Goal: Task Accomplishment & Management: Use online tool/utility

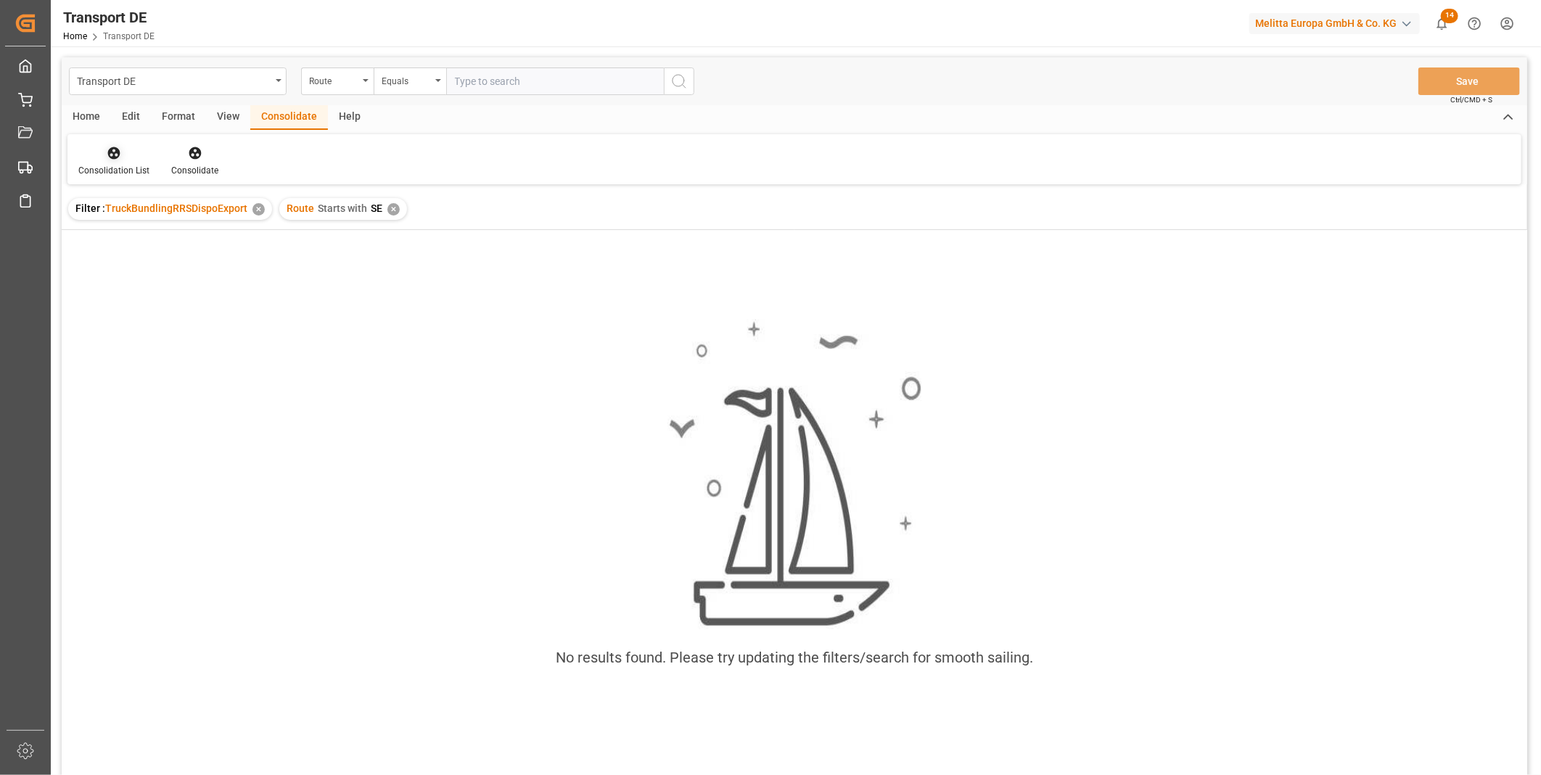
click at [131, 155] on div at bounding box center [113, 152] width 71 height 15
click at [225, 266] on div "Transport DE Route Equals Save Ctrl/CMD + S Home Edit Format View Consolidate H…" at bounding box center [795, 435] width 1466 height 756
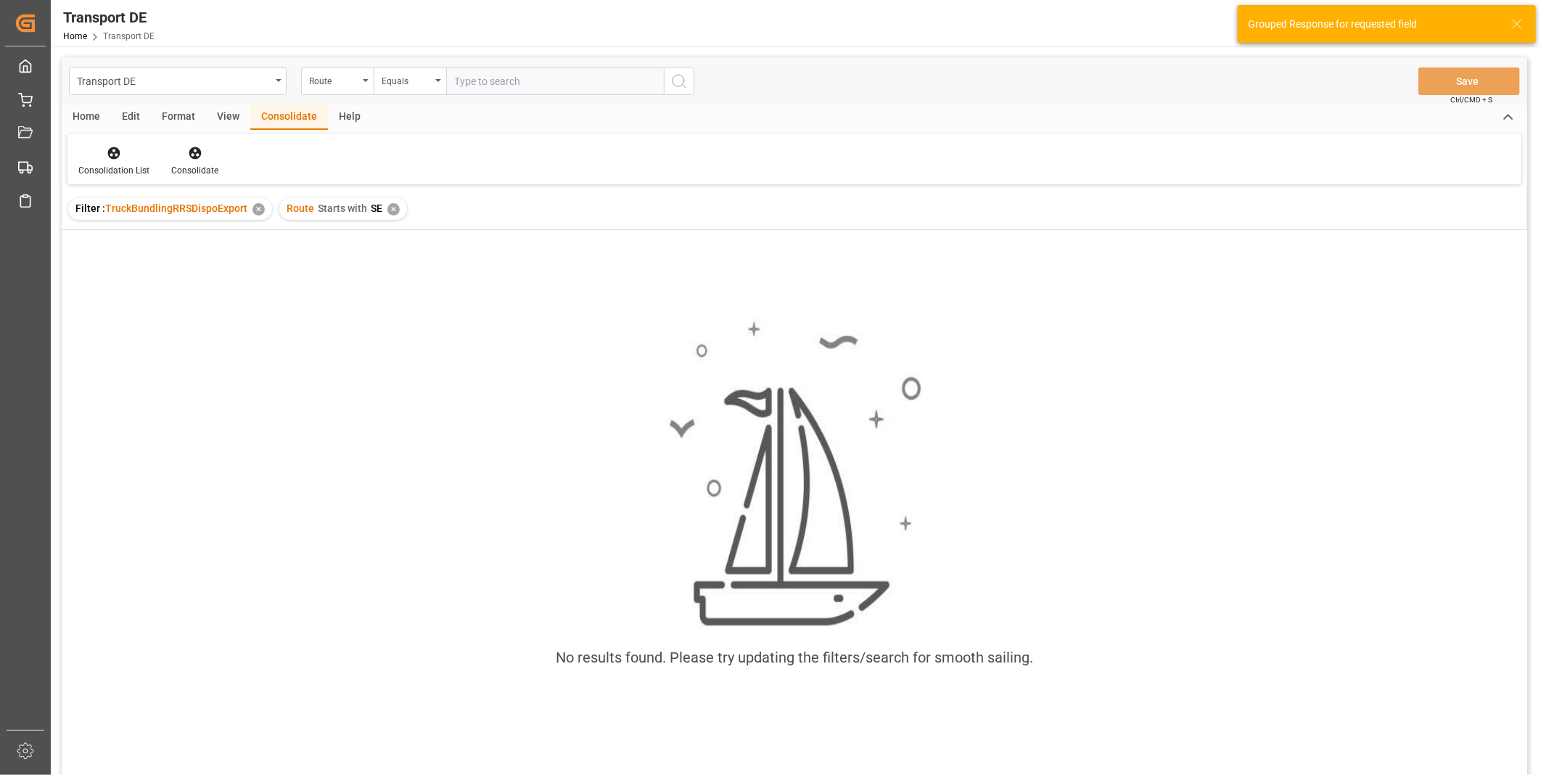
click at [395, 213] on div "✕" at bounding box center [393, 209] width 12 height 12
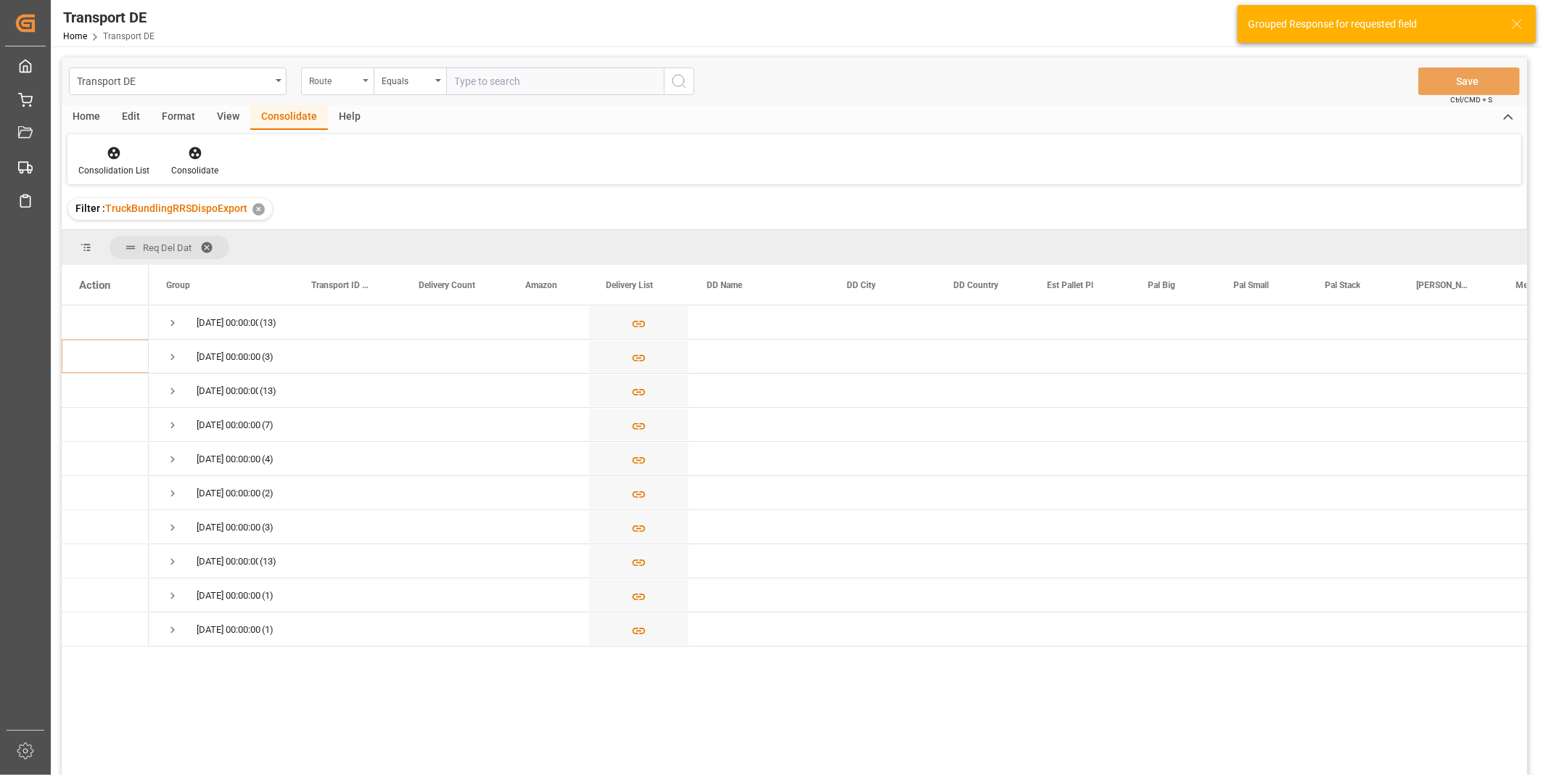
click at [357, 89] on div "Route" at bounding box center [337, 81] width 73 height 28
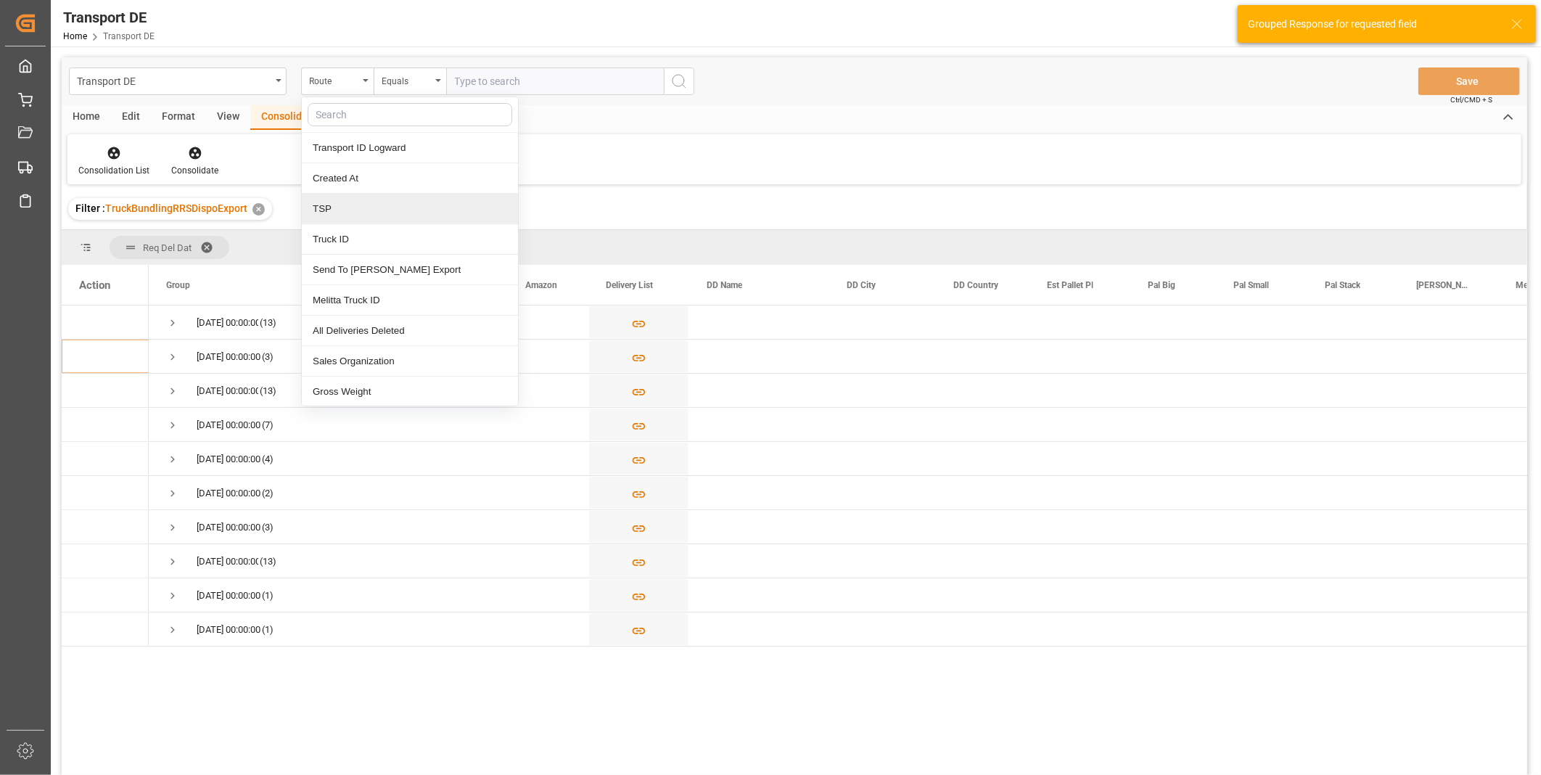
click at [376, 218] on div "TSP" at bounding box center [410, 209] width 216 height 30
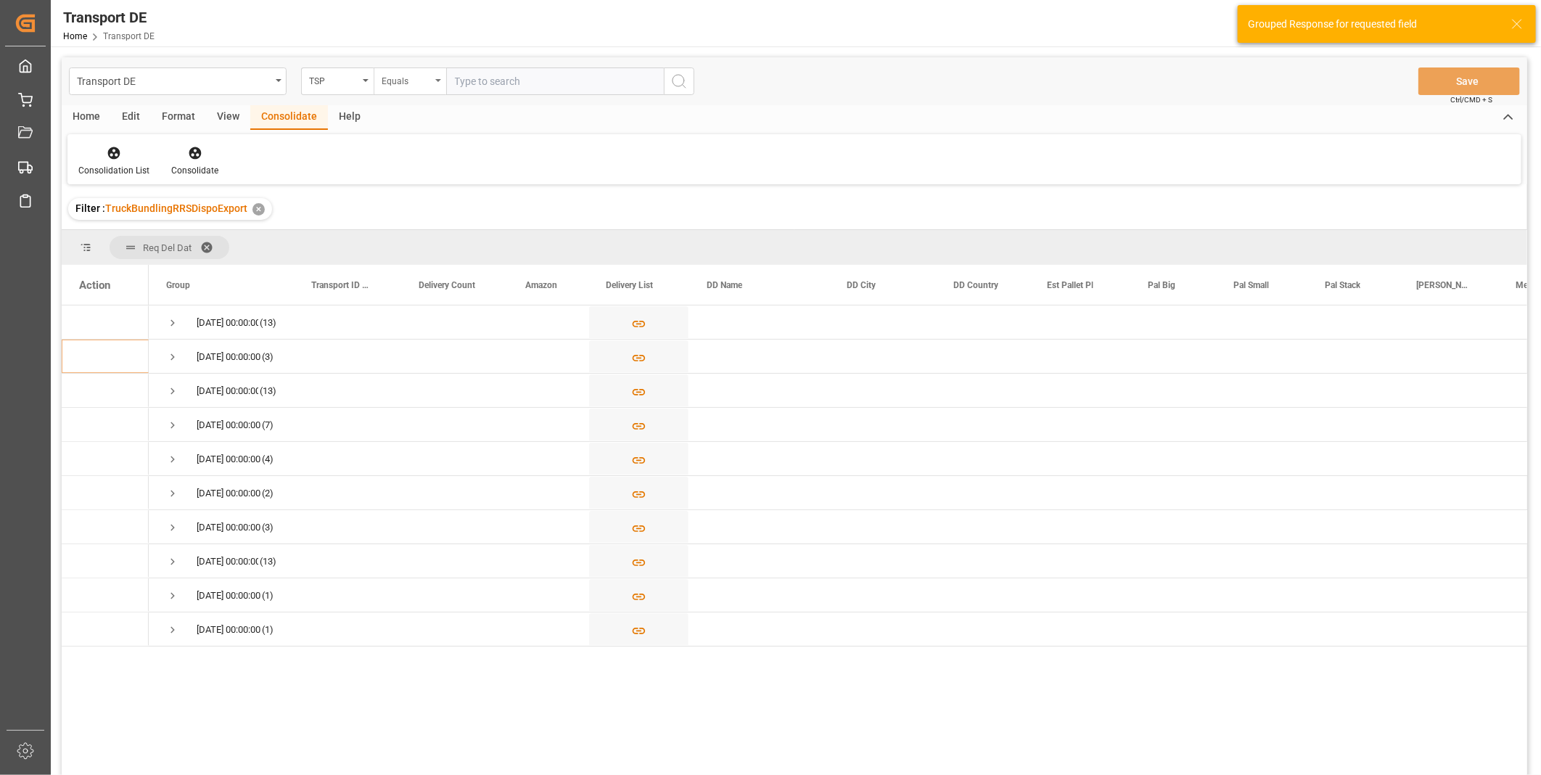
click at [419, 83] on div "Equals" at bounding box center [406, 79] width 49 height 17
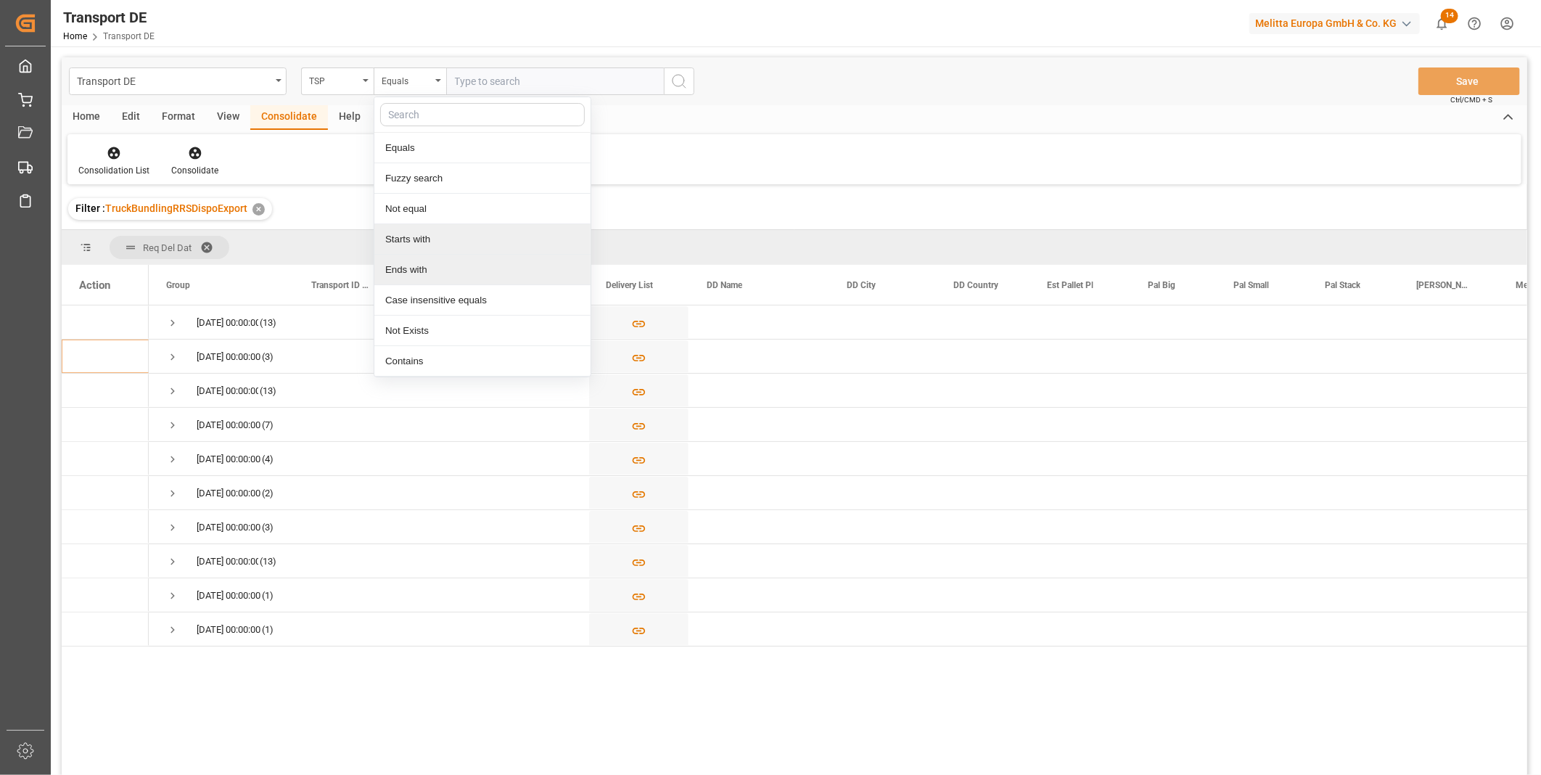
drag, startPoint x: 414, startPoint y: 267, endPoint x: 415, endPoint y: 234, distance: 33.4
click at [415, 234] on div "Equals Fuzzy search Not equal Starts with Ends with Case insensitive equals Not…" at bounding box center [483, 236] width 218 height 281
click at [415, 234] on div "Starts with" at bounding box center [482, 239] width 216 height 30
type input "Van R"
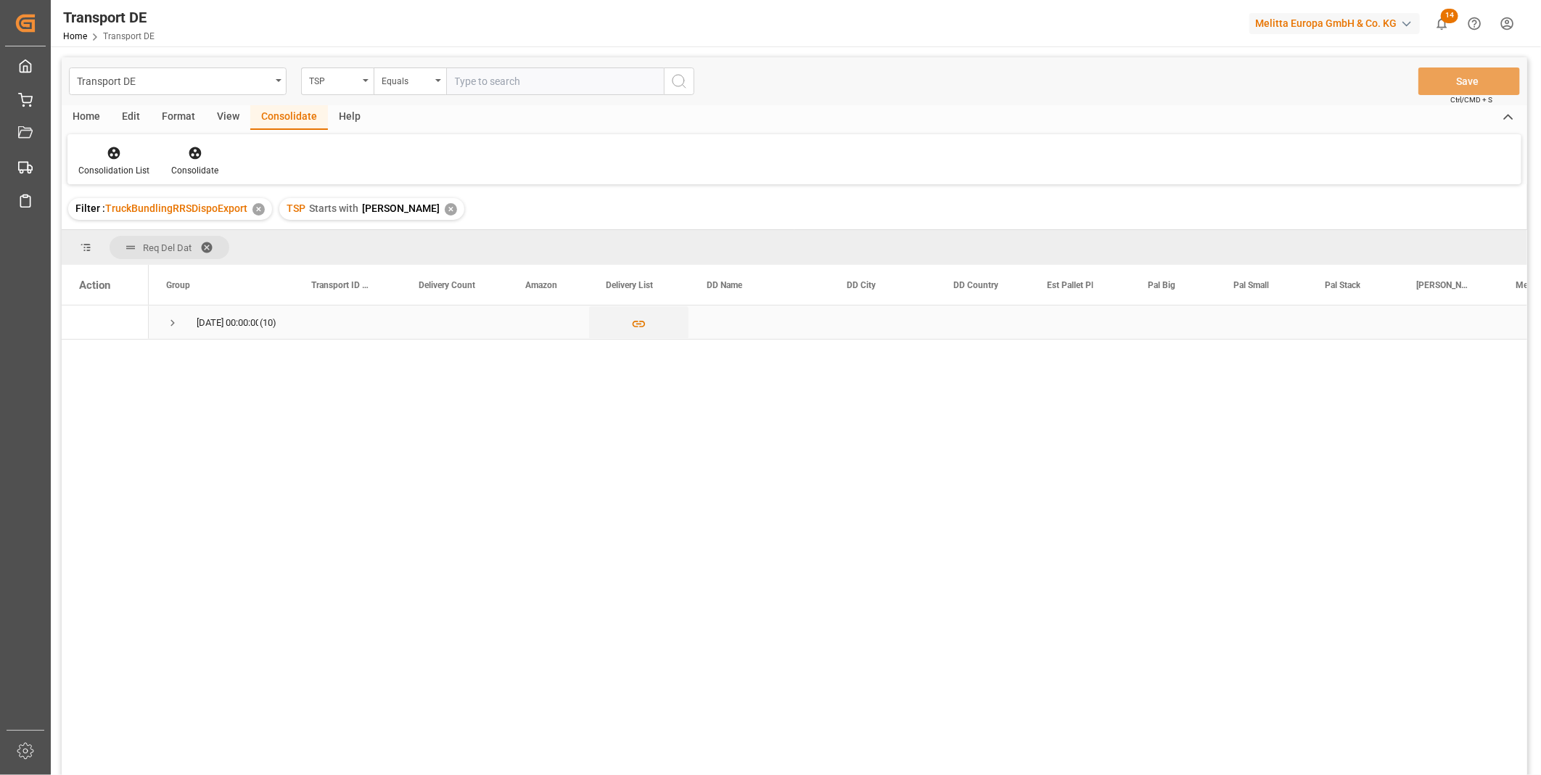
click at [169, 325] on span "Press SPACE to select this row." at bounding box center [172, 322] width 13 height 13
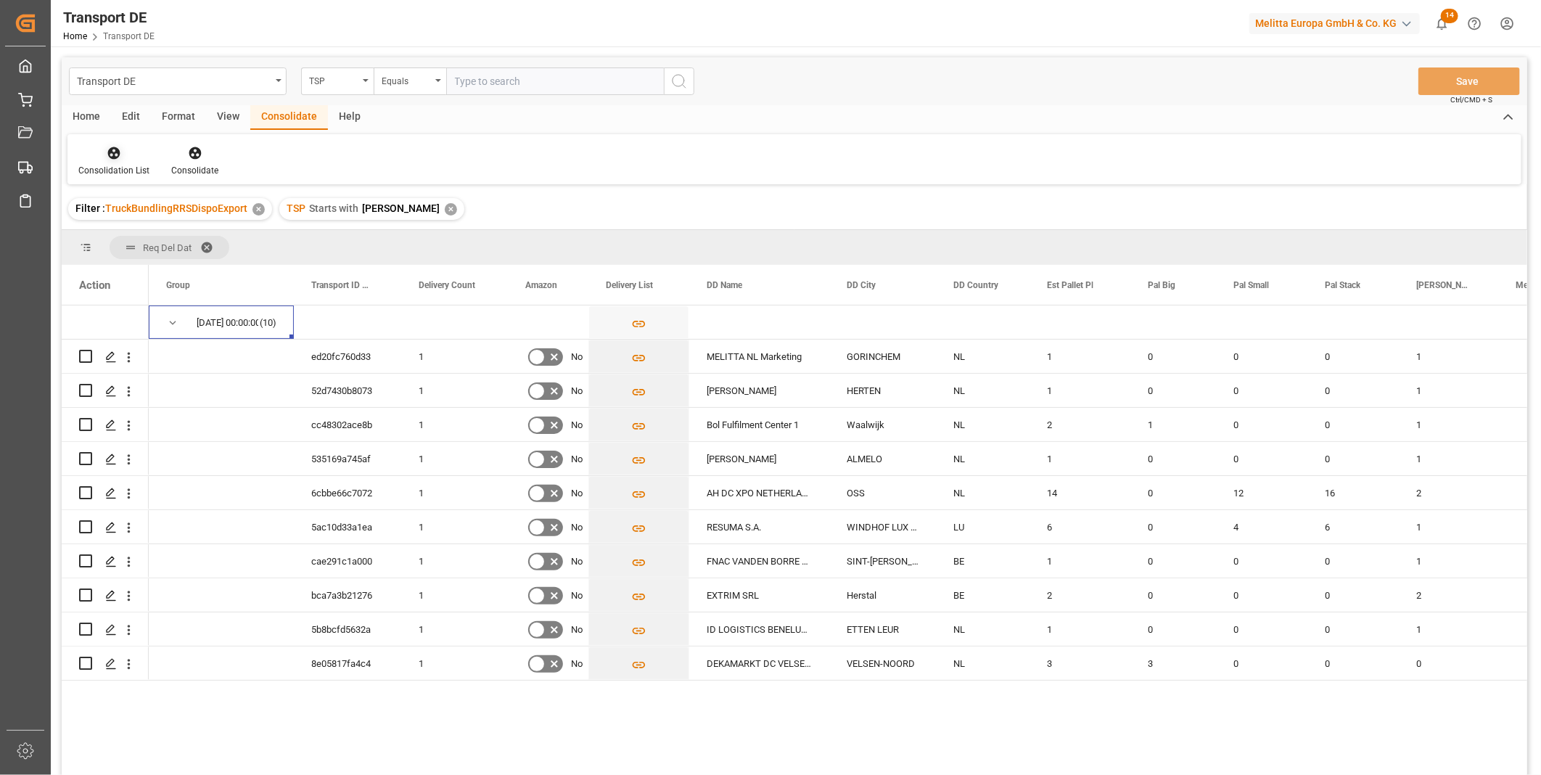
click at [110, 172] on div "Consolidation List" at bounding box center [113, 170] width 71 height 13
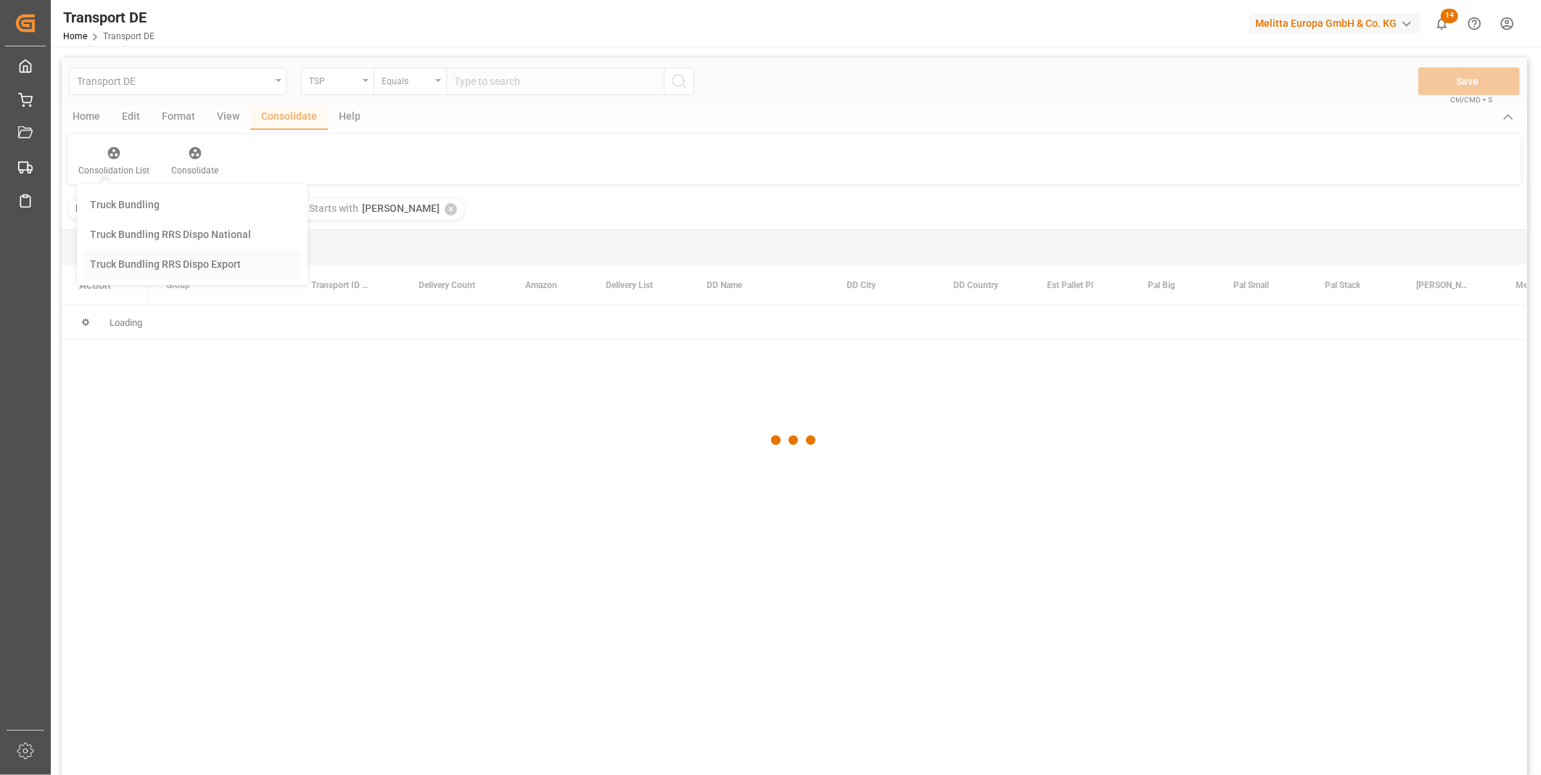
click at [170, 277] on div "Transport DE TSP Equals Save Ctrl/CMD + S Home Edit Format View Consolidate Hel…" at bounding box center [795, 435] width 1466 height 756
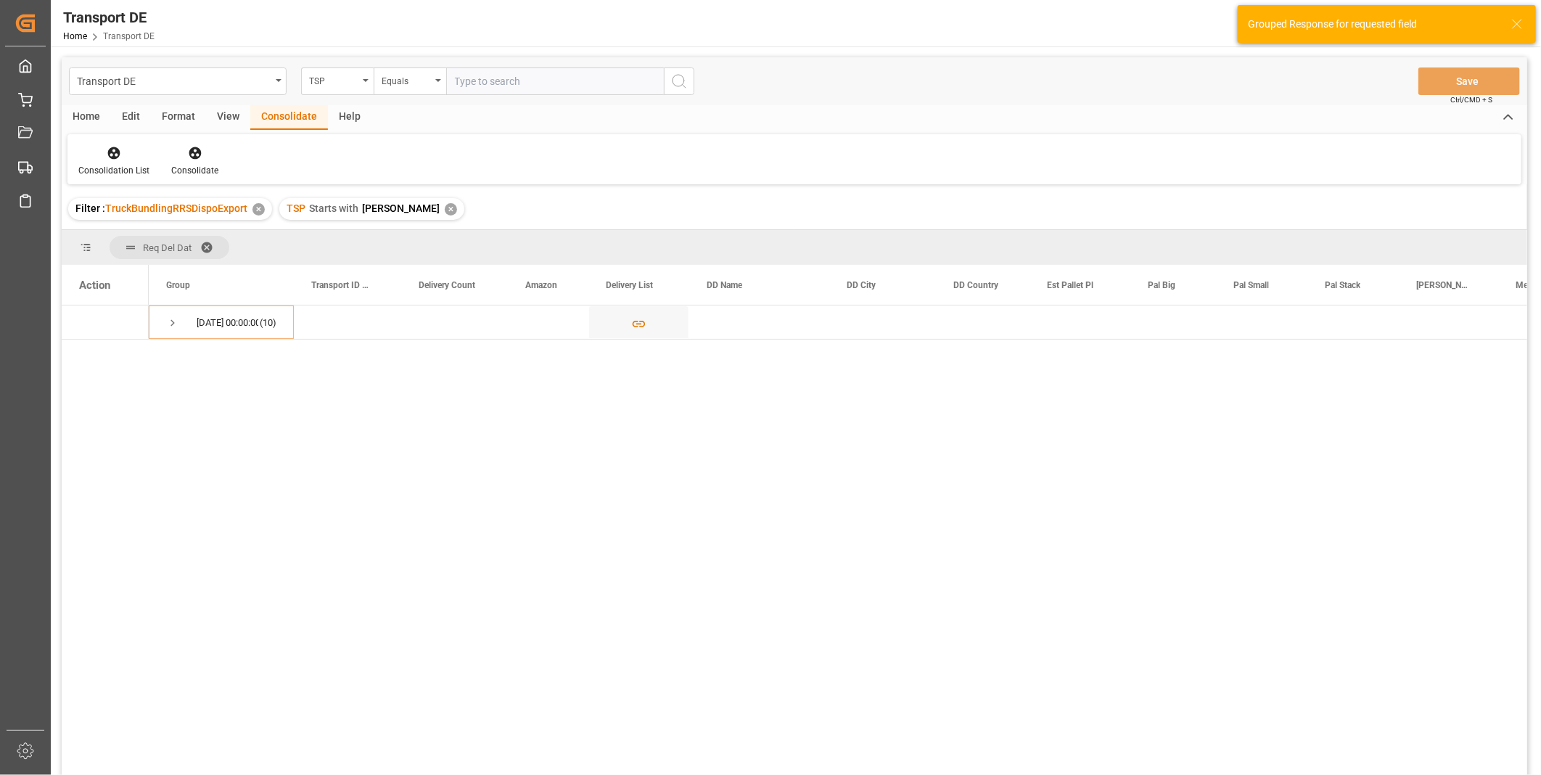
click at [80, 118] on div "Home" at bounding box center [86, 117] width 49 height 25
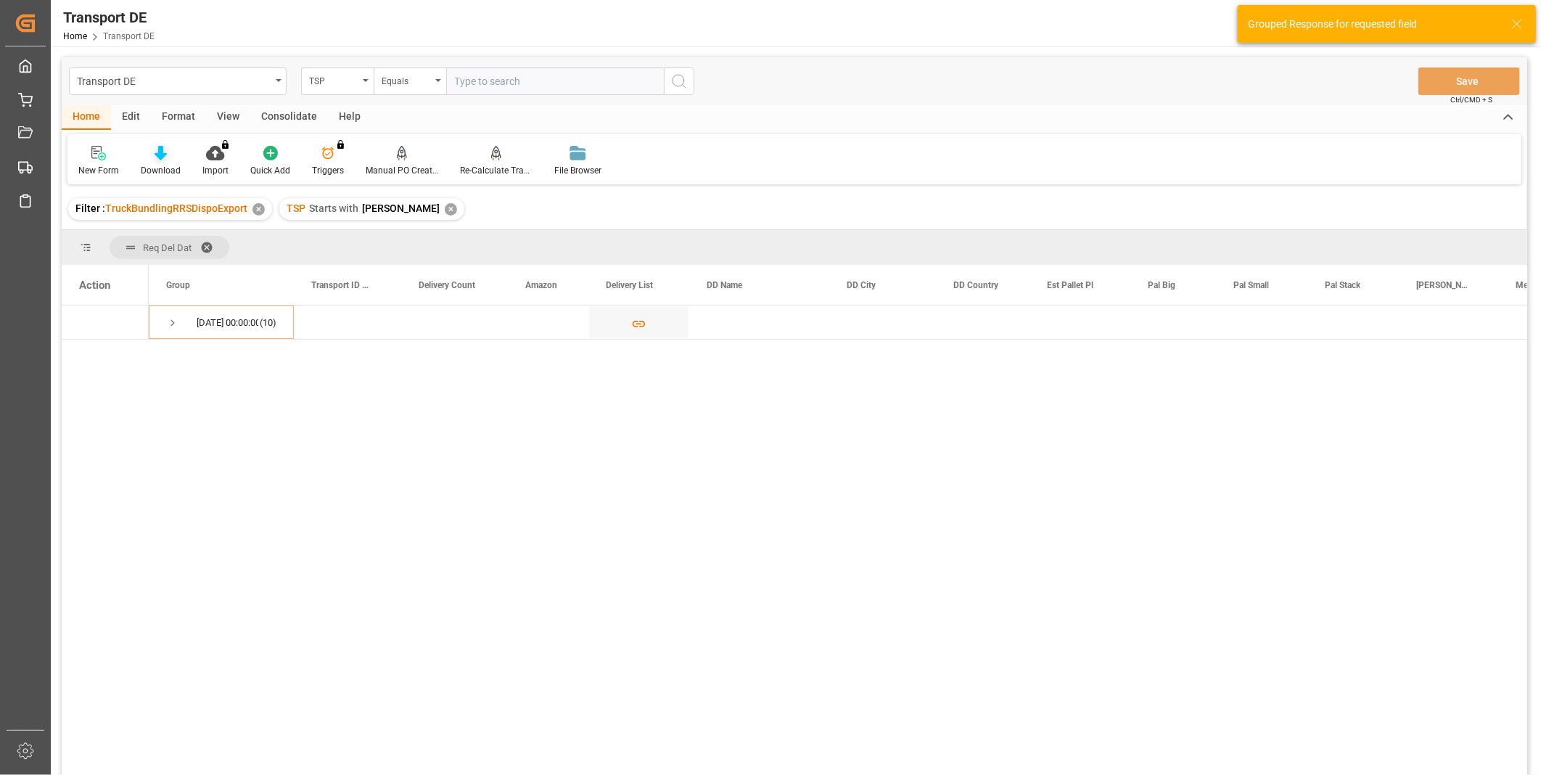
click at [147, 165] on div "Download" at bounding box center [161, 170] width 40 height 13
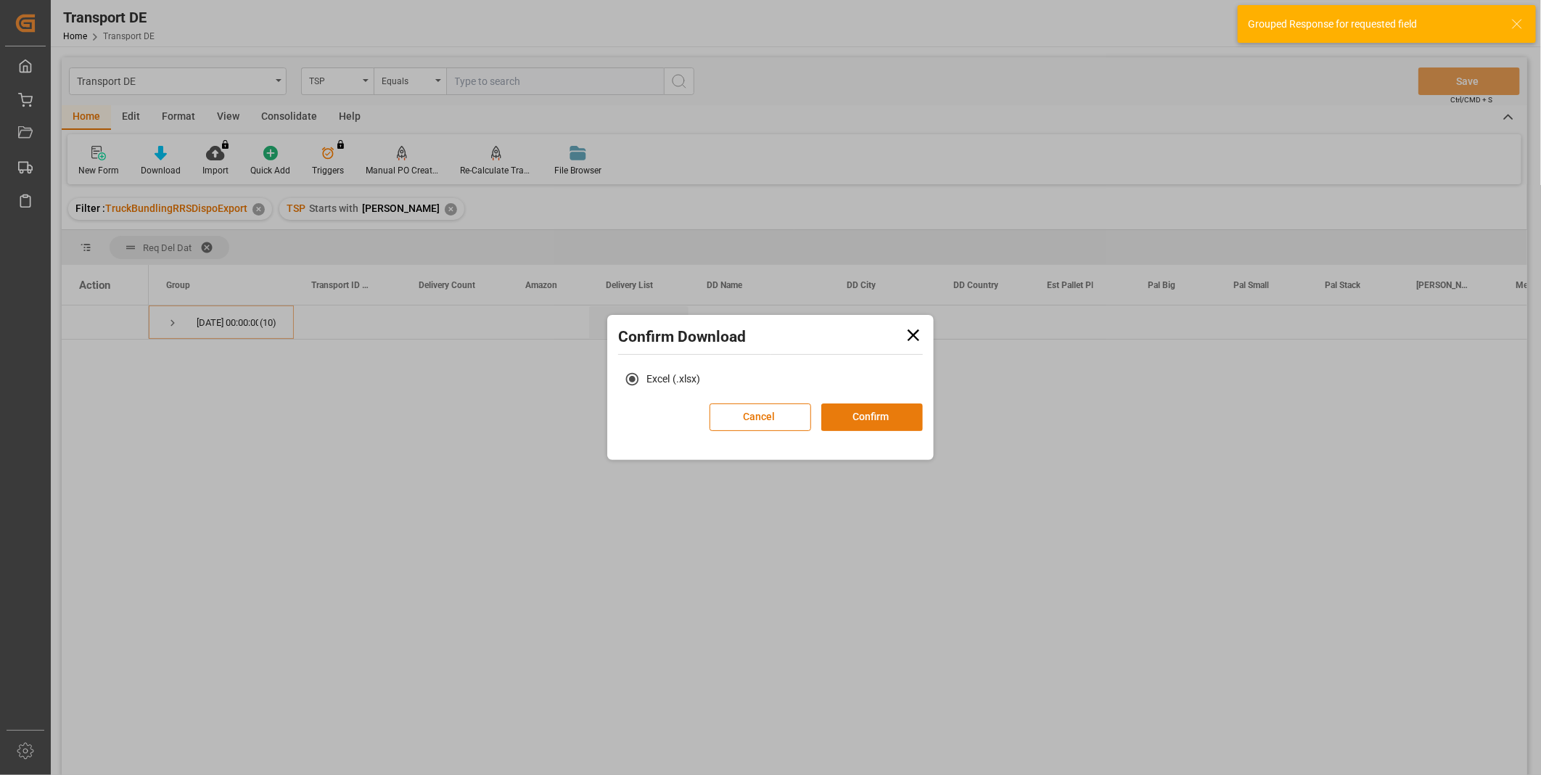
click at [858, 404] on button "Confirm" at bounding box center [872, 417] width 102 height 28
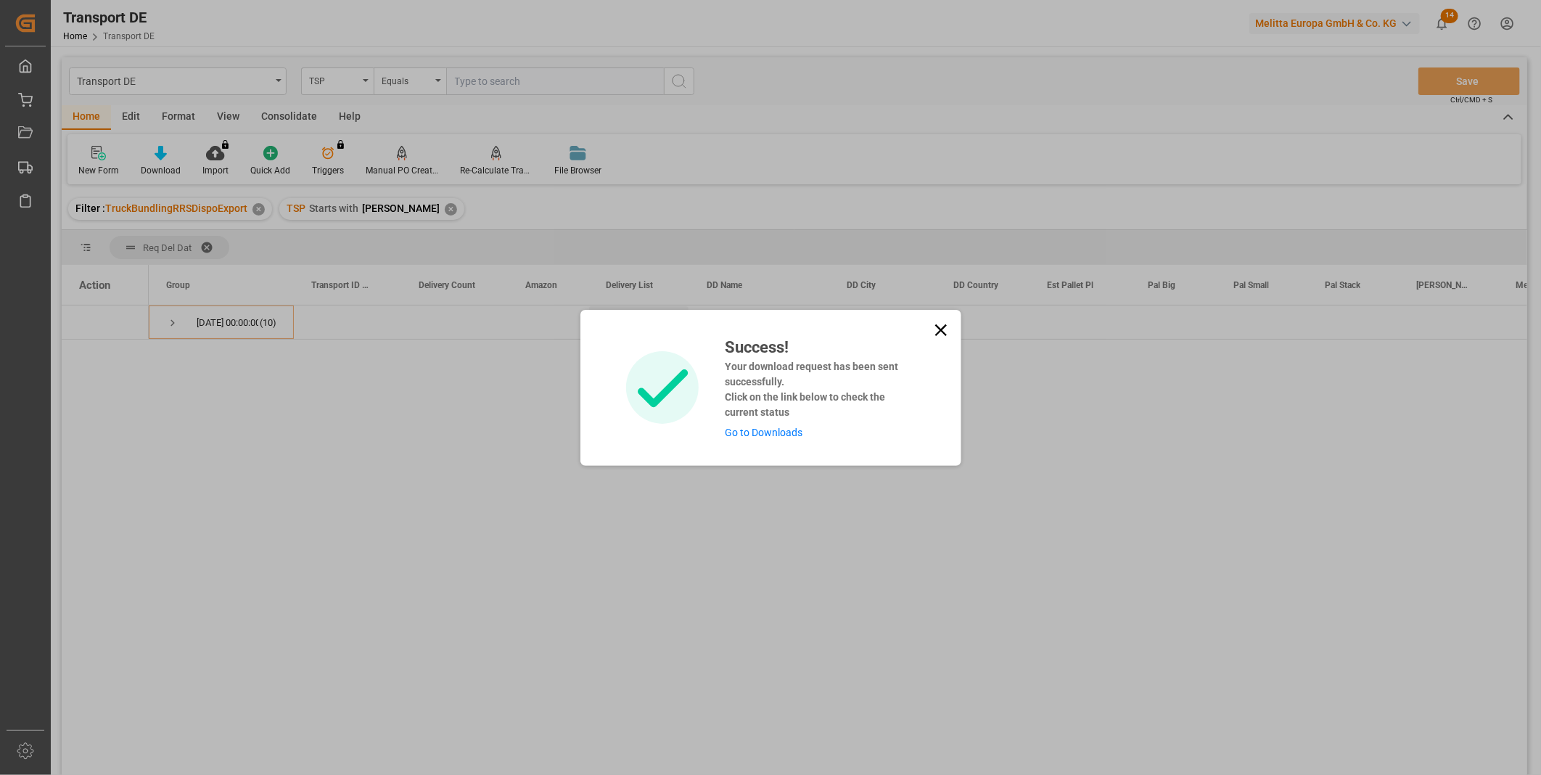
click at [773, 432] on link "Go to Downloads" at bounding box center [764, 433] width 78 height 12
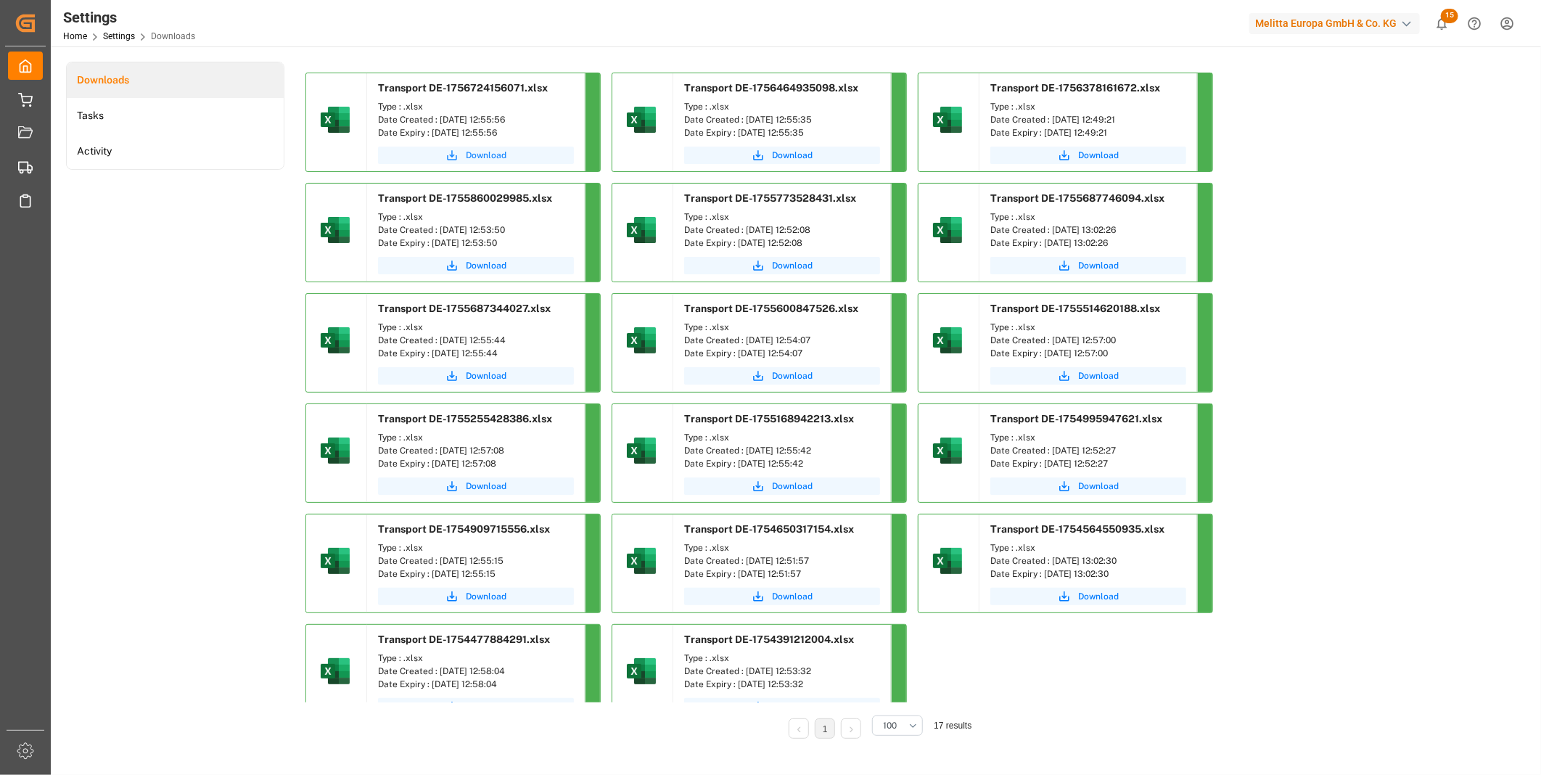
click at [480, 160] on span "Download" at bounding box center [486, 155] width 41 height 13
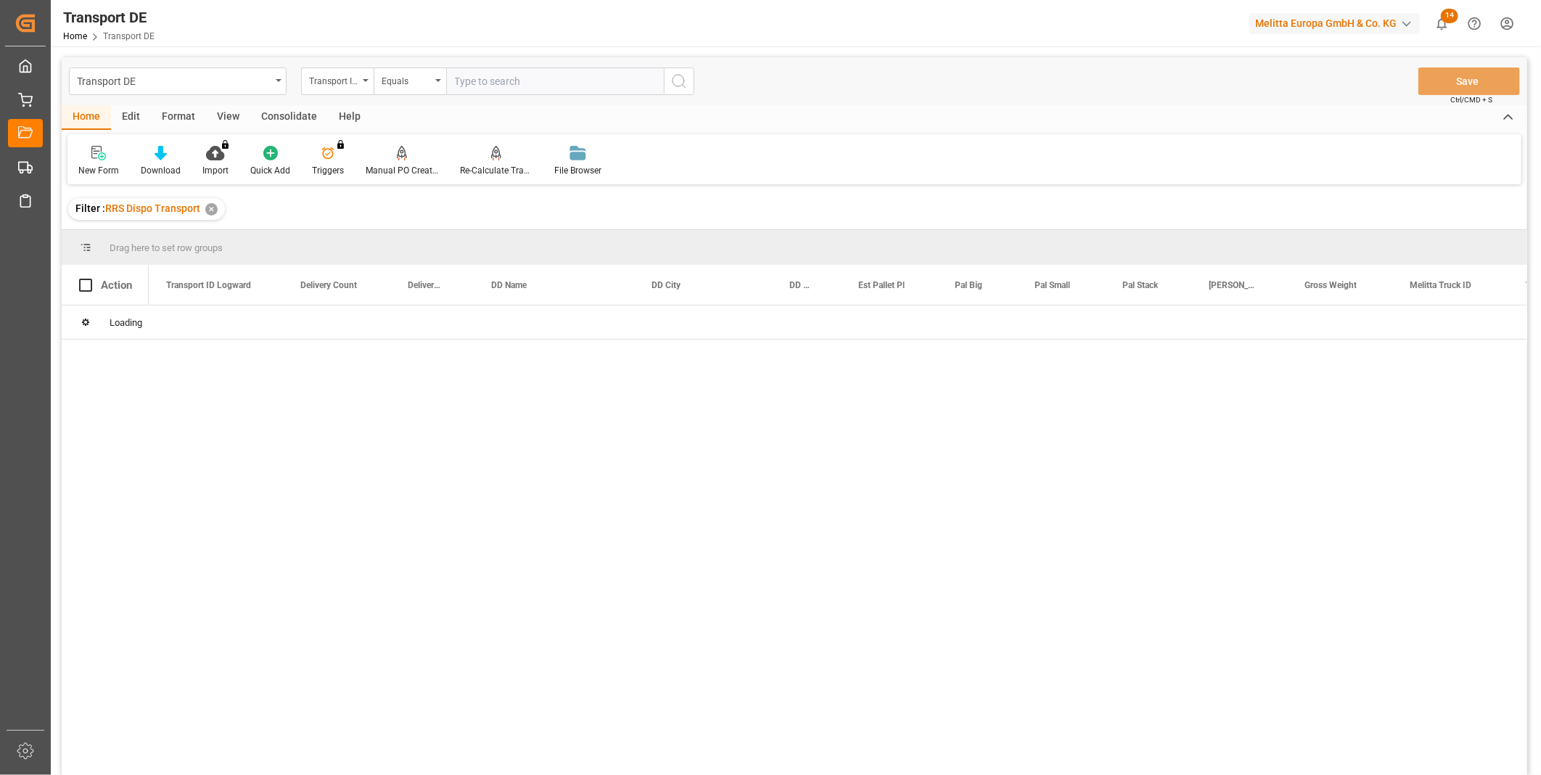
click at [307, 112] on div "Consolidate" at bounding box center [289, 117] width 78 height 25
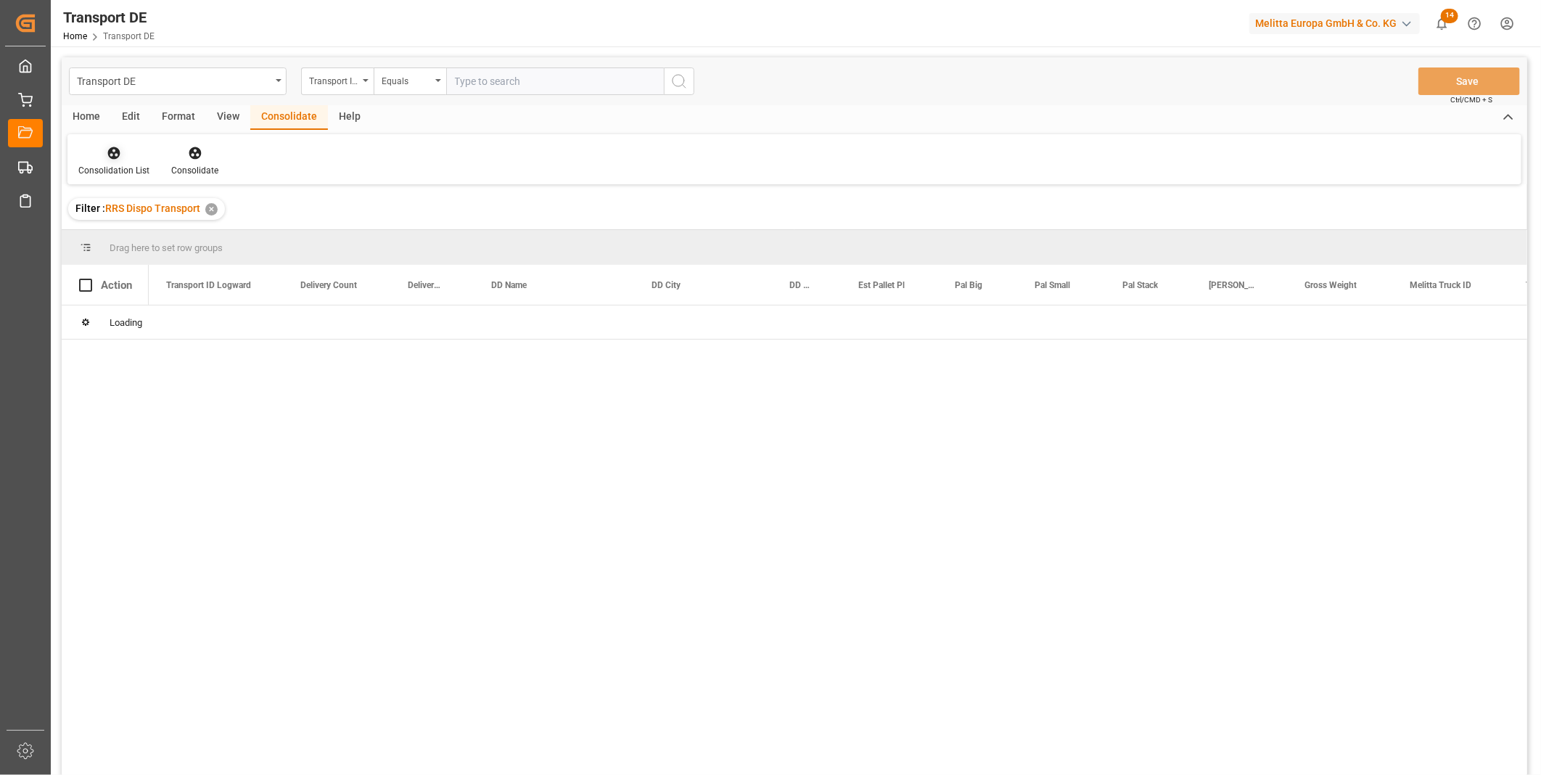
click at [135, 148] on div at bounding box center [113, 152] width 71 height 15
click at [187, 269] on div "Transport DE Transport ID Logward Equals Save Ctrl/CMD + S Home Edit Format Vie…" at bounding box center [795, 435] width 1466 height 756
click at [345, 86] on div "Transport ID Logward" at bounding box center [333, 79] width 49 height 17
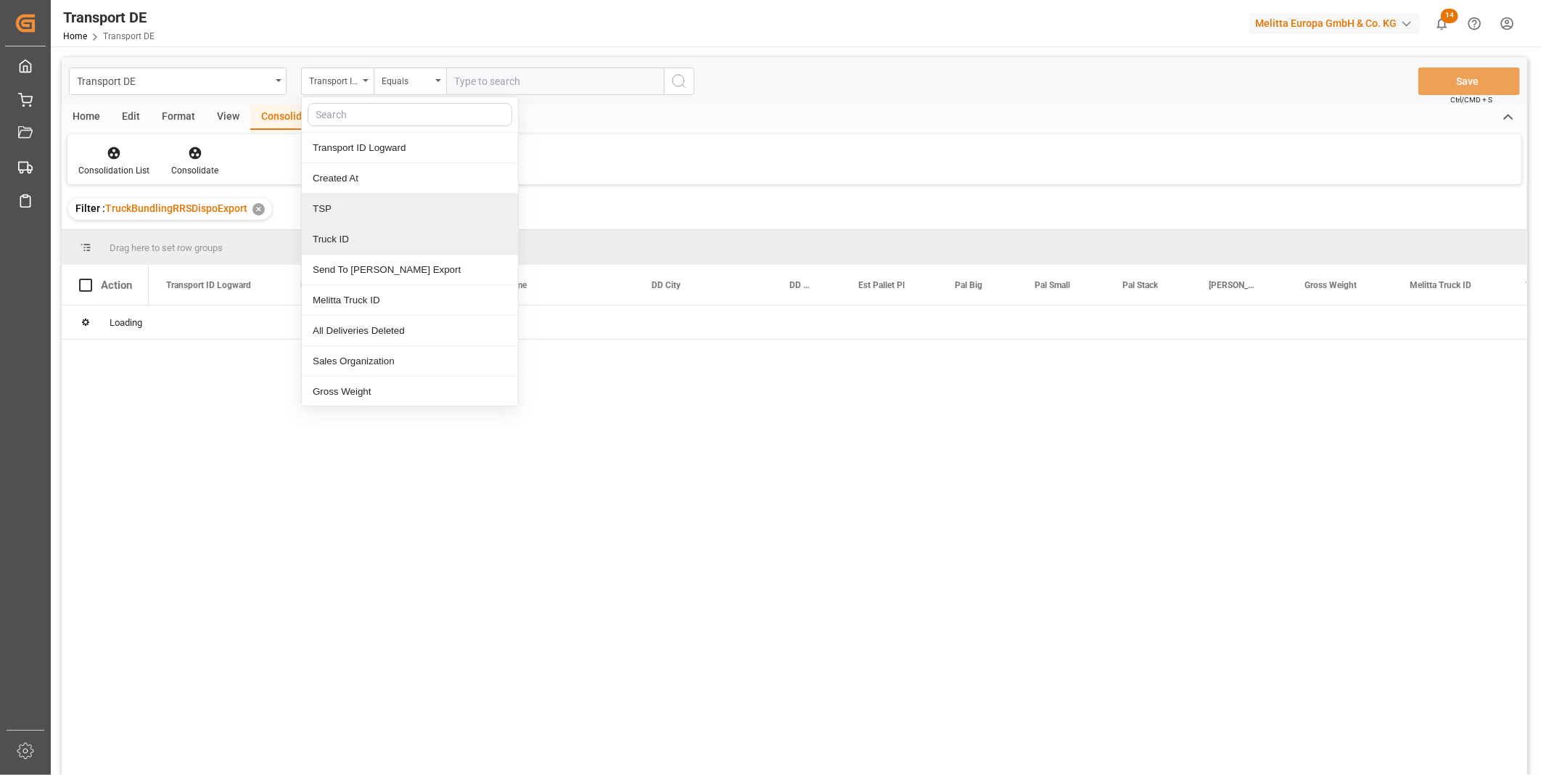
click at [363, 229] on div "Truck ID" at bounding box center [410, 239] width 216 height 30
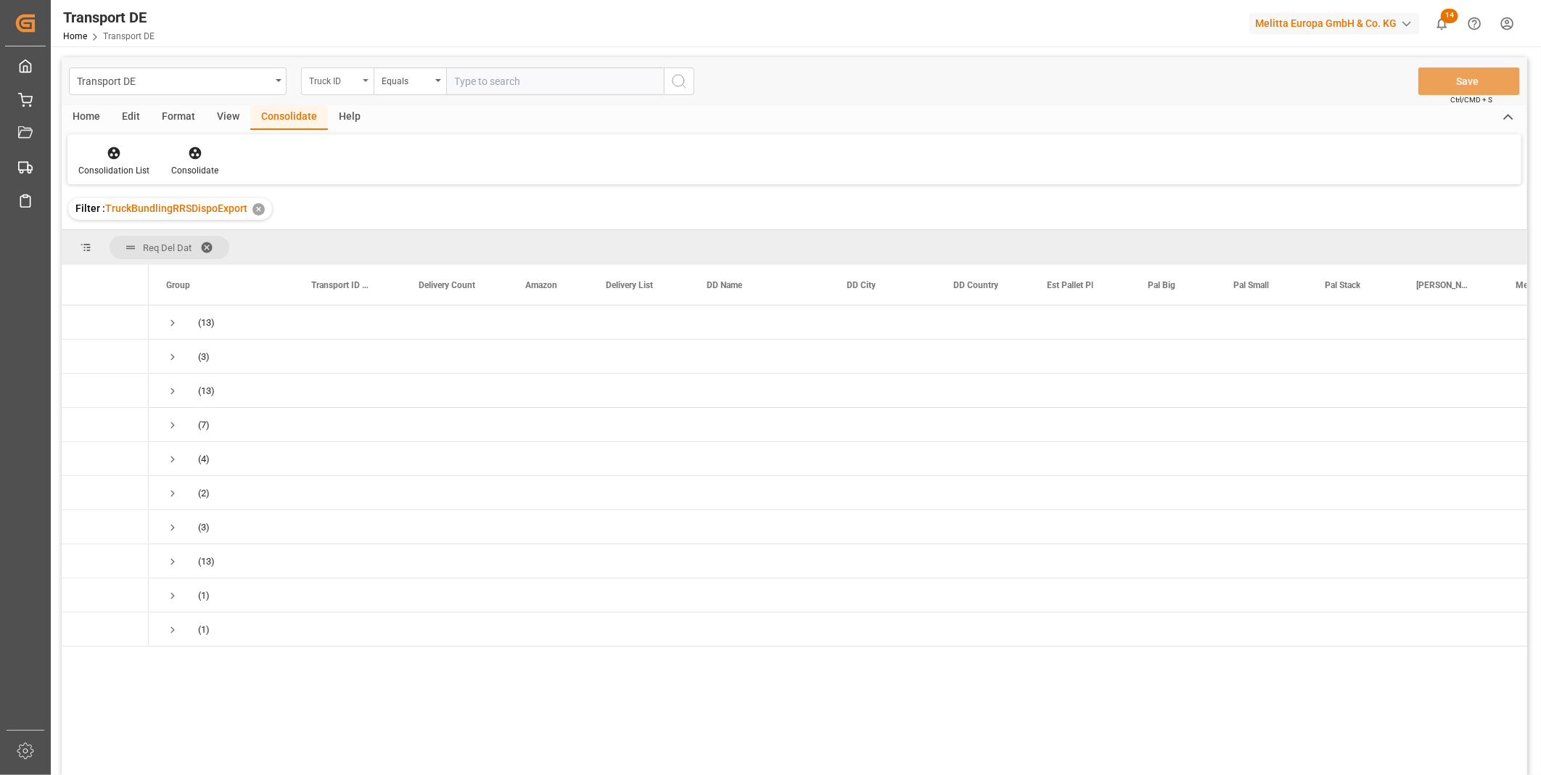
click at [352, 73] on div "Truck ID" at bounding box center [333, 79] width 49 height 17
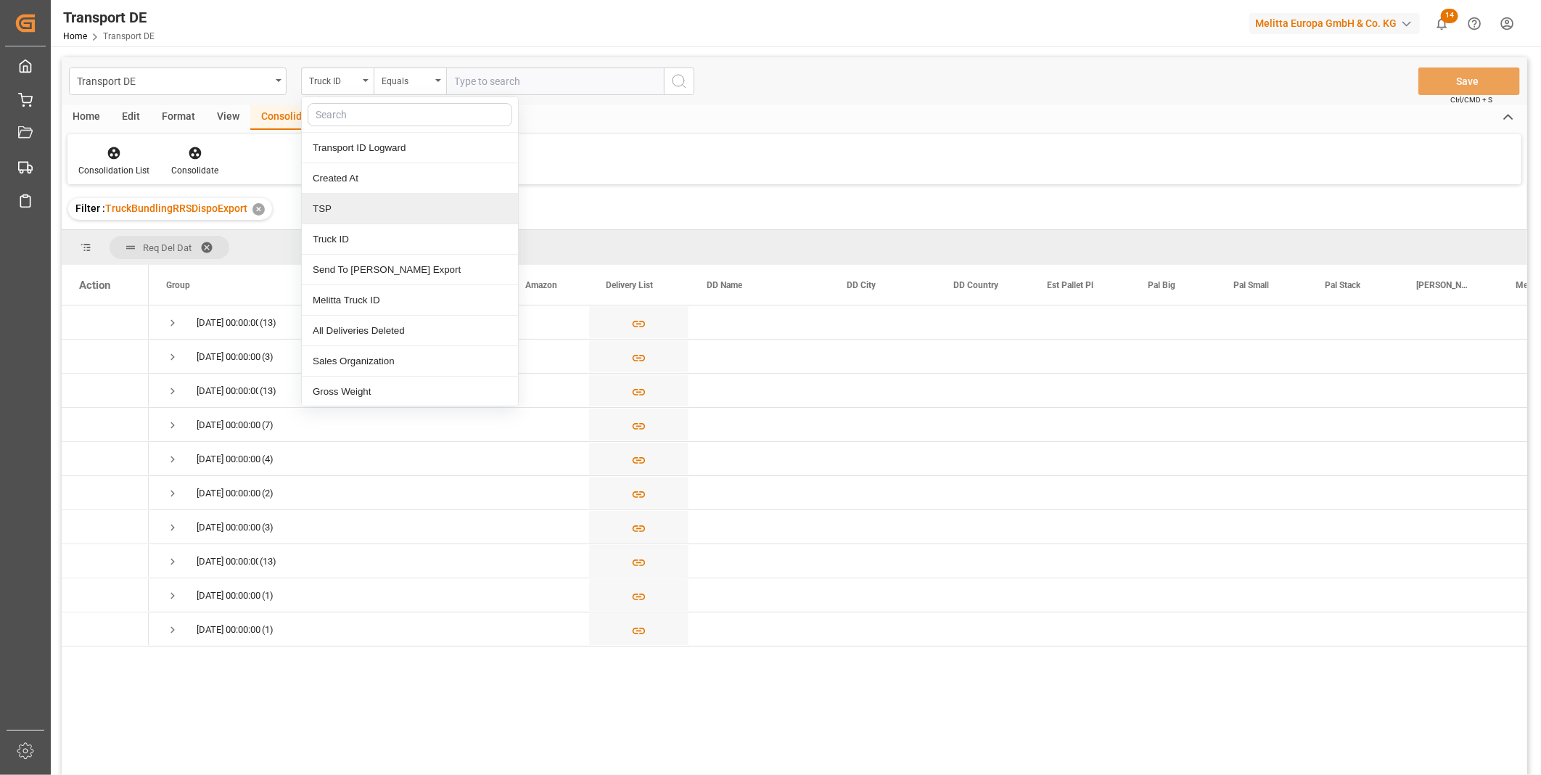
click at [347, 208] on div "TSP" at bounding box center [410, 209] width 216 height 30
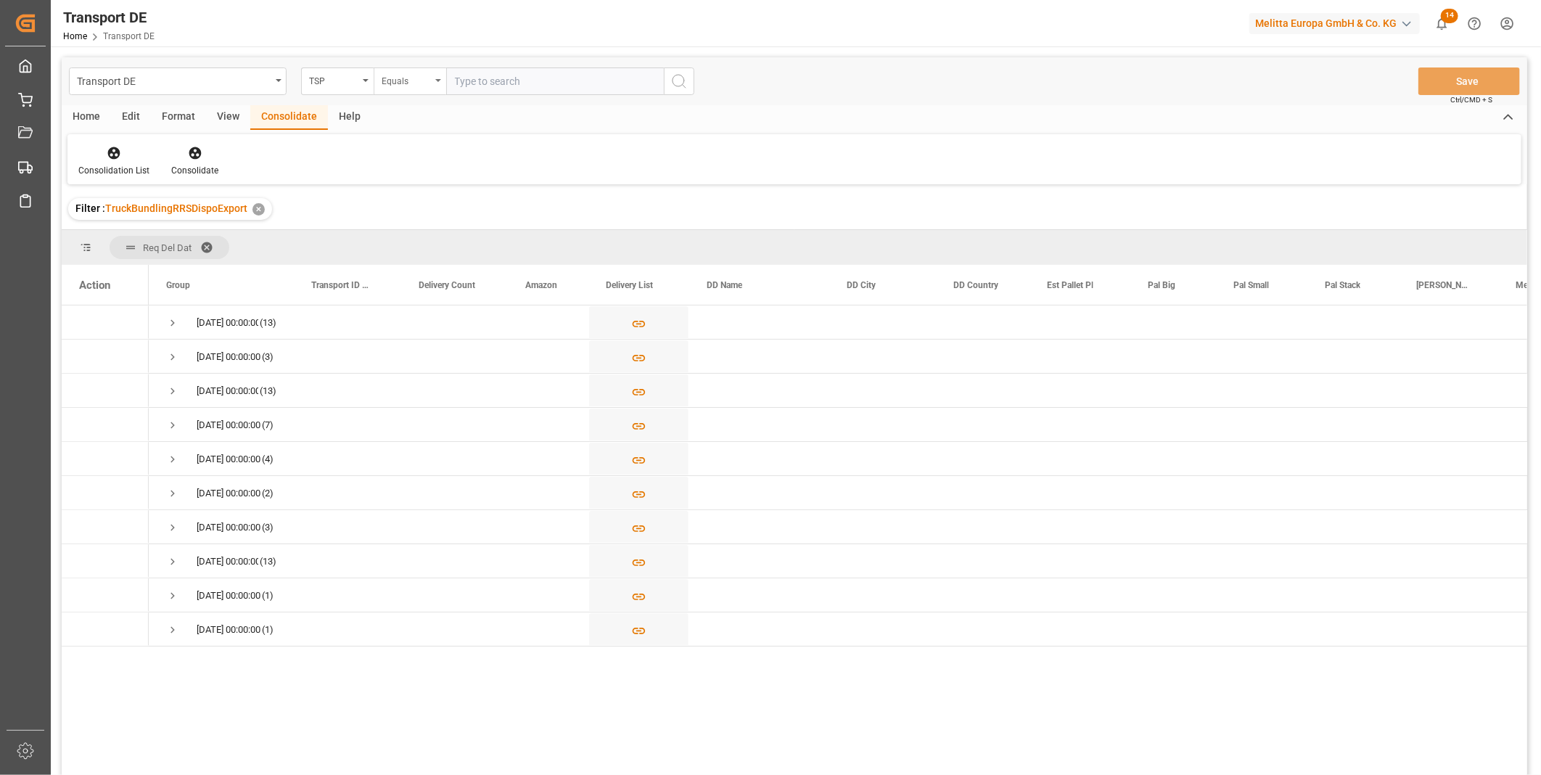
click at [387, 73] on div "Equals" at bounding box center [406, 79] width 49 height 17
click at [428, 234] on div "Starts with" at bounding box center [482, 239] width 216 height 30
click at [512, 69] on input "text" at bounding box center [555, 81] width 218 height 28
type input "Van R"
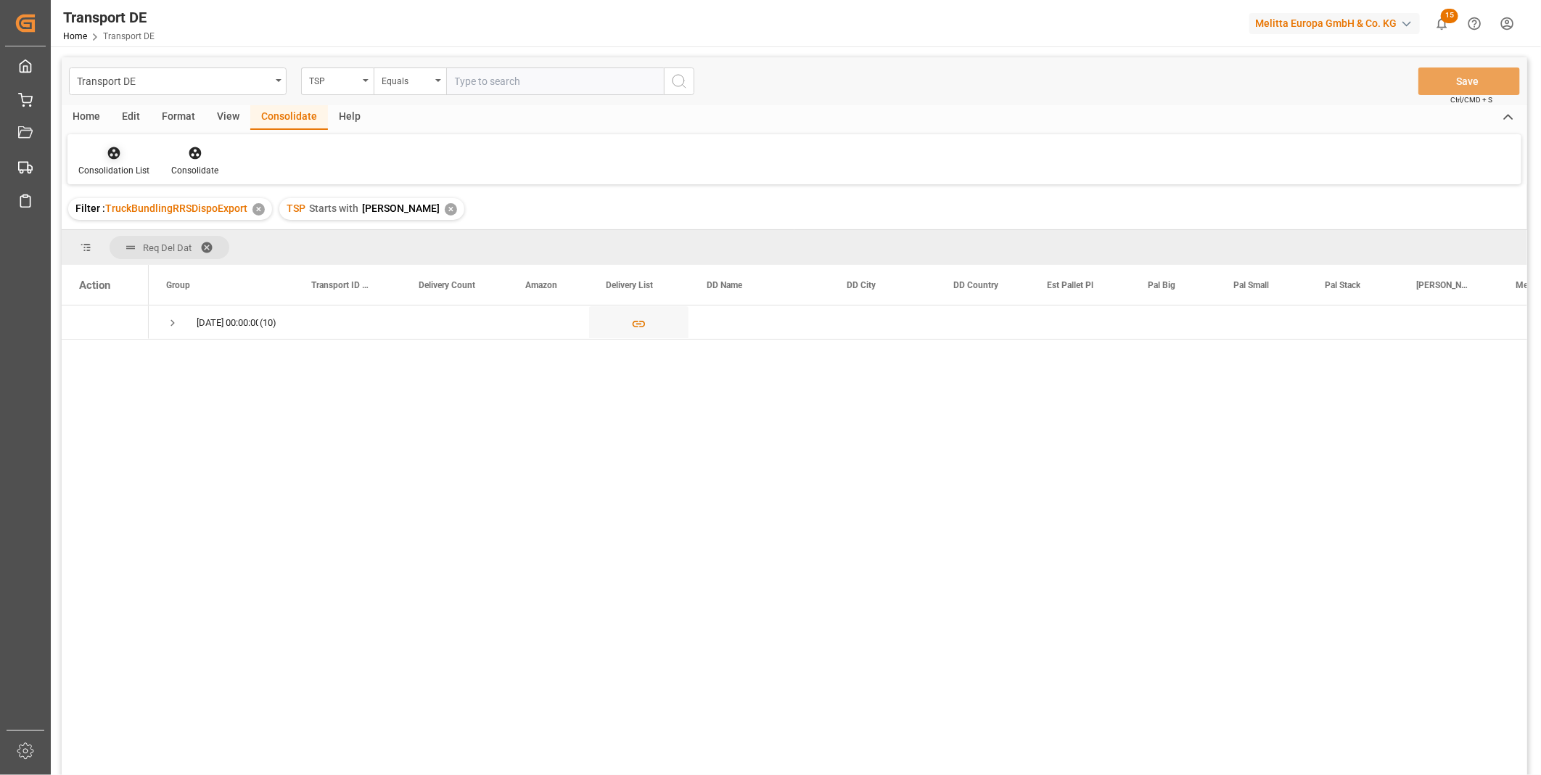
click at [129, 149] on div at bounding box center [113, 152] width 71 height 15
click at [165, 263] on div "Transport DE TSP Equals Save Ctrl/CMD + S Home Edit Format View Consolidate Hel…" at bounding box center [795, 435] width 1466 height 756
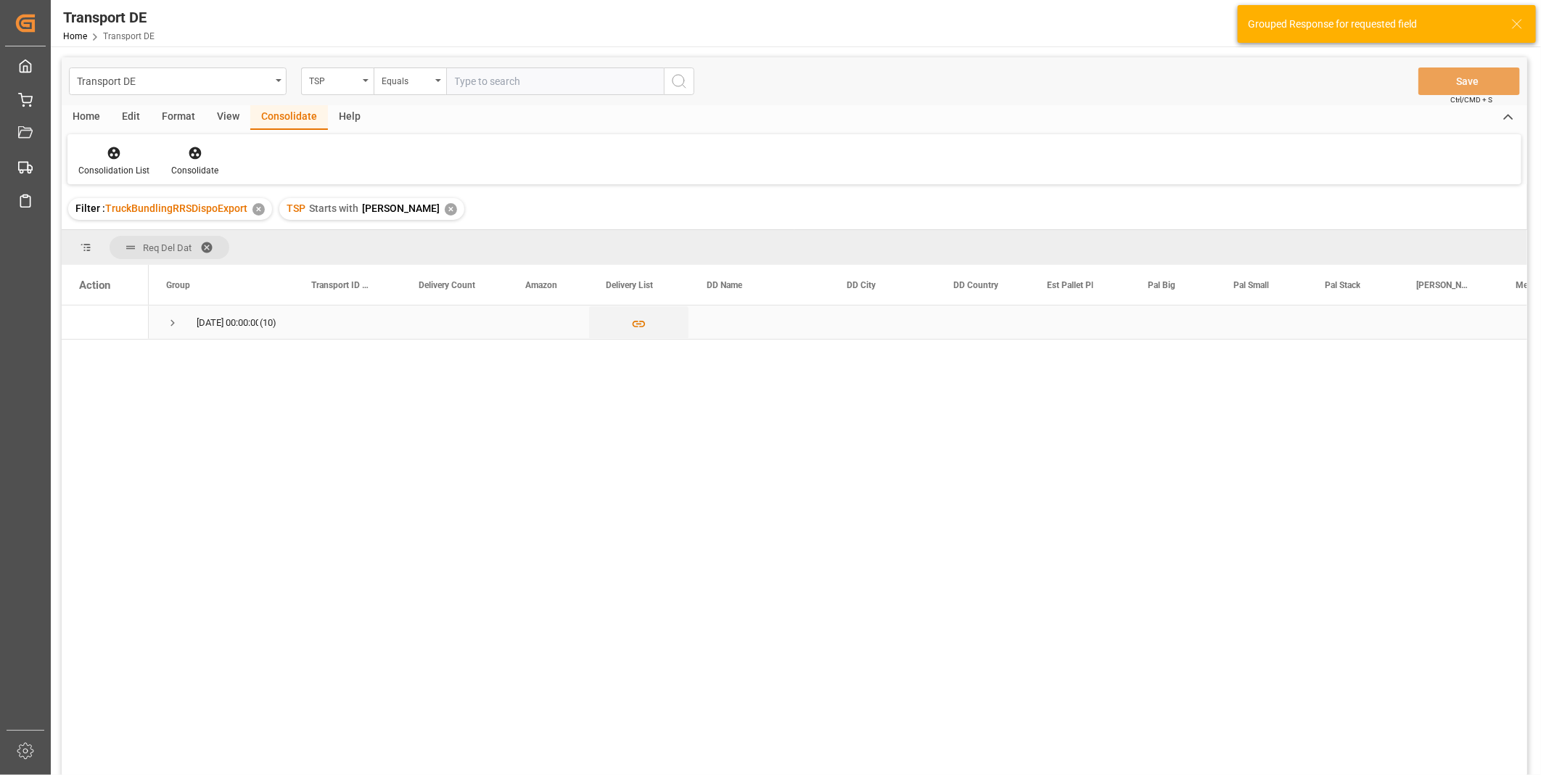
click at [178, 324] on span "Press SPACE to select this row." at bounding box center [172, 322] width 13 height 13
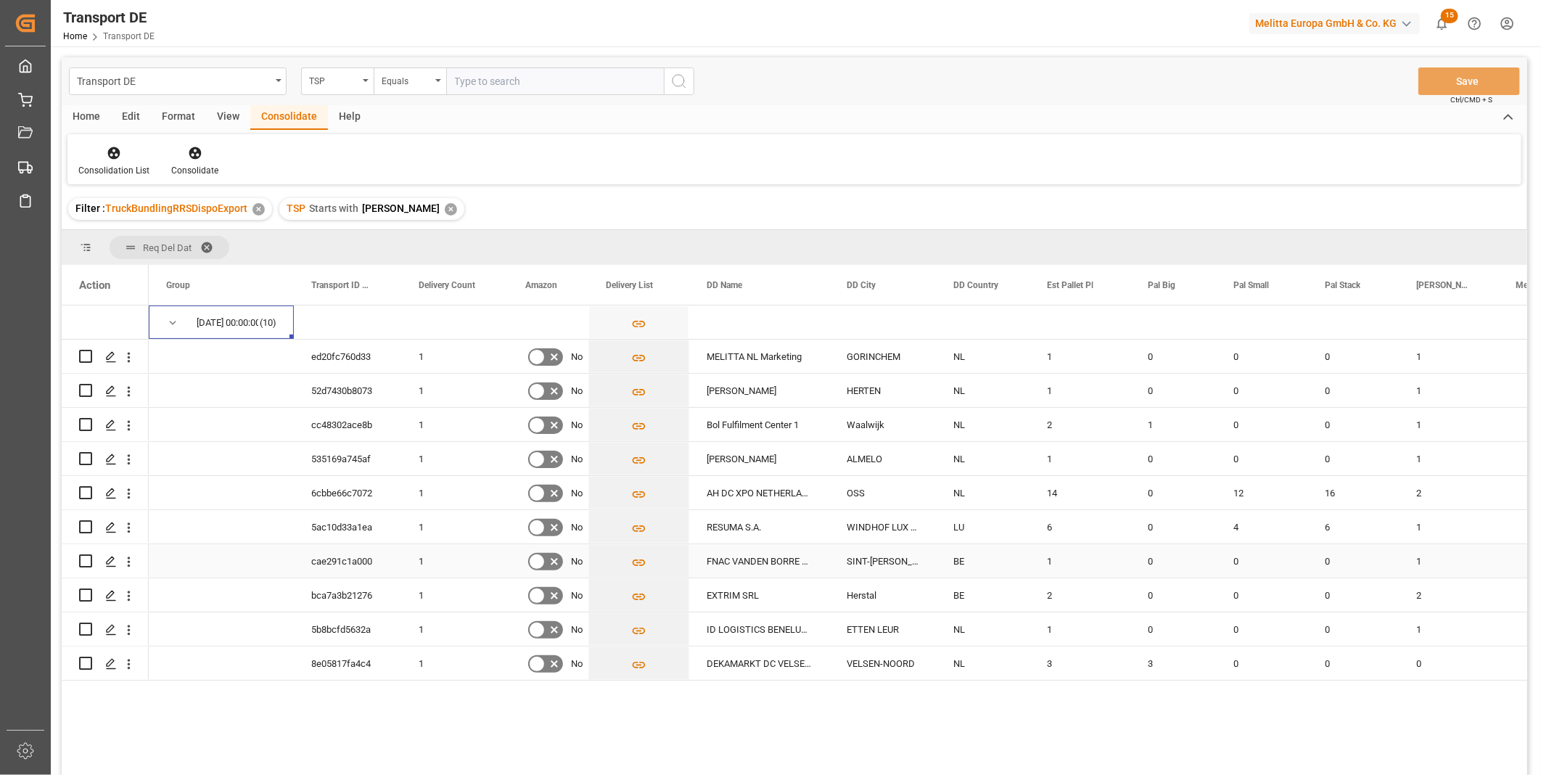
click at [83, 560] on input "Press Space to toggle row selection (unchecked)" at bounding box center [85, 560] width 13 height 13
checkbox input "true"
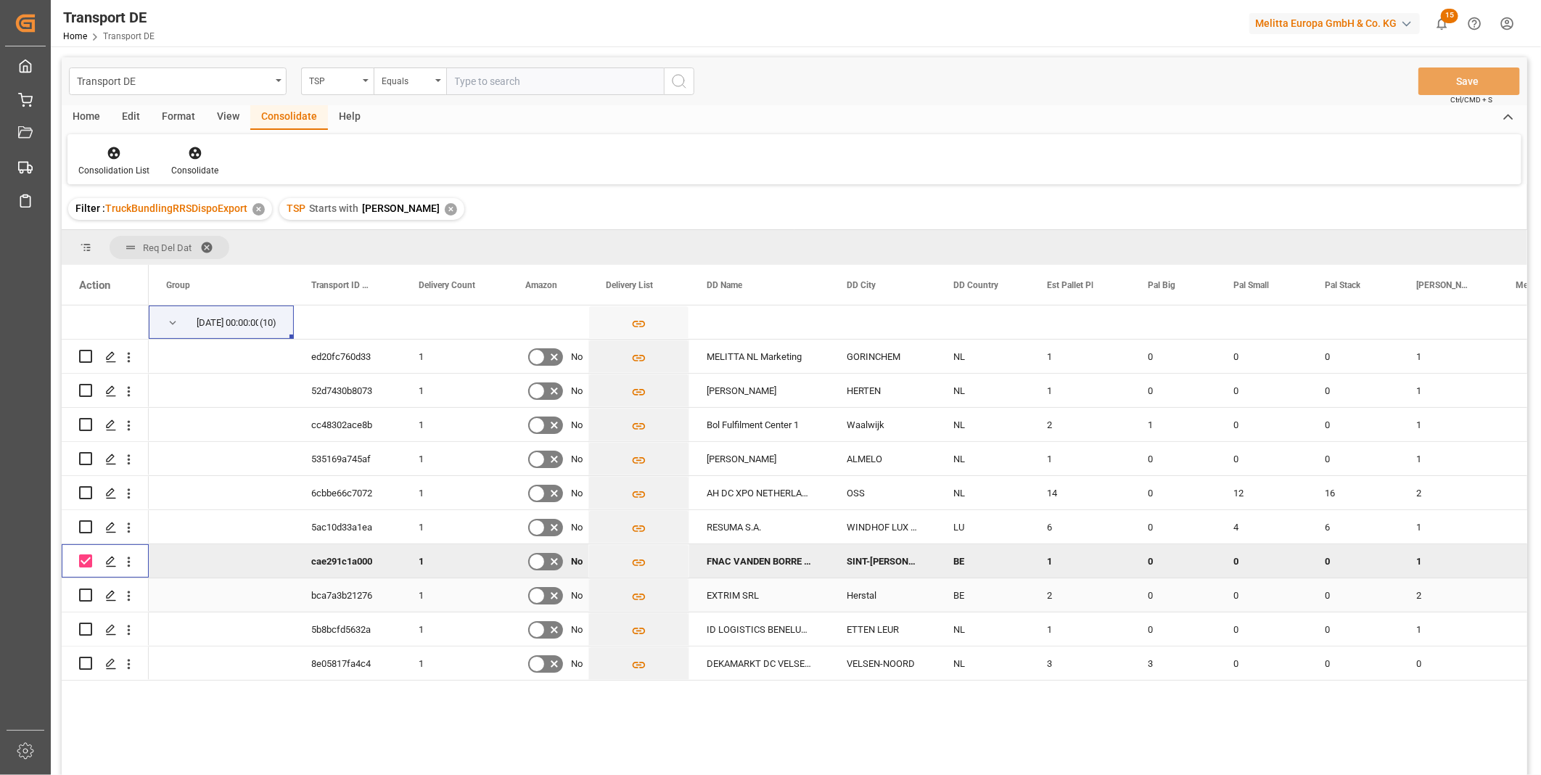
click at [87, 592] on input "Press Space to toggle row selection (unchecked)" at bounding box center [85, 594] width 13 height 13
checkbox input "true"
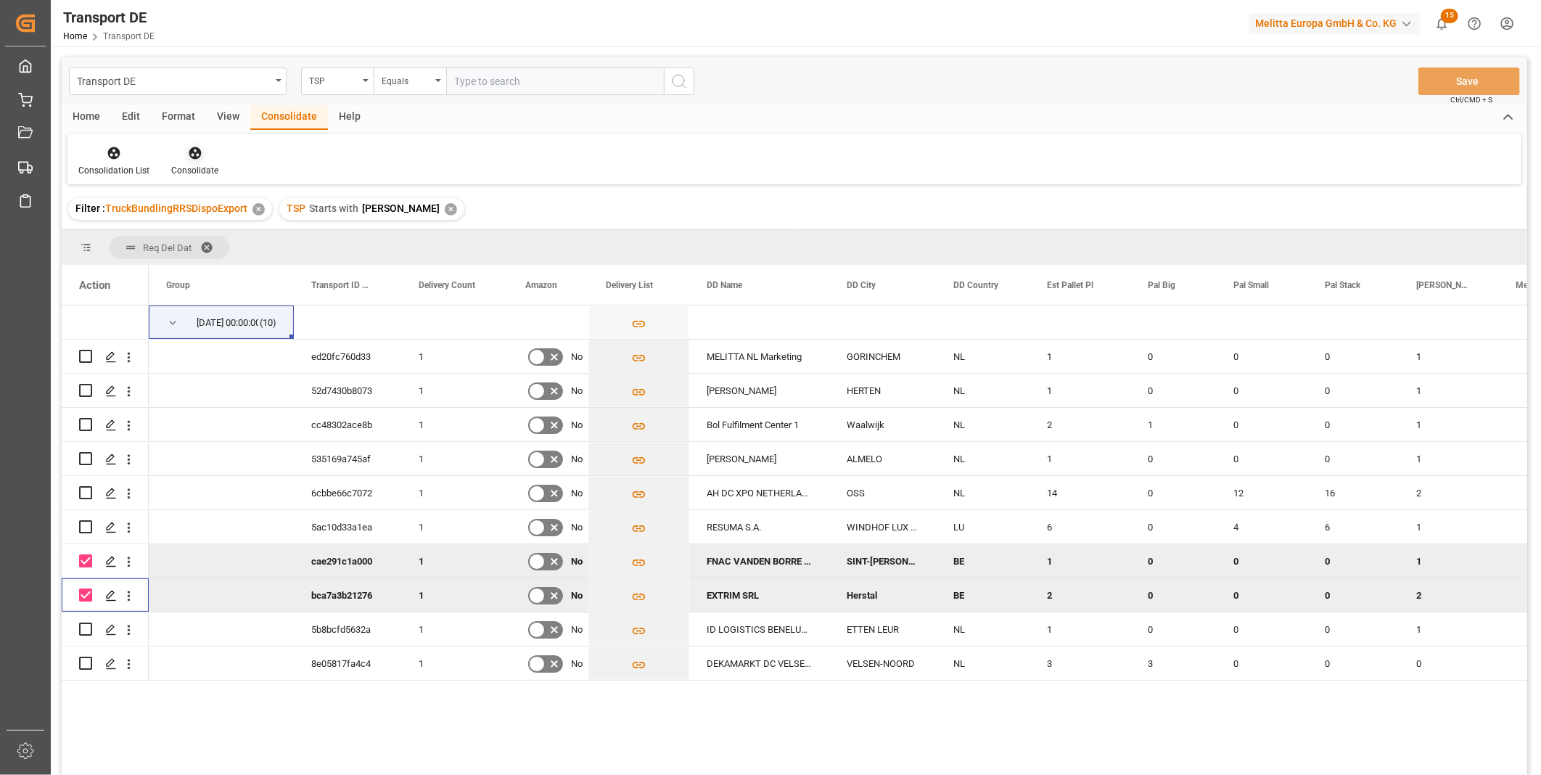
click at [177, 164] on div "Consolidate" at bounding box center [194, 170] width 47 height 13
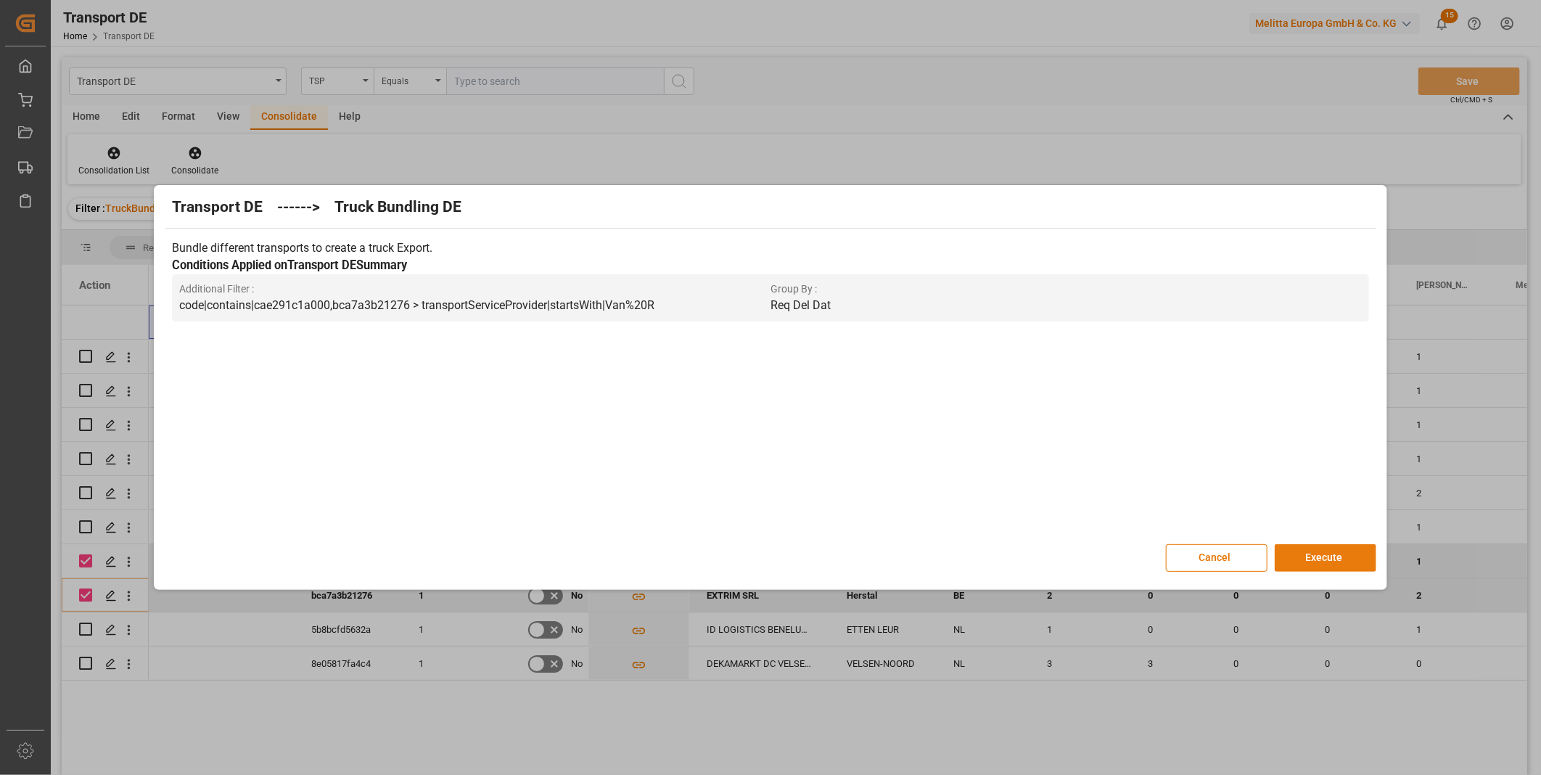
click at [1358, 555] on button "Execute" at bounding box center [1326, 558] width 102 height 28
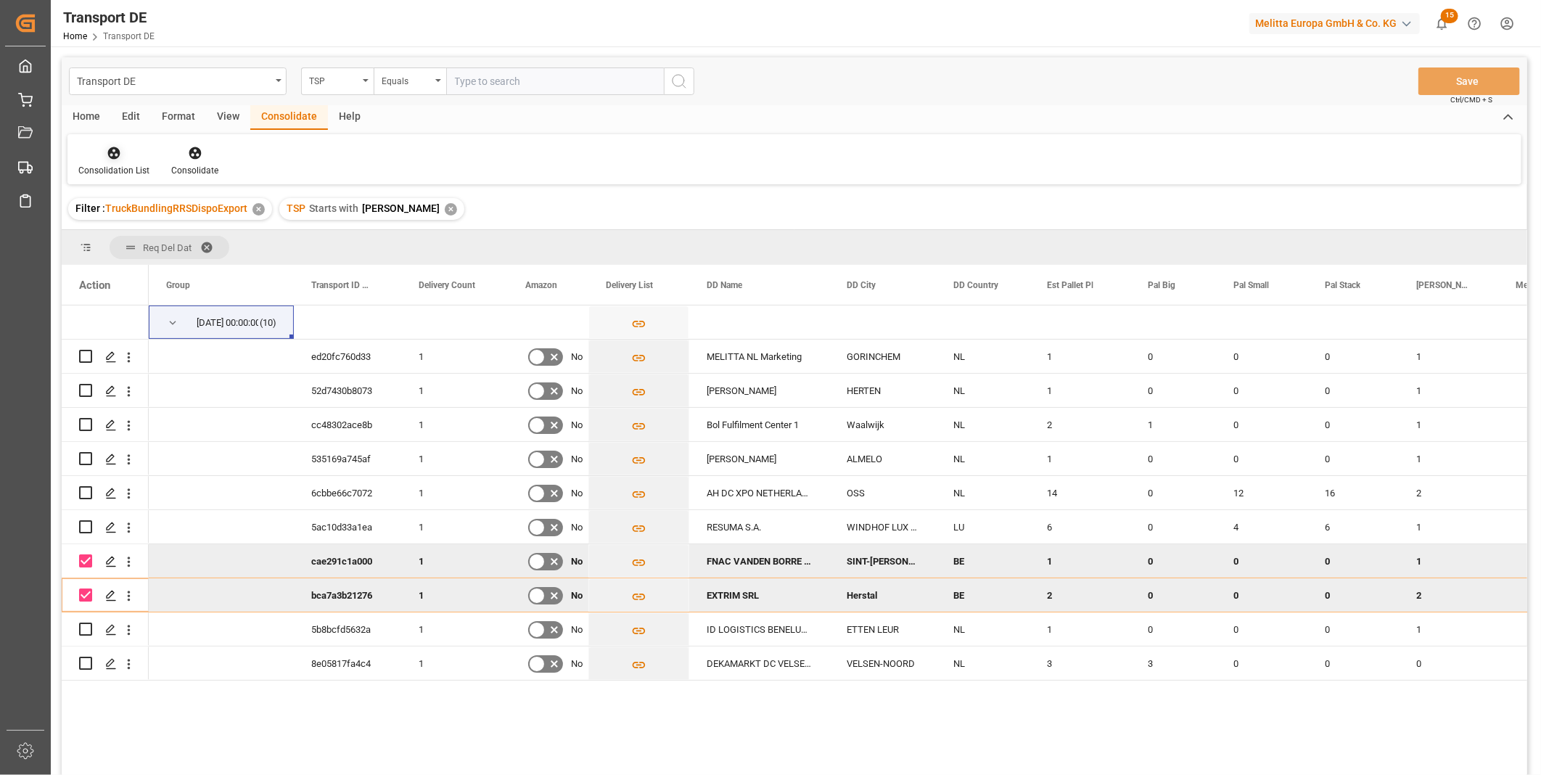
click at [110, 157] on icon at bounding box center [114, 153] width 15 height 15
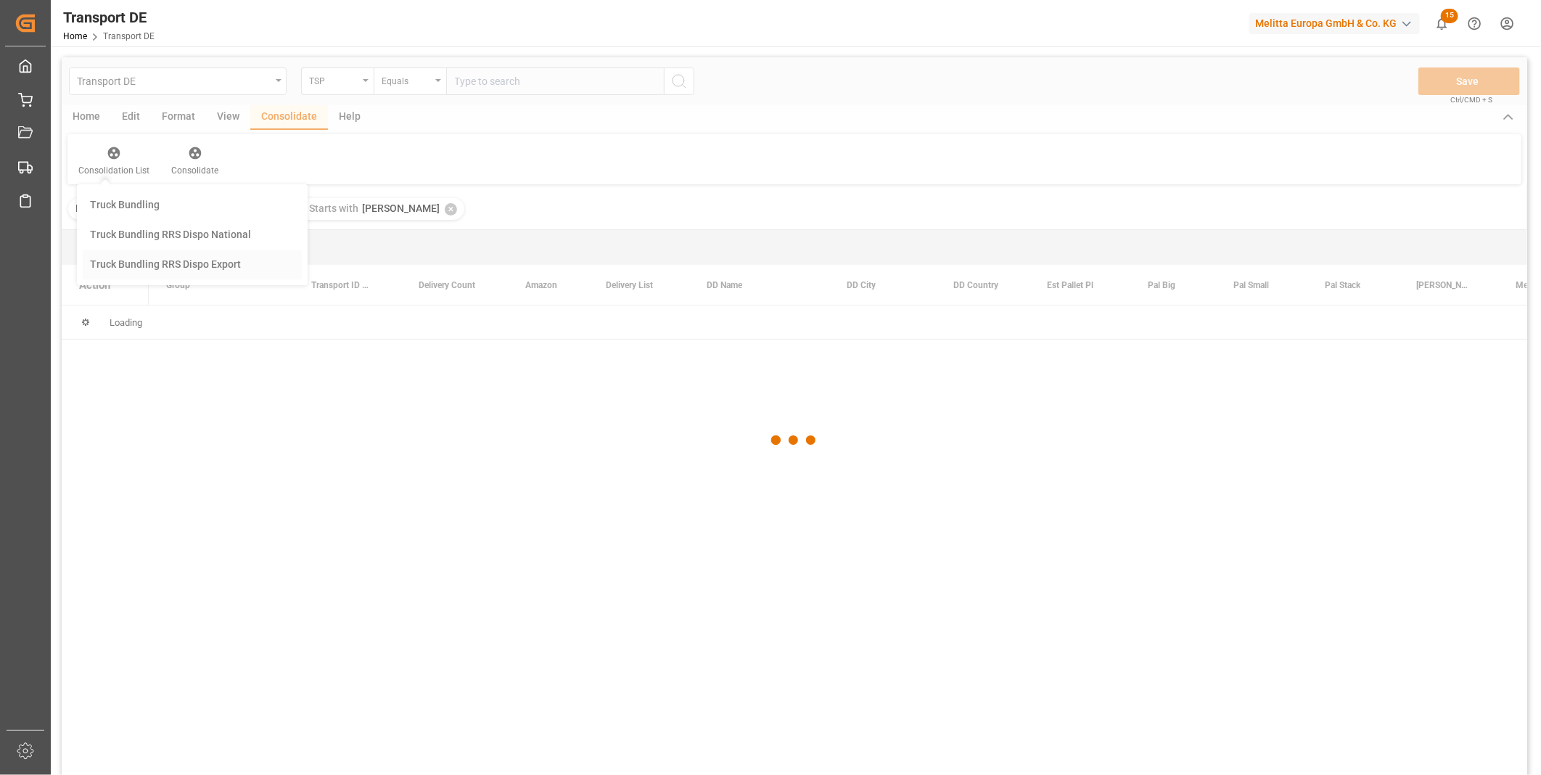
click at [146, 268] on div "Transport DE TSP Equals Save Ctrl/CMD + S Home Edit Format View Consolidate Hel…" at bounding box center [795, 435] width 1466 height 756
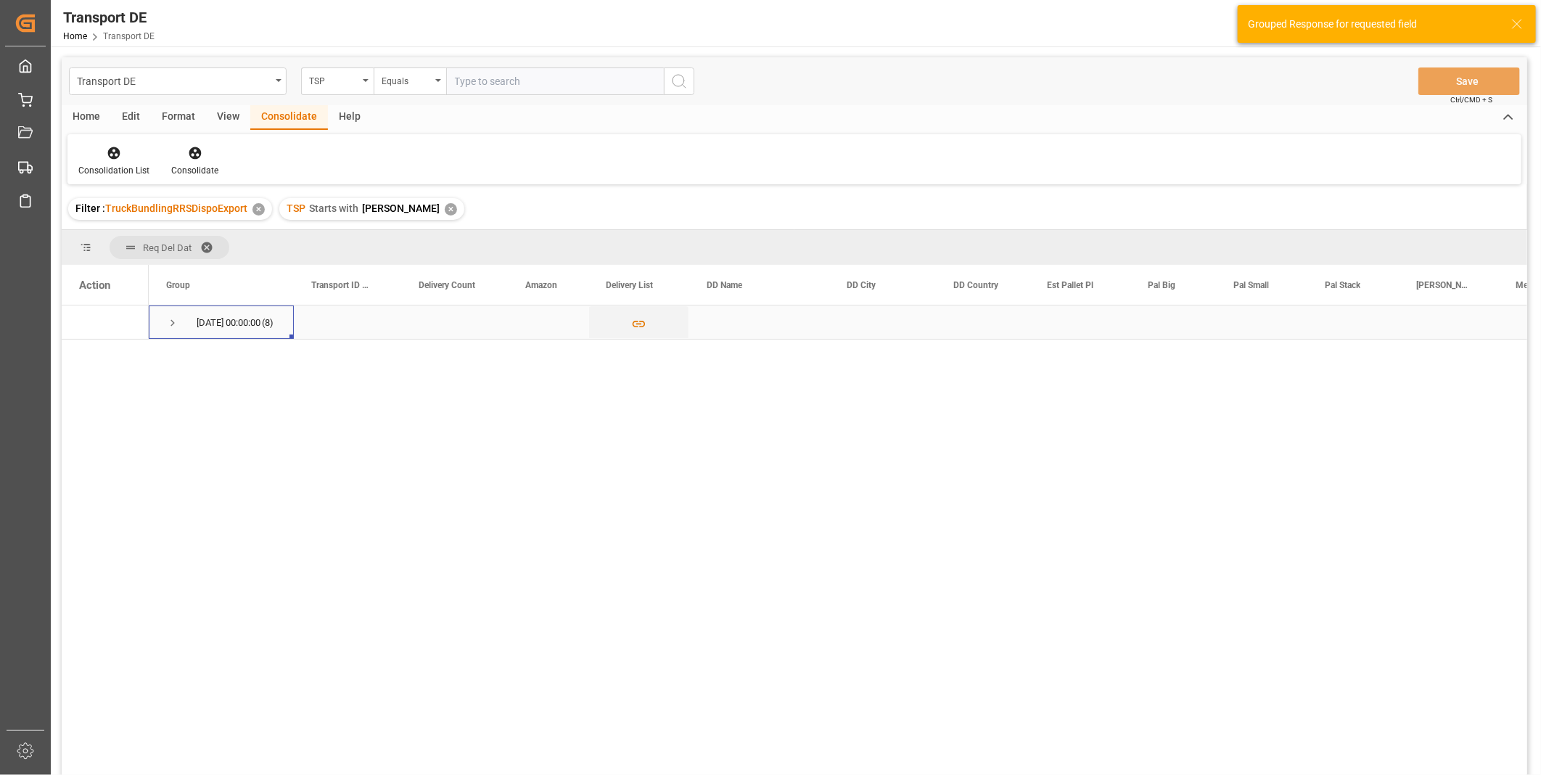
click at [178, 321] on span "Press SPACE to select this row." at bounding box center [172, 322] width 13 height 13
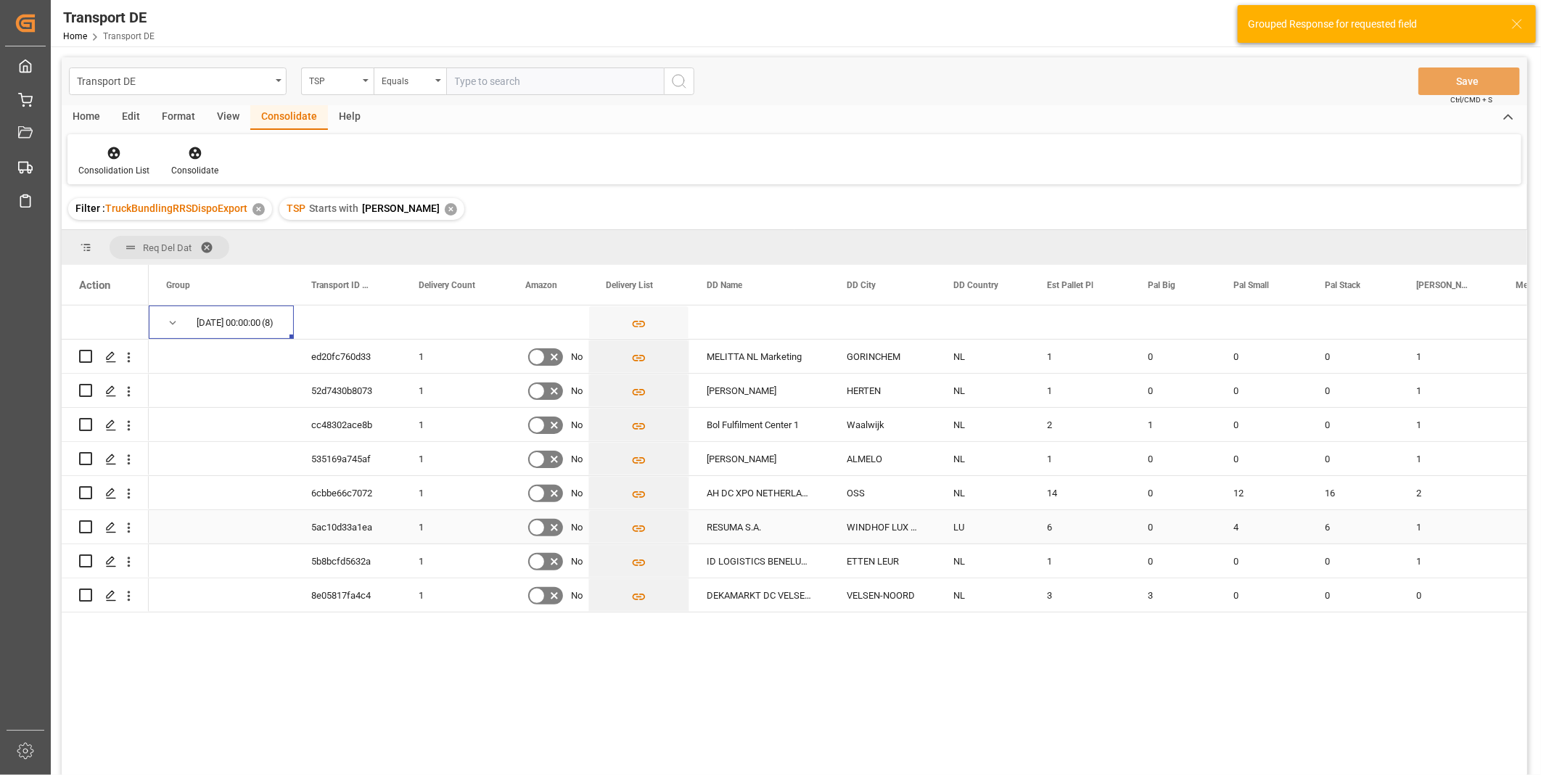
click at [82, 525] on input "Press Space to toggle row selection (unchecked)" at bounding box center [85, 526] width 13 height 13
checkbox input "true"
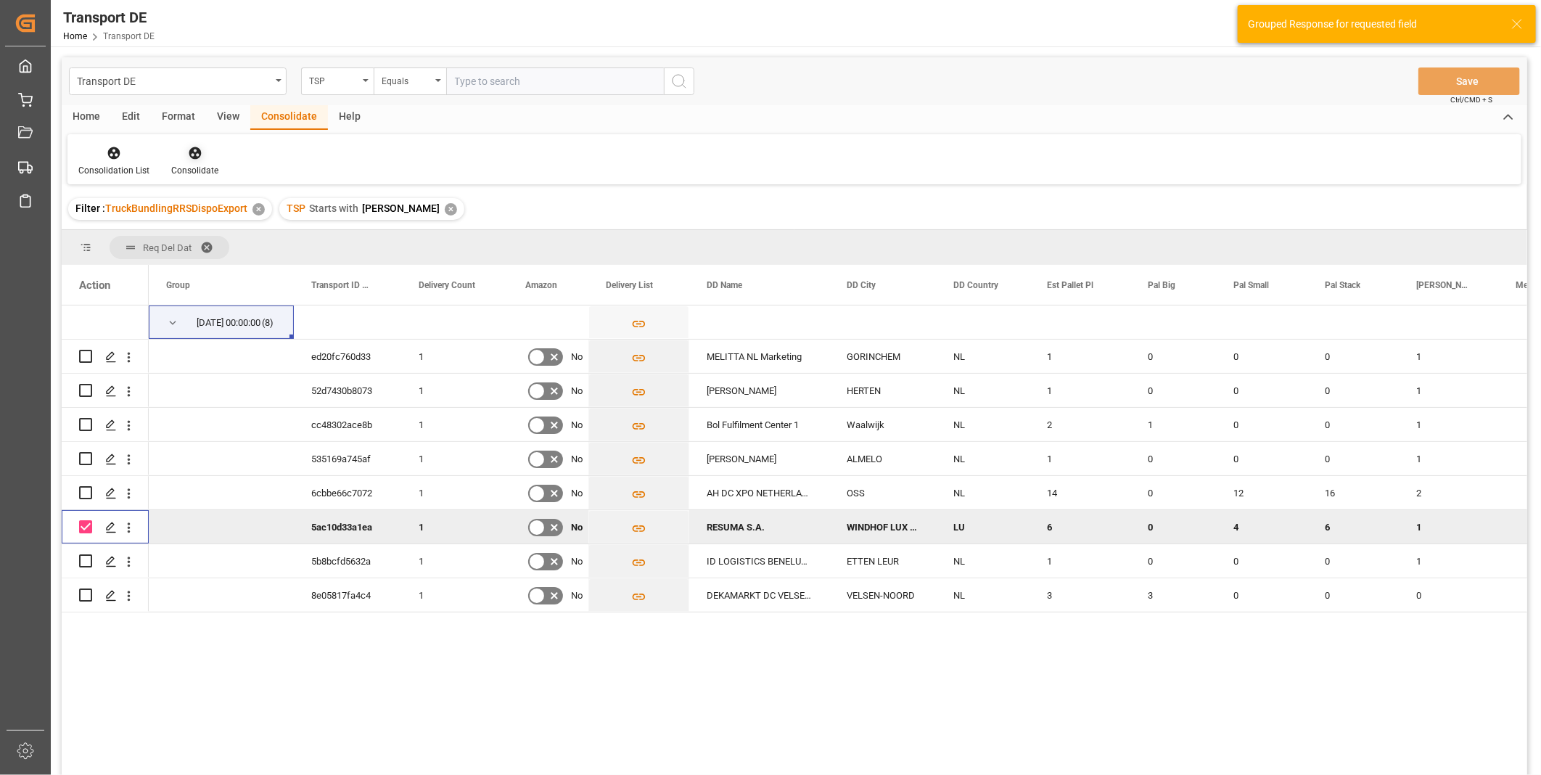
click at [209, 146] on div at bounding box center [194, 152] width 47 height 15
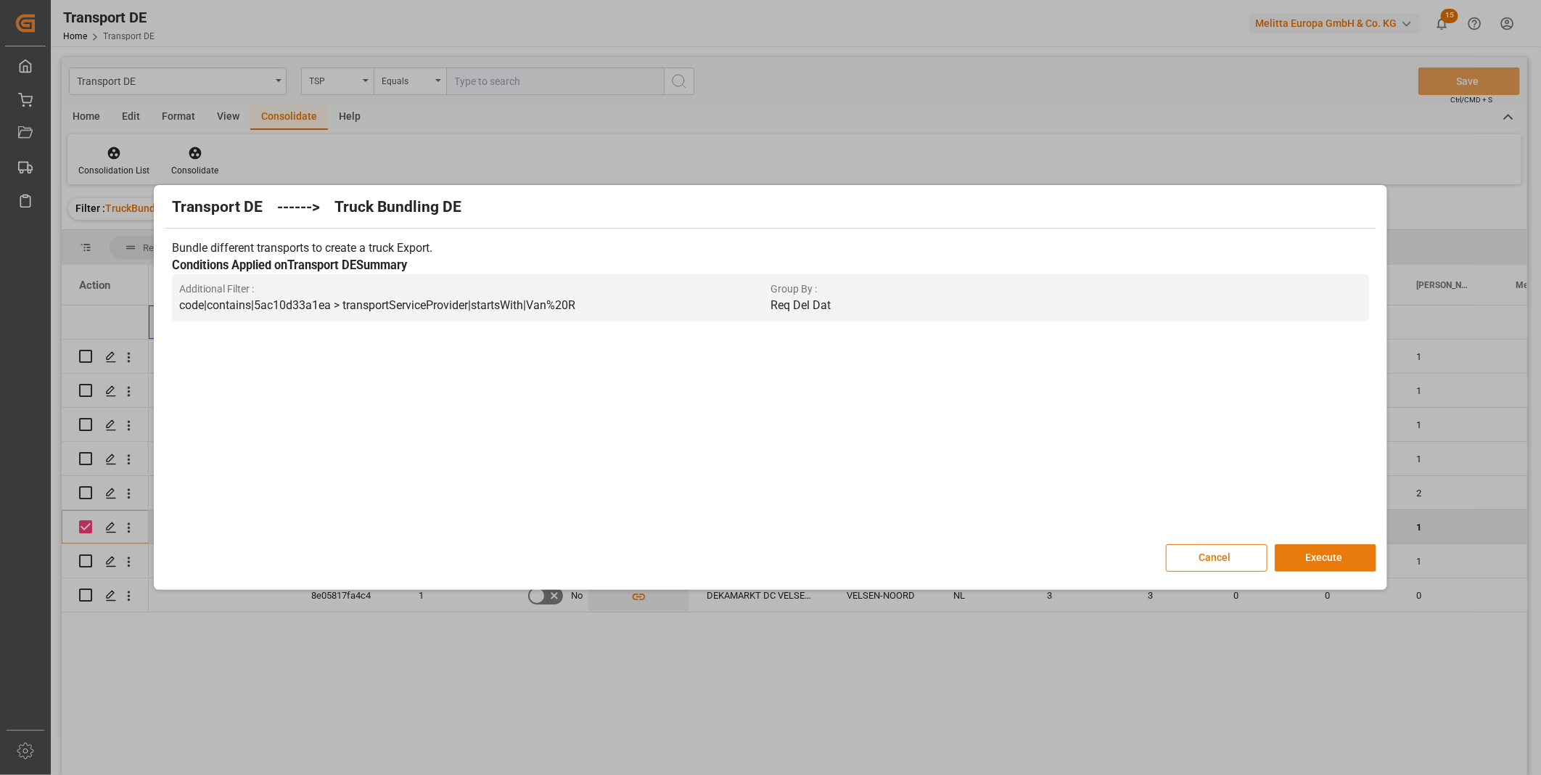
click at [1295, 557] on button "Execute" at bounding box center [1326, 558] width 102 height 28
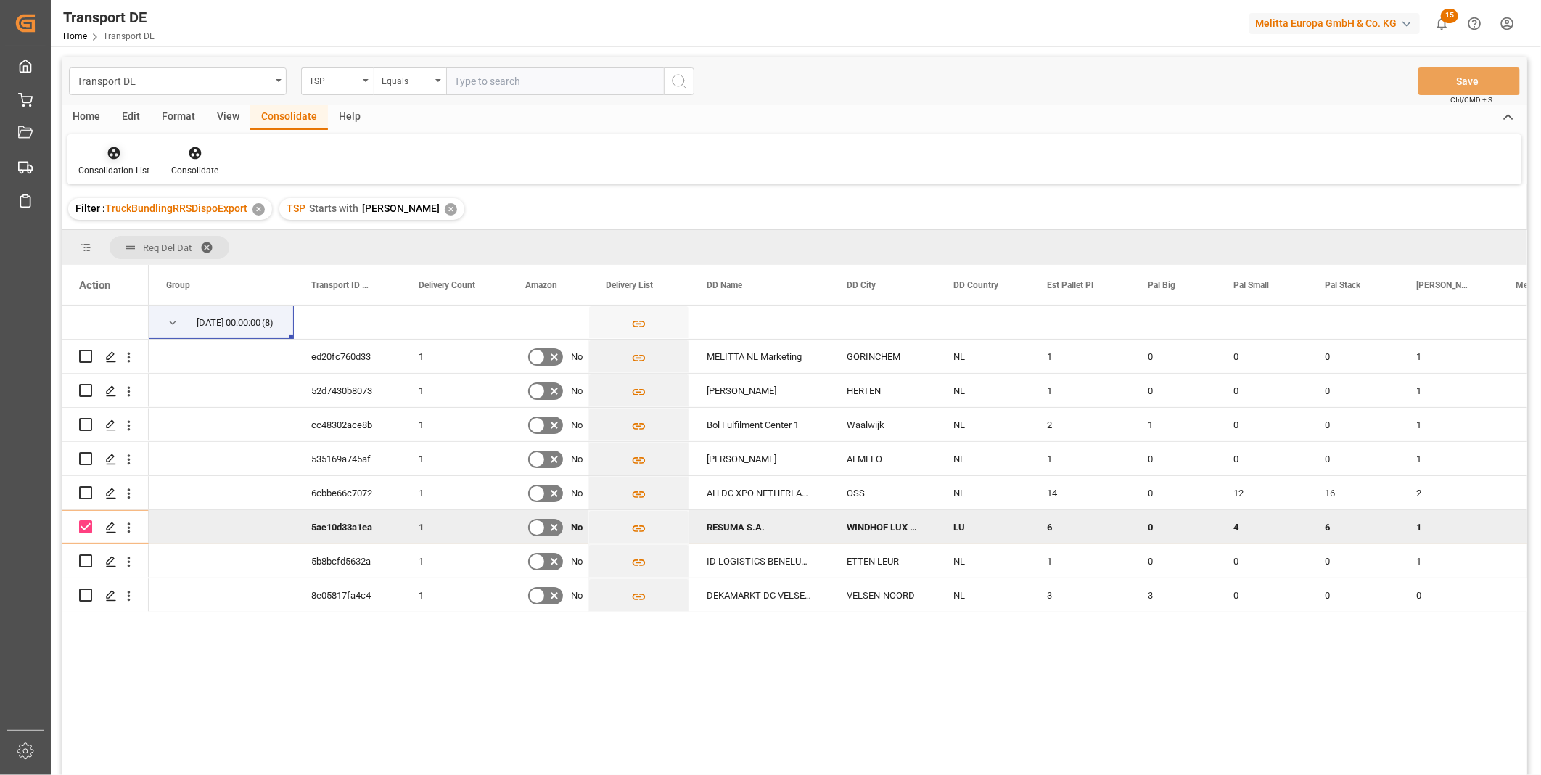
click at [104, 155] on div at bounding box center [113, 152] width 71 height 15
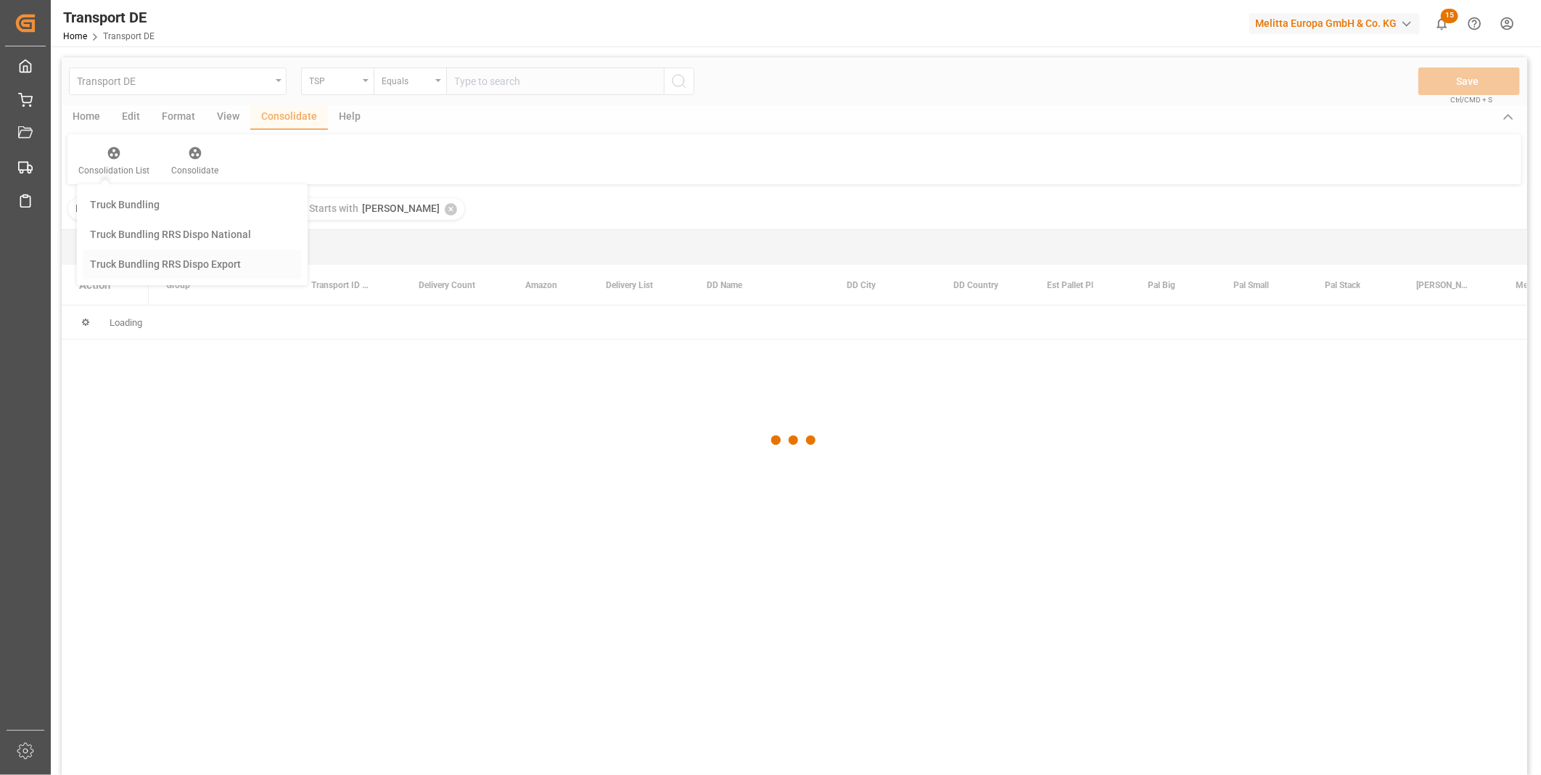
click at [169, 255] on div "Transport DE TSP Equals Save Ctrl/CMD + S Home Edit Format View Consolidate Hel…" at bounding box center [795, 435] width 1466 height 756
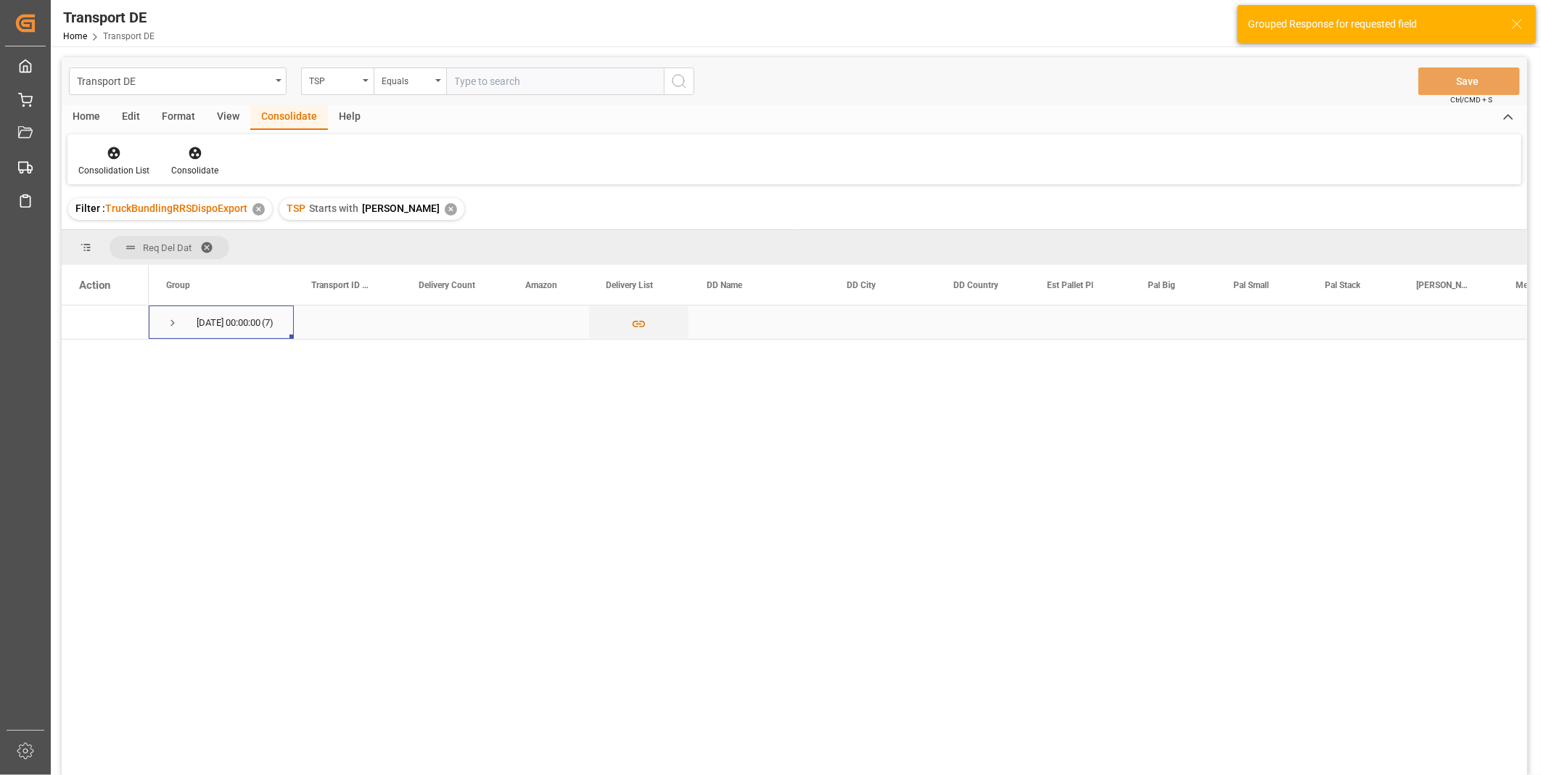
click at [173, 316] on span "Press SPACE to select this row." at bounding box center [172, 322] width 13 height 33
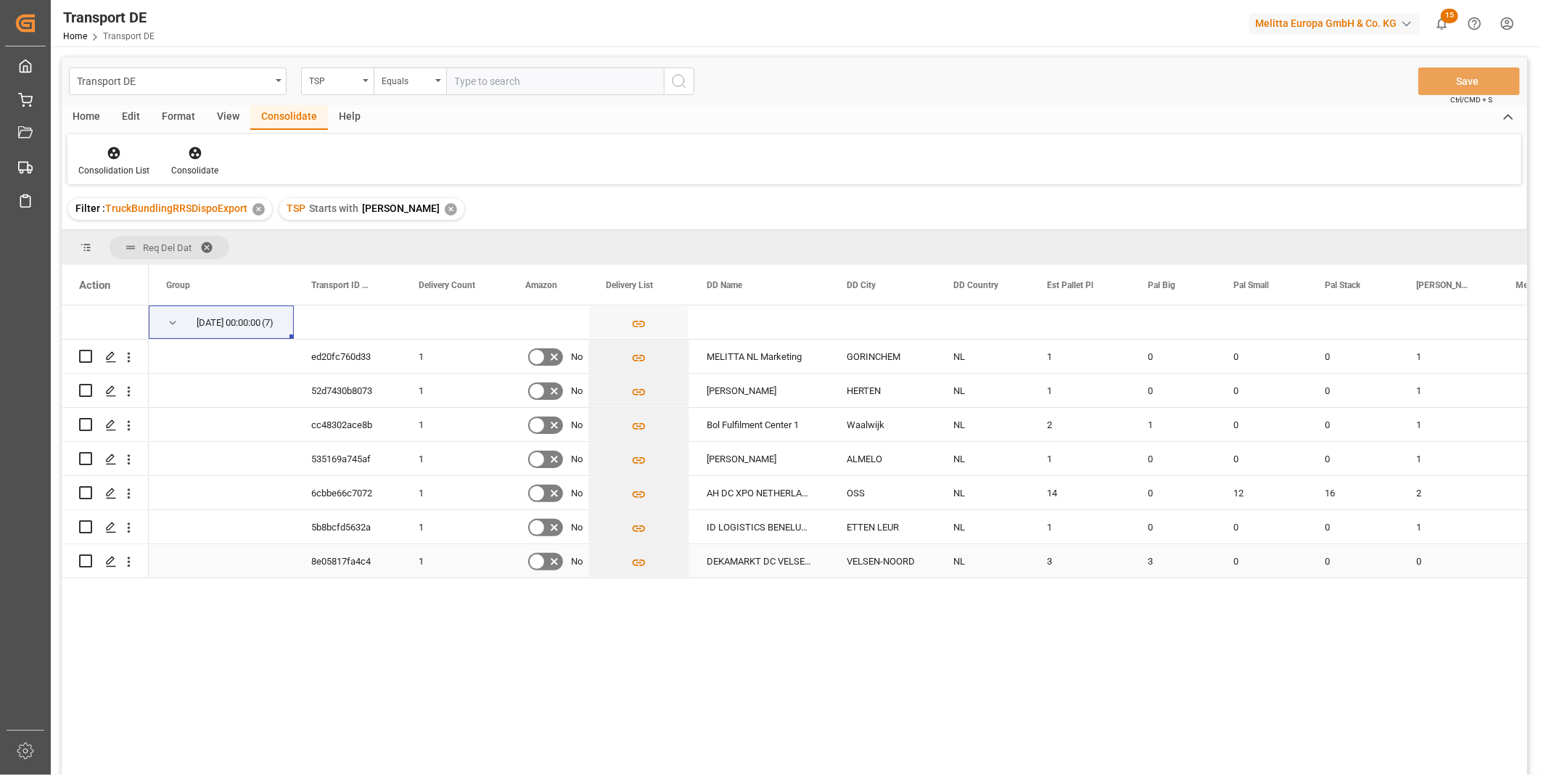
click at [89, 562] on input "Press Space to toggle row selection (unchecked)" at bounding box center [85, 560] width 13 height 13
checkbox input "true"
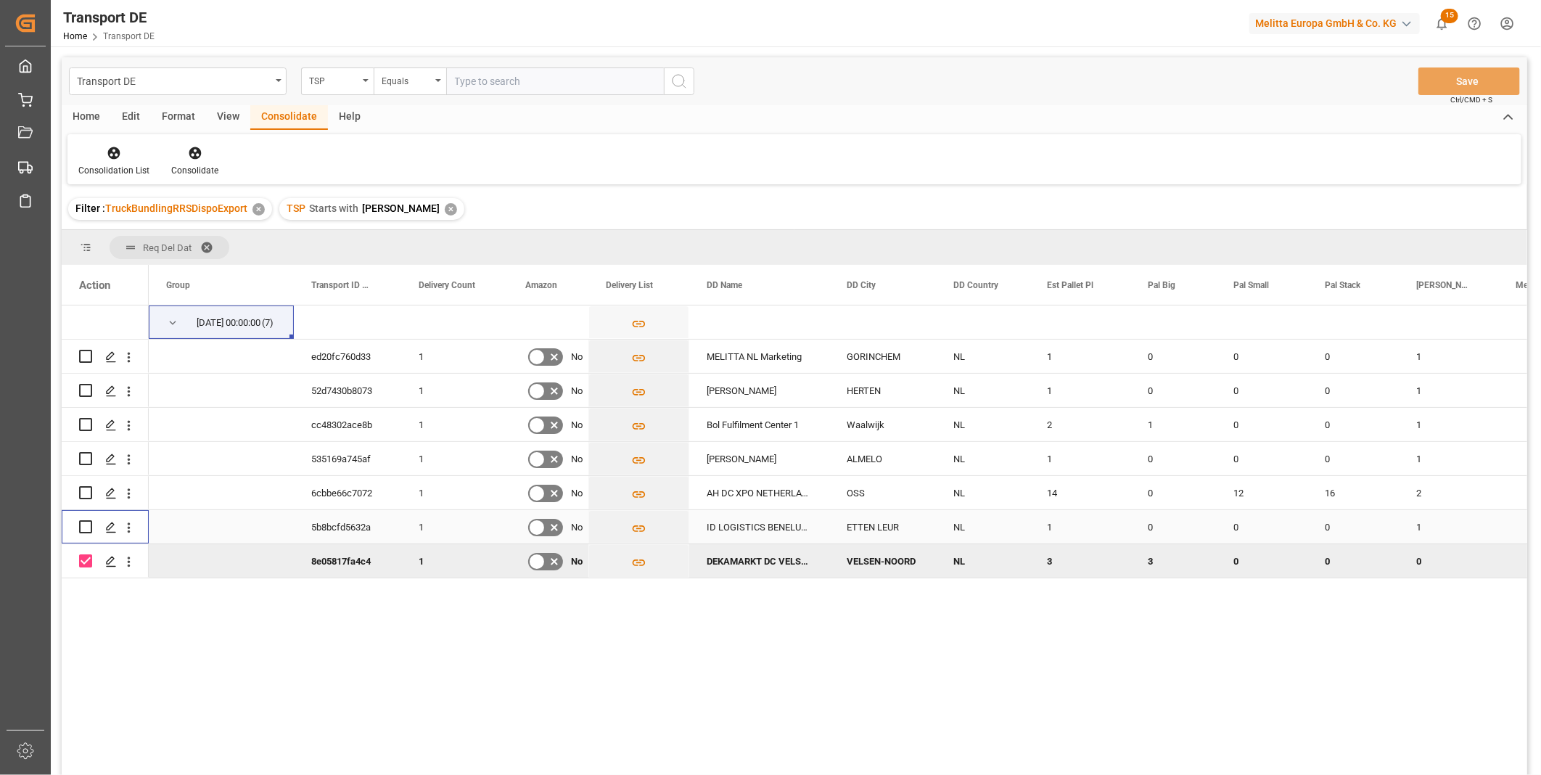
click at [83, 525] on input "Press Space to toggle row selection (unchecked)" at bounding box center [85, 526] width 13 height 13
checkbox input "true"
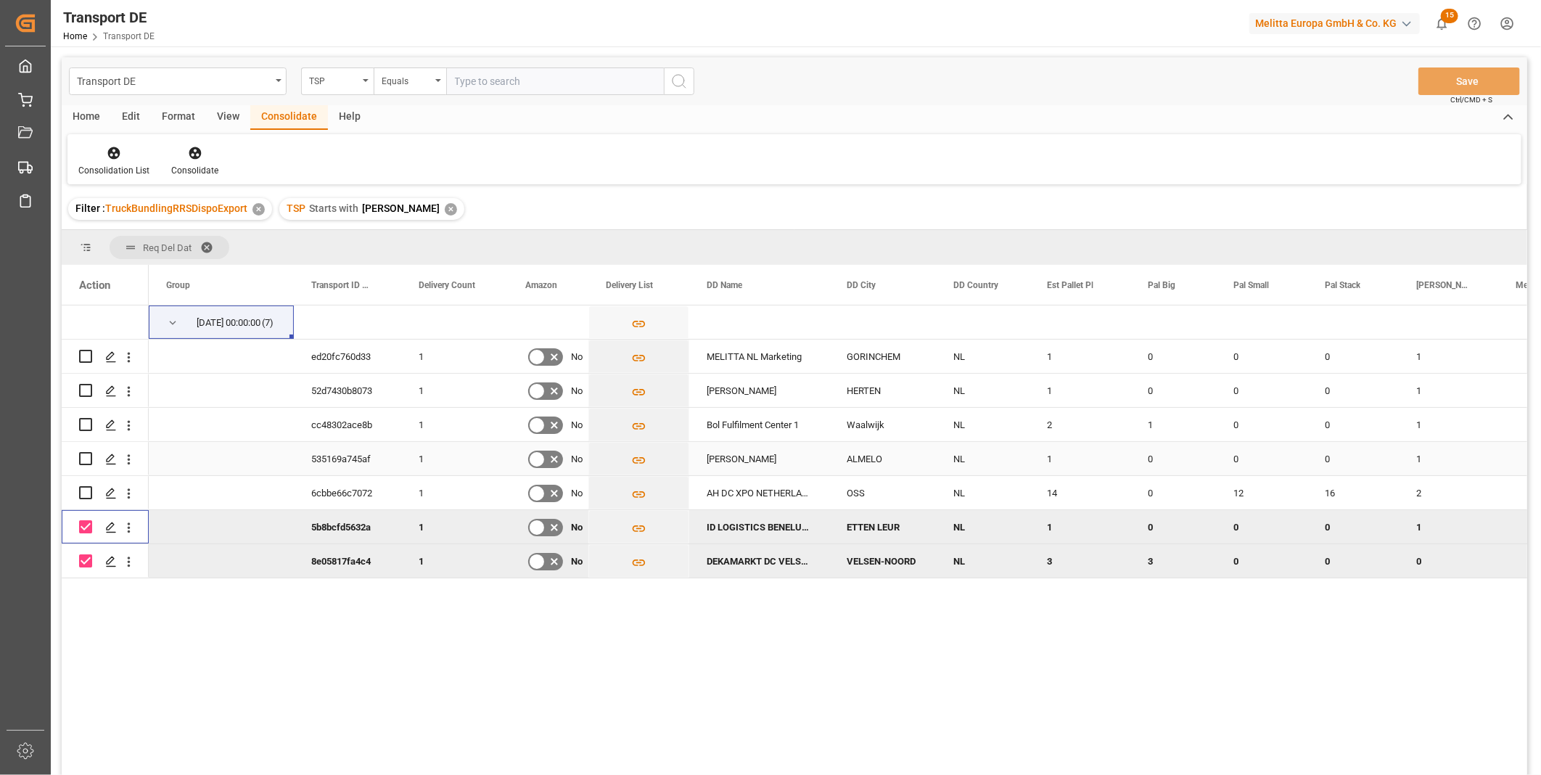
click at [83, 457] on input "Press Space to toggle row selection (unchecked)" at bounding box center [85, 458] width 13 height 13
checkbox input "true"
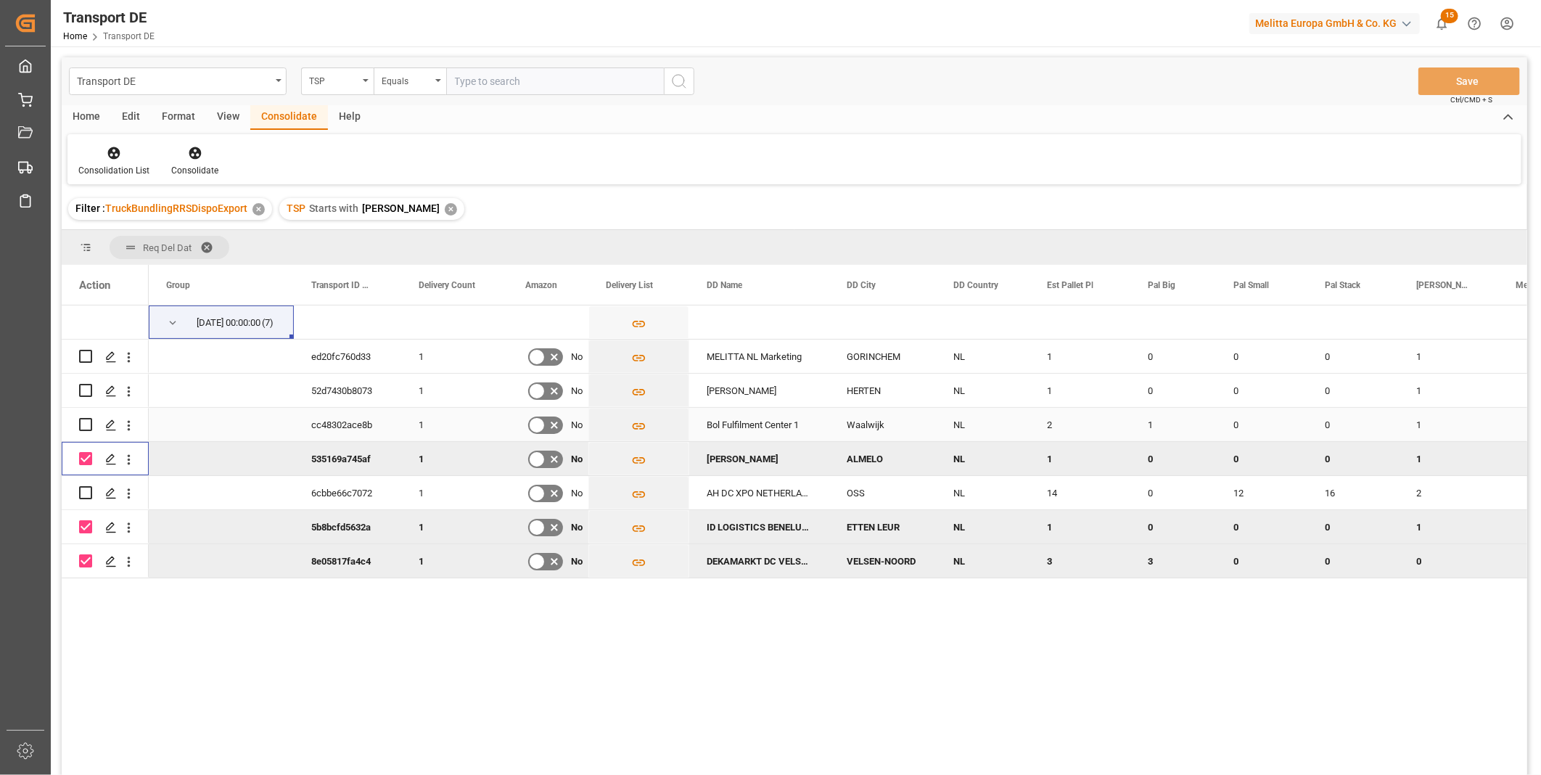
click at [92, 428] on div "Press SPACE to select this row." at bounding box center [105, 424] width 52 height 32
click at [81, 385] on div "Press SPACE to select this row." at bounding box center [105, 390] width 87 height 33
click at [86, 397] on div "Press SPACE to select this row." at bounding box center [85, 390] width 13 height 33
click at [85, 414] on div "Press SPACE to select this row." at bounding box center [85, 424] width 13 height 33
click at [86, 426] on input "Press Space to toggle row selection (unchecked)" at bounding box center [85, 424] width 13 height 13
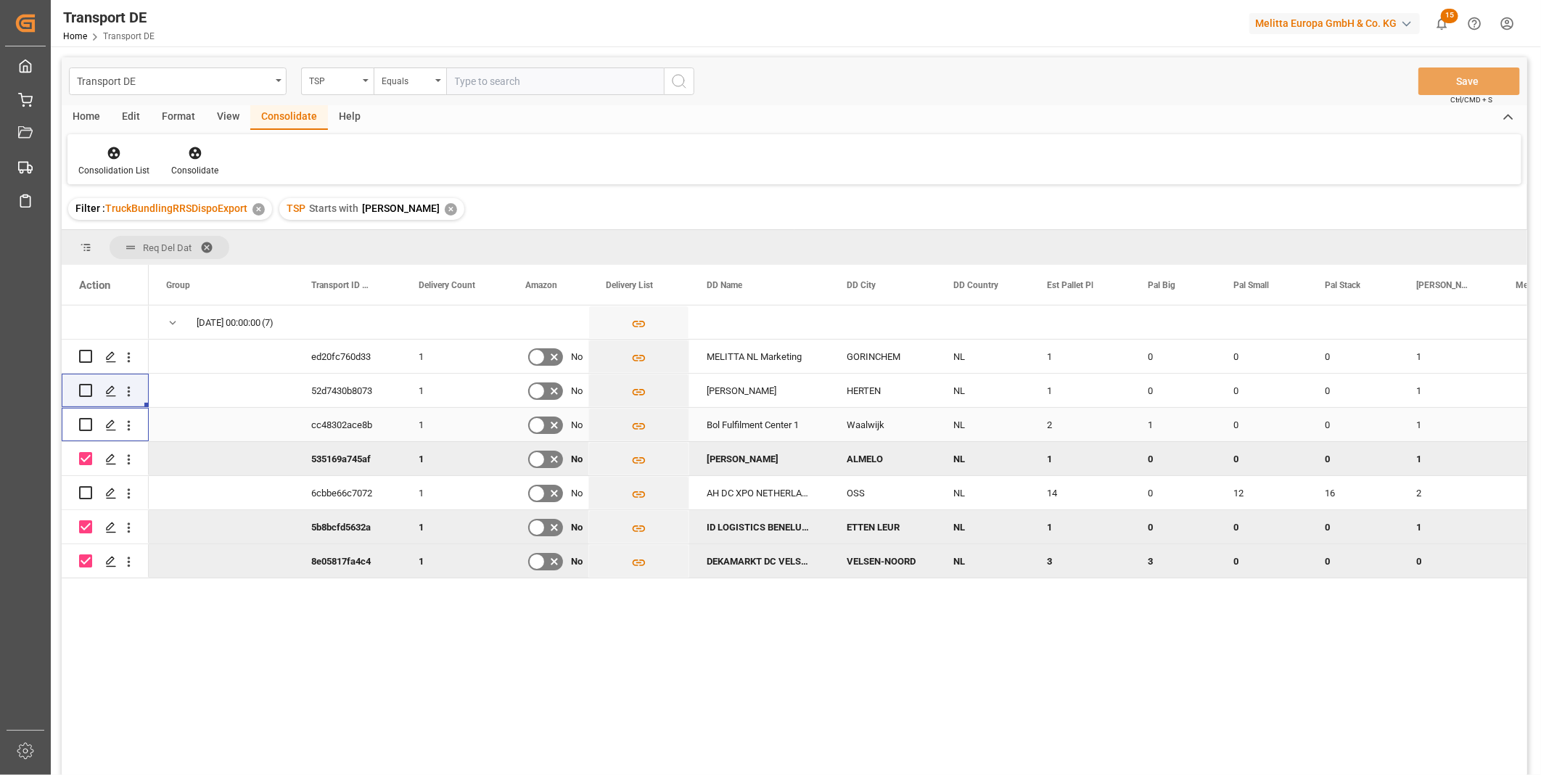
checkbox input "true"
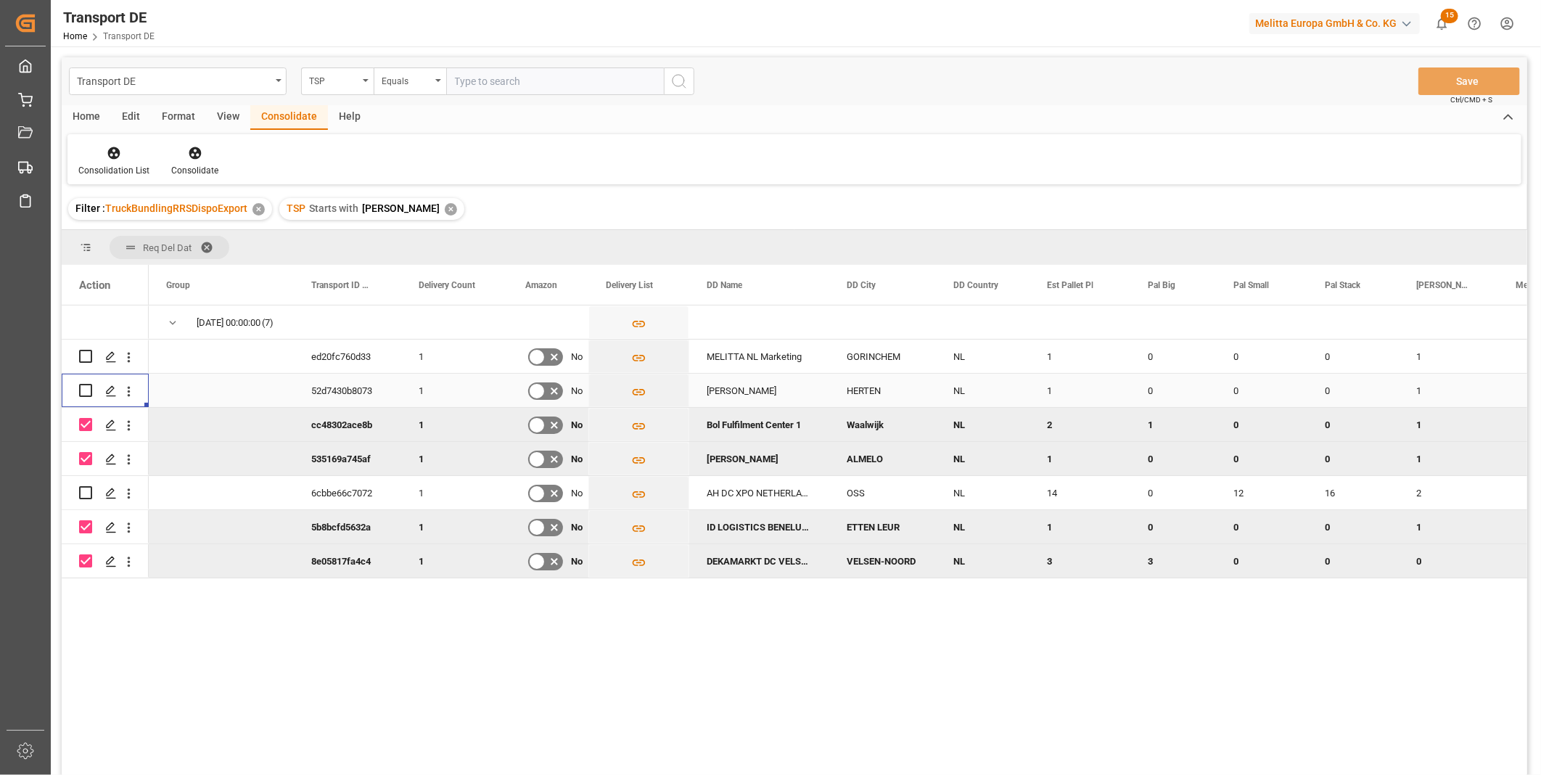
drag, startPoint x: 90, startPoint y: 387, endPoint x: 89, endPoint y: 373, distance: 14.5
click at [90, 387] on input "Press Space to toggle row selection (unchecked)" at bounding box center [85, 390] width 13 height 13
checkbox input "true"
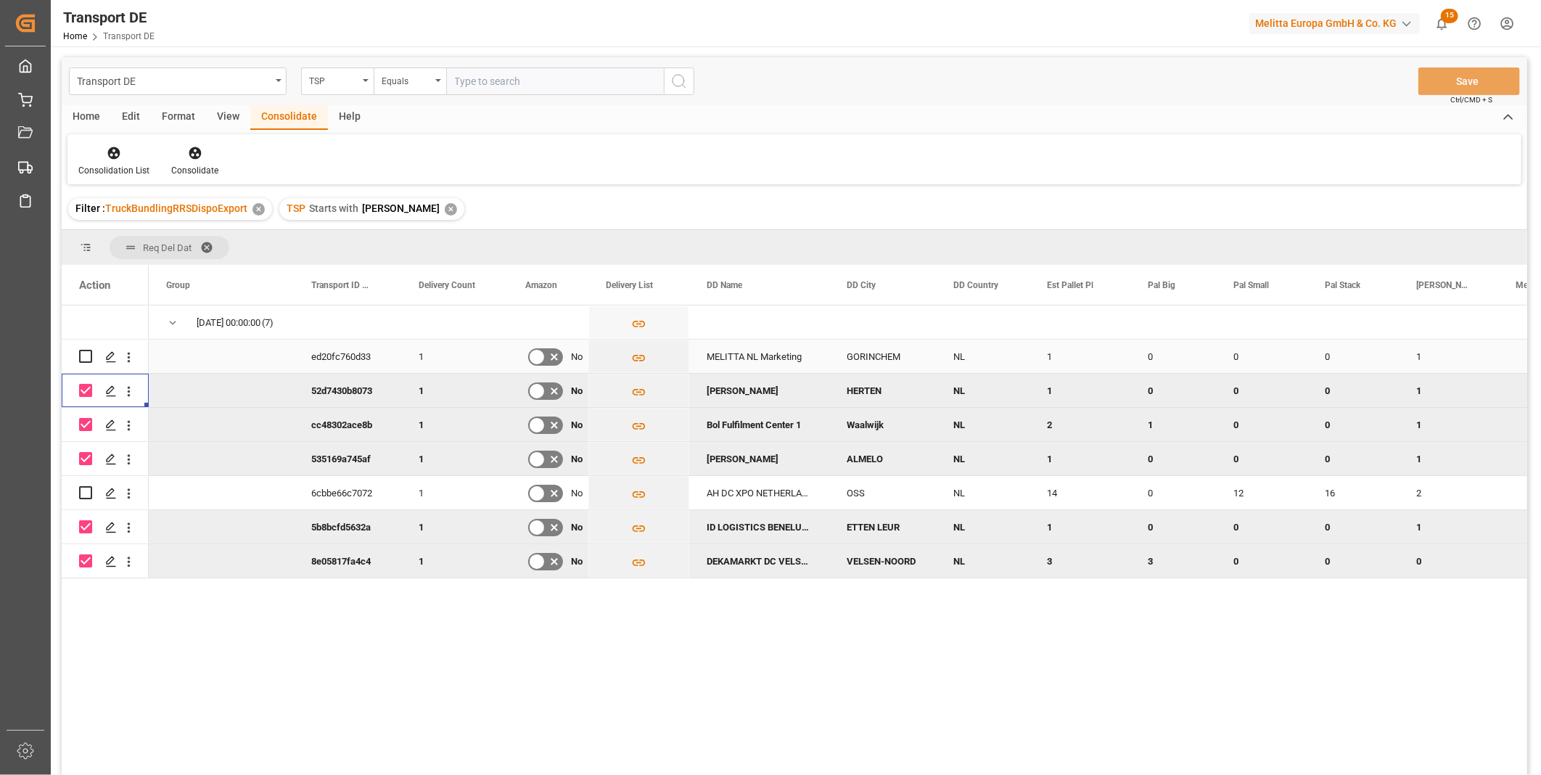
click at [90, 353] on input "Press Space to toggle row selection (unchecked)" at bounding box center [85, 356] width 13 height 13
checkbox input "true"
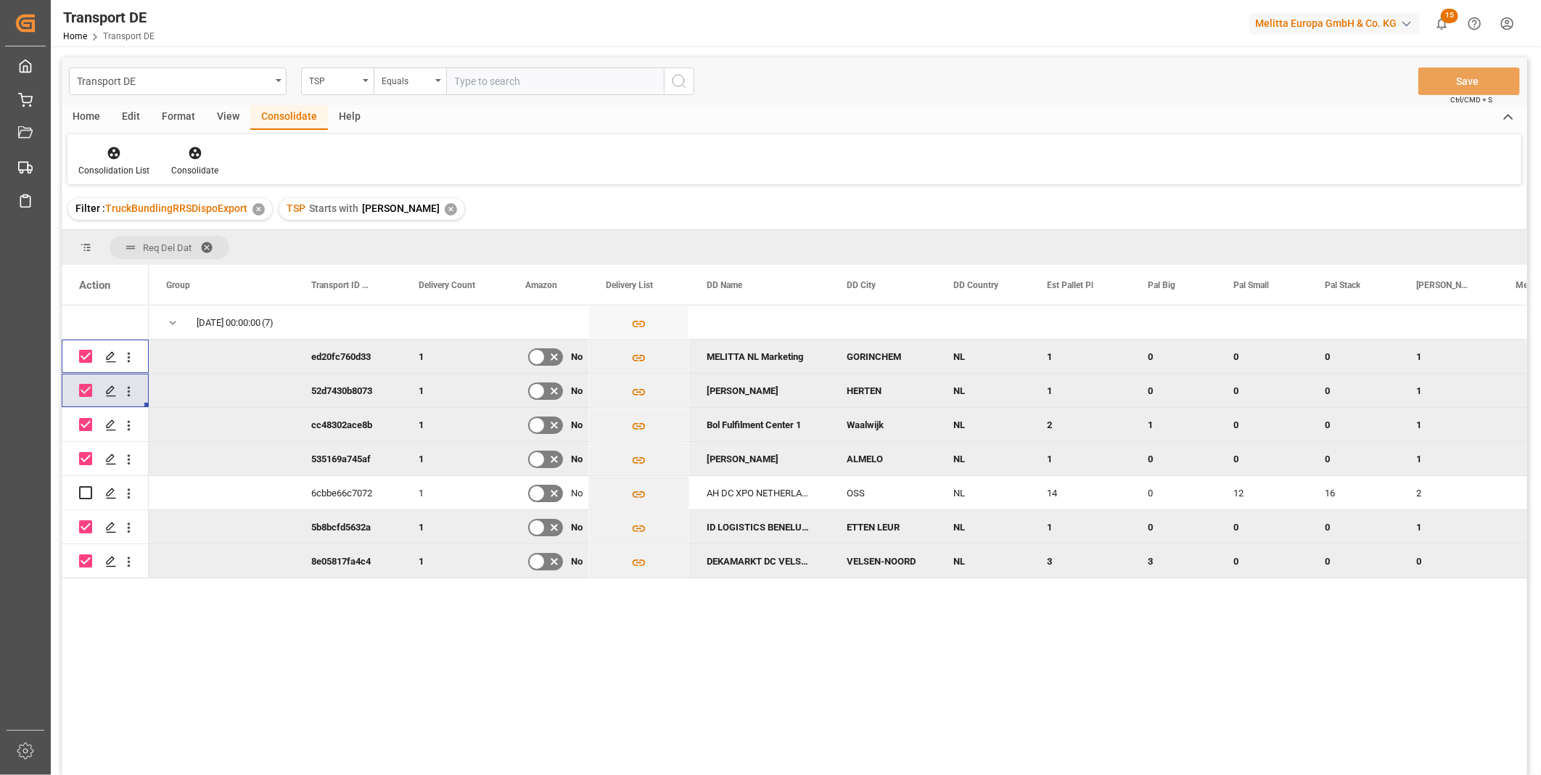
click at [83, 561] on input "Press Space to toggle row selection (checked)" at bounding box center [85, 560] width 13 height 13
checkbox input "false"
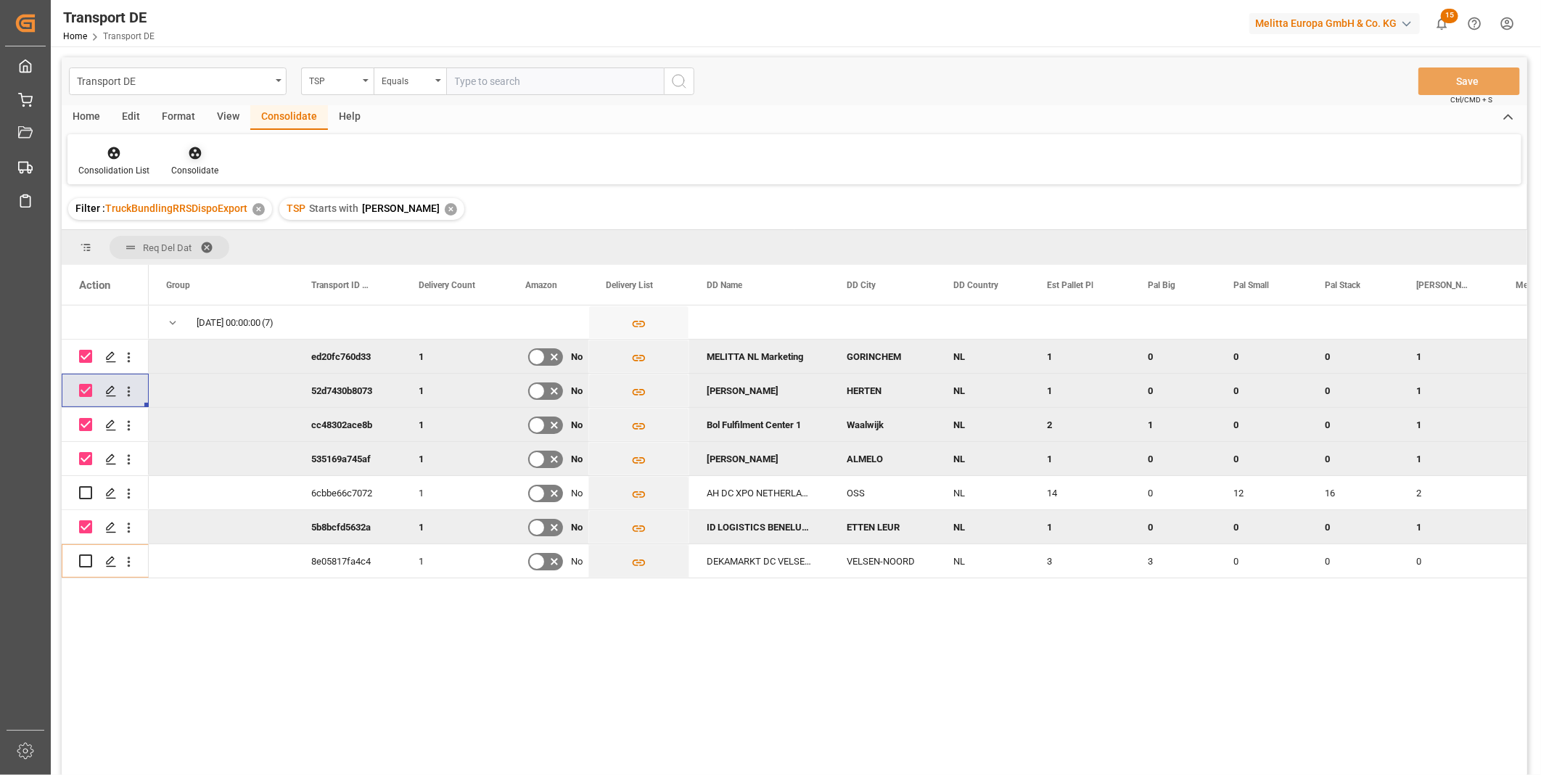
click at [199, 152] on icon at bounding box center [195, 153] width 15 height 15
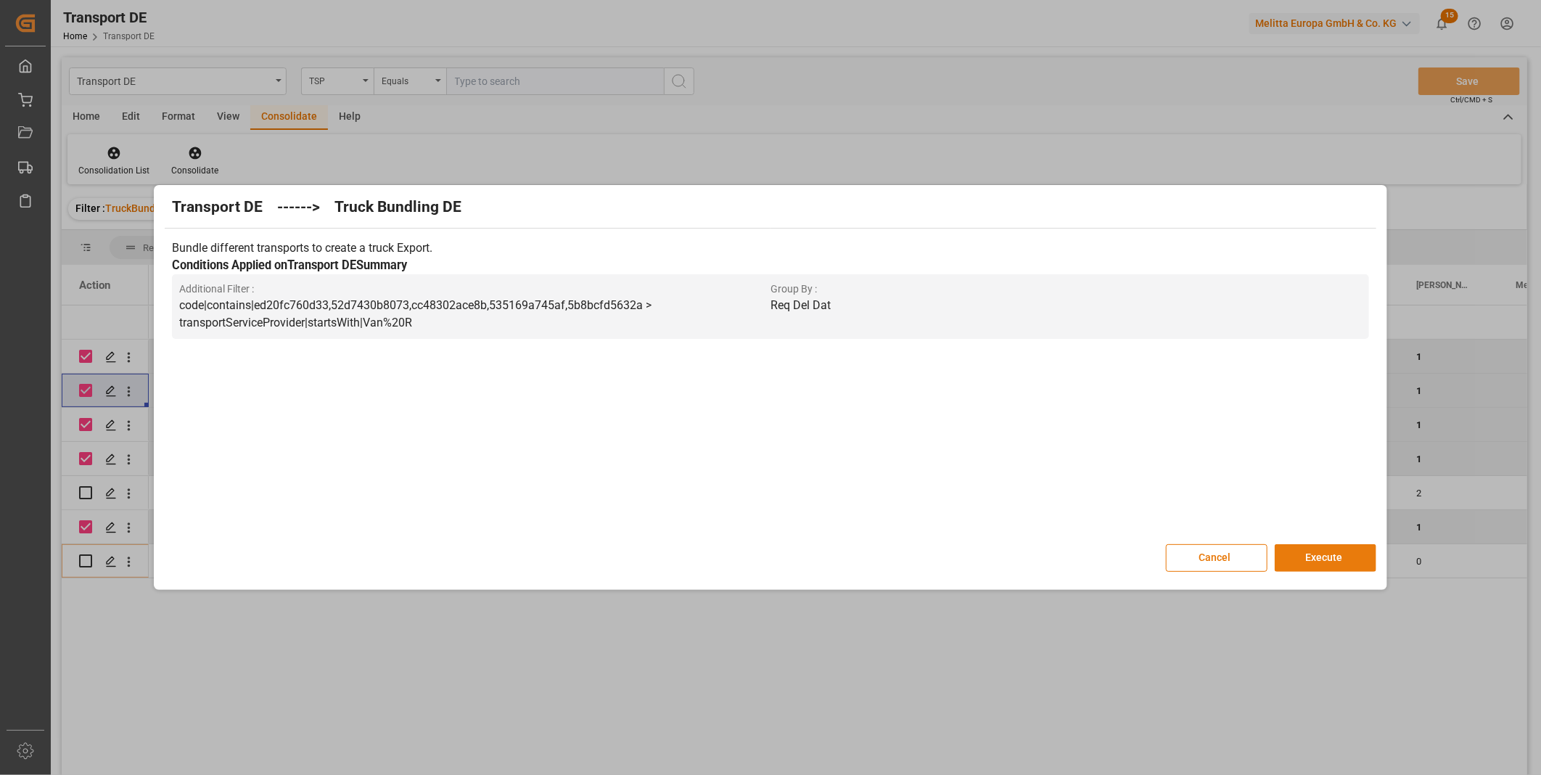
click at [1339, 548] on button "Execute" at bounding box center [1326, 558] width 102 height 28
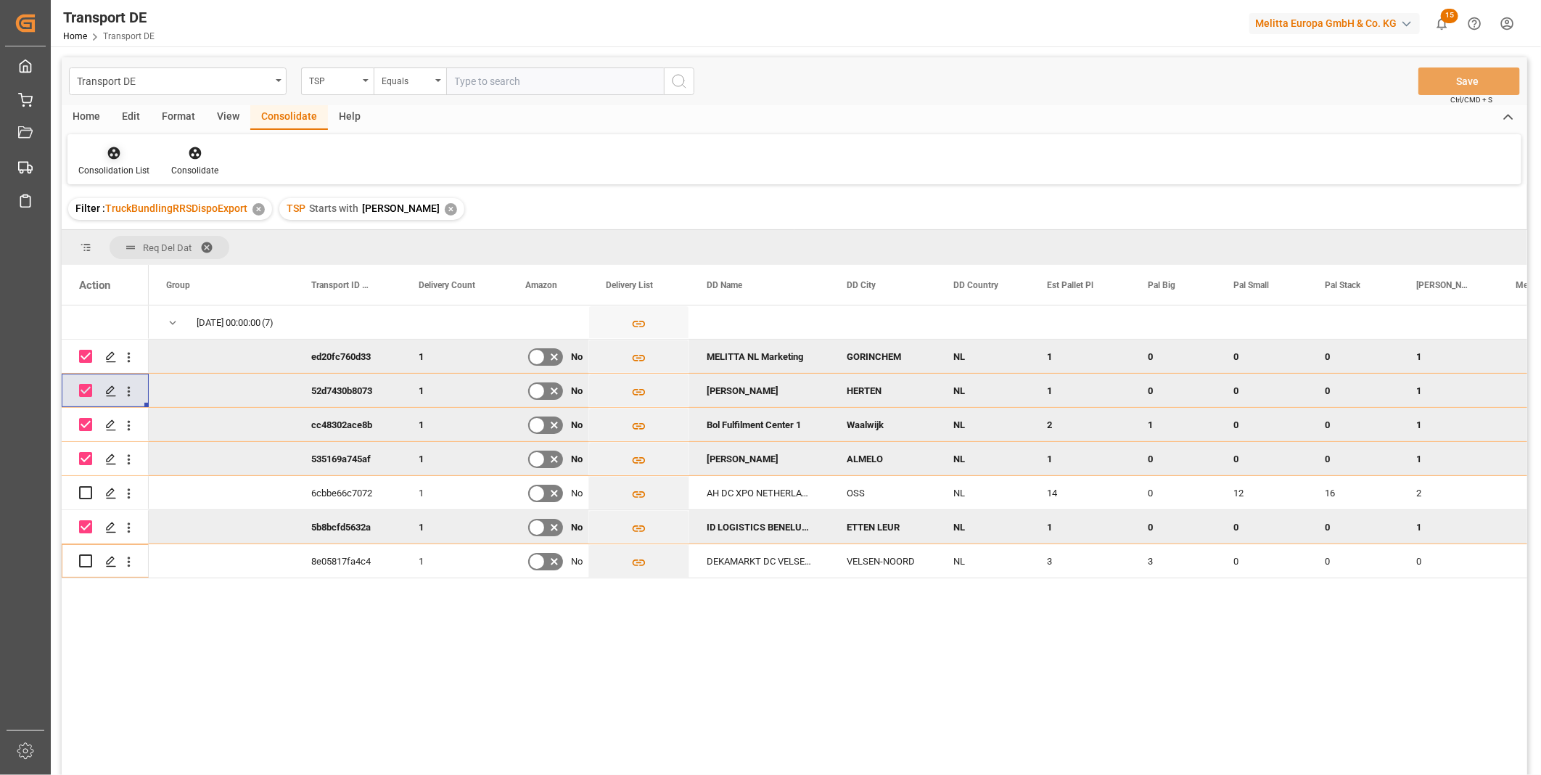
click at [124, 164] on div "Consolidation List" at bounding box center [113, 170] width 71 height 13
click at [179, 266] on div "Transport DE TSP Equals Save Ctrl/CMD + S Home Edit Format View Consolidate Hel…" at bounding box center [795, 435] width 1466 height 756
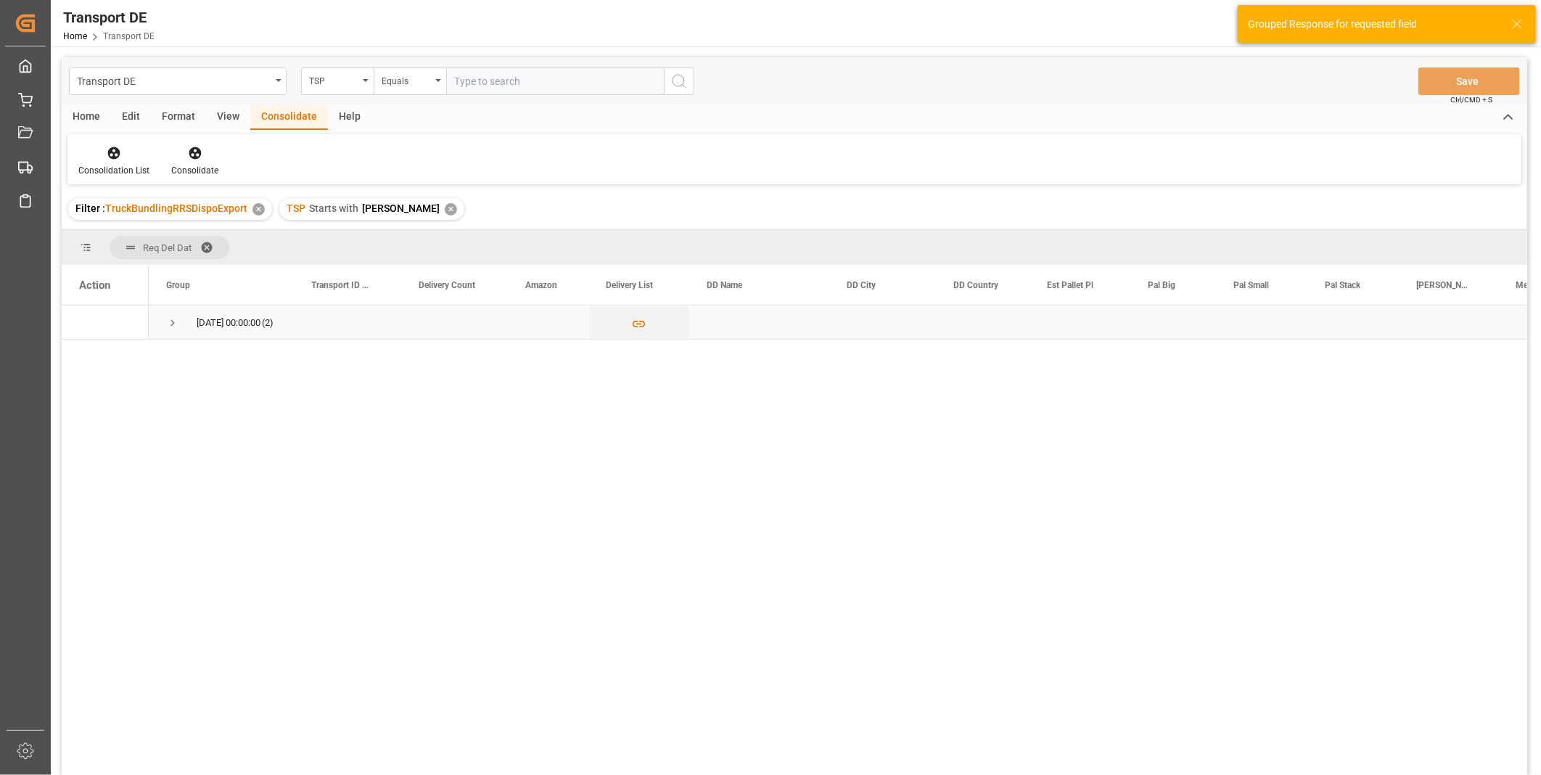
click at [163, 316] on div "03.09.2025 00:00:00 (2)" at bounding box center [221, 321] width 145 height 33
click at [170, 323] on span "Press SPACE to select this row." at bounding box center [172, 322] width 13 height 13
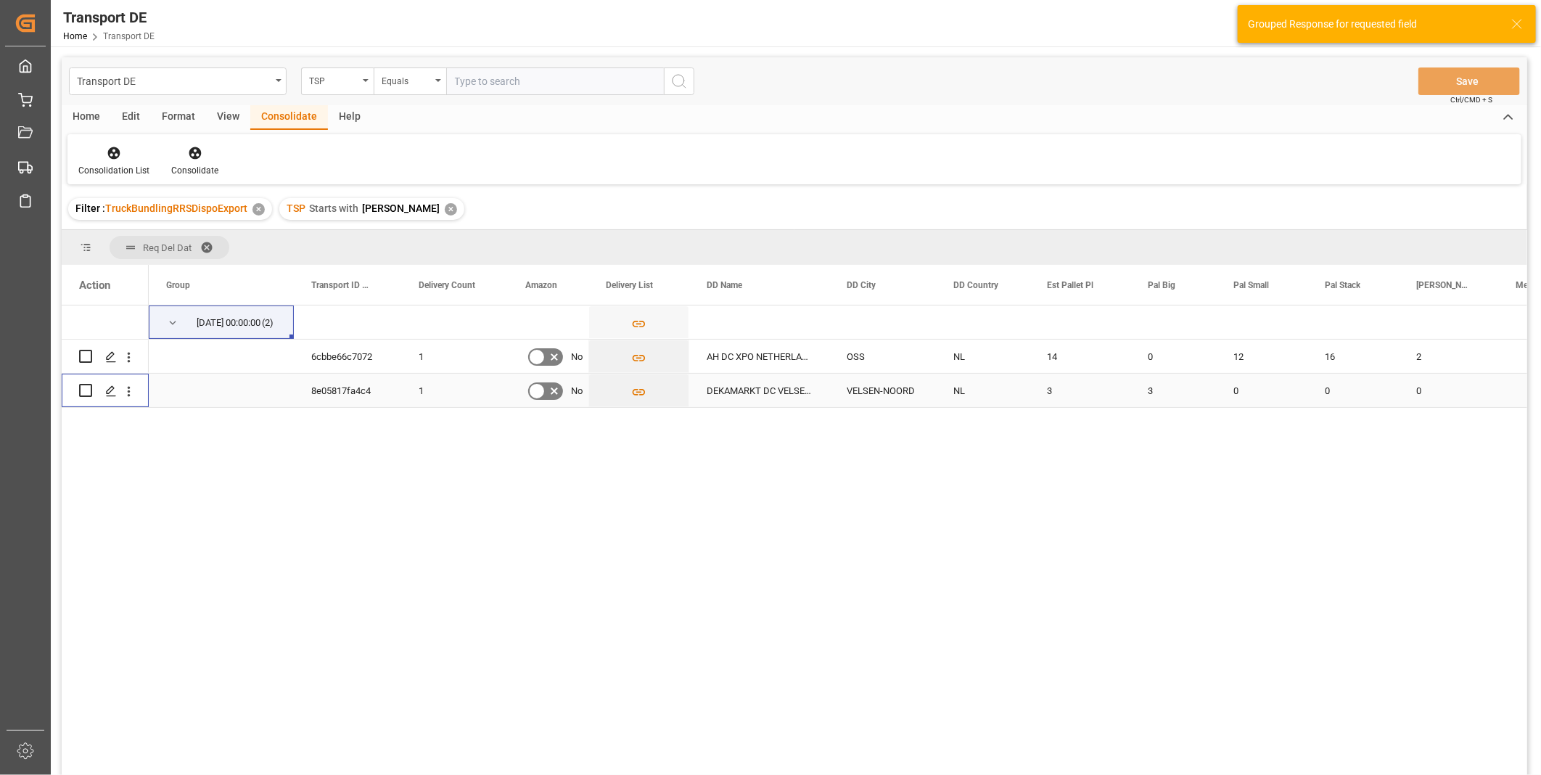
click at [87, 390] on input "Press Space to toggle row selection (unchecked)" at bounding box center [85, 390] width 13 height 13
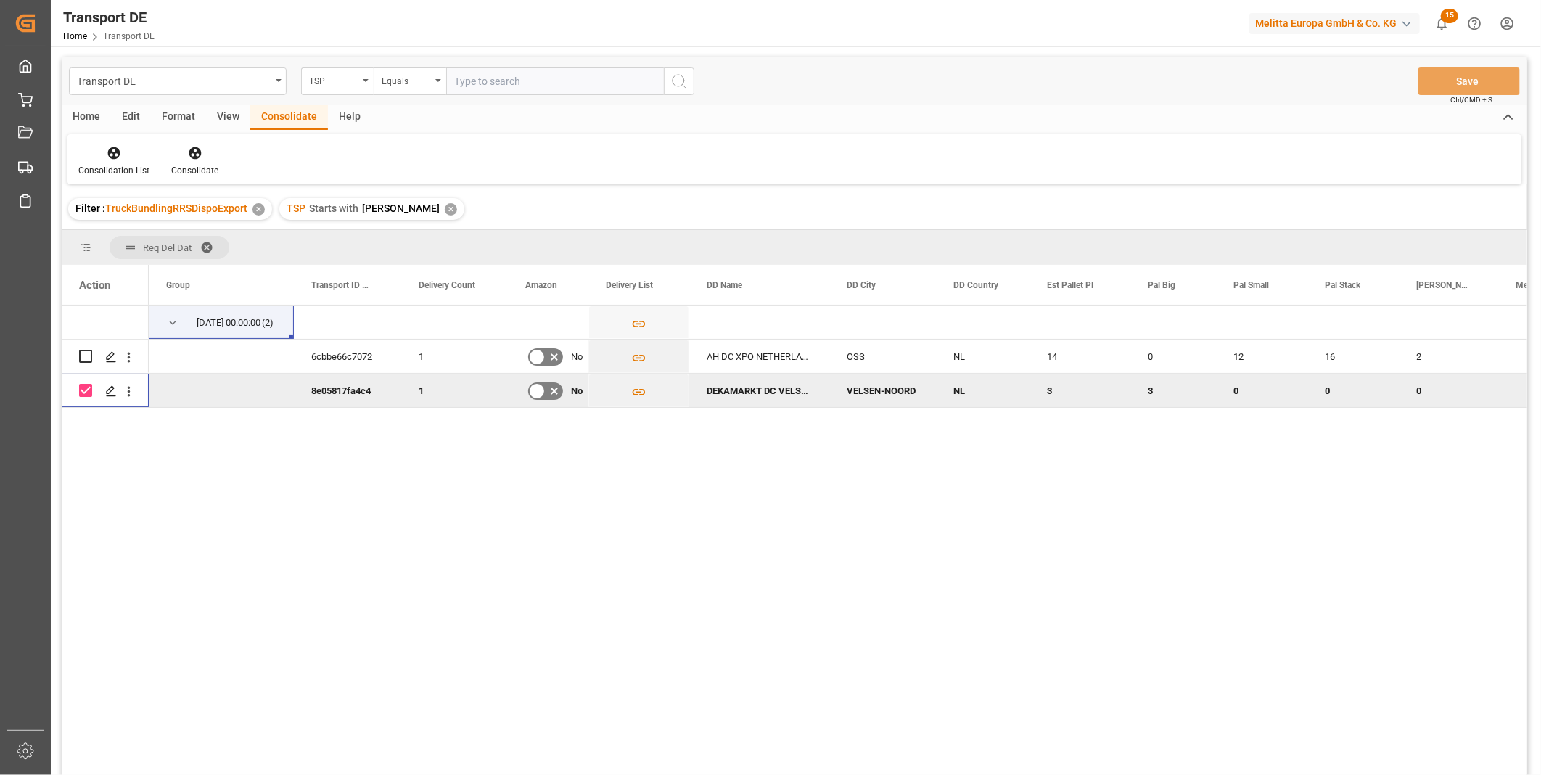
click at [83, 395] on input "Press Space to toggle row selection (checked)" at bounding box center [85, 390] width 13 height 13
checkbox input "false"
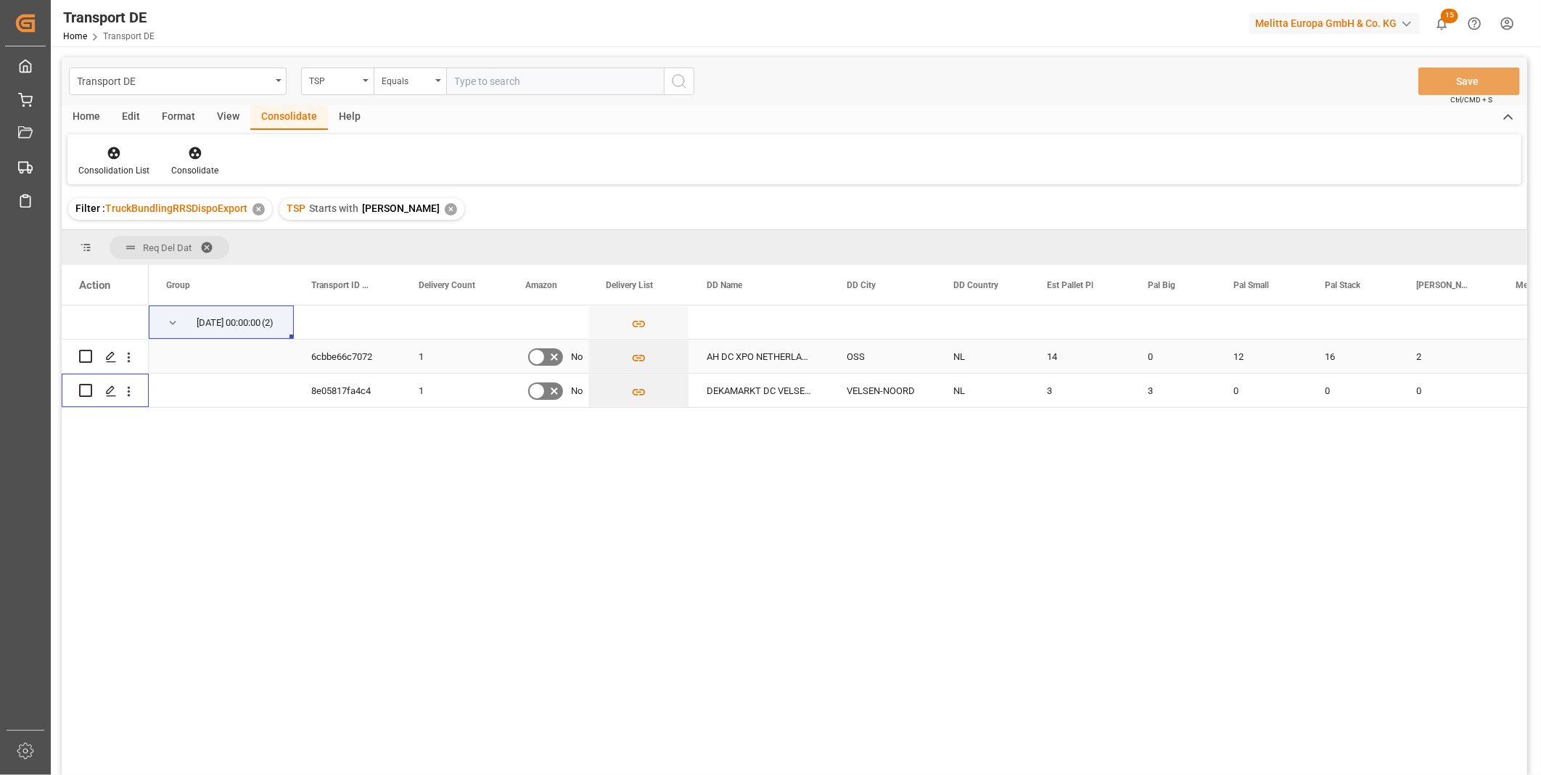
click at [84, 361] on input "Press Space to toggle row selection (unchecked)" at bounding box center [85, 356] width 13 height 13
checkbox input "true"
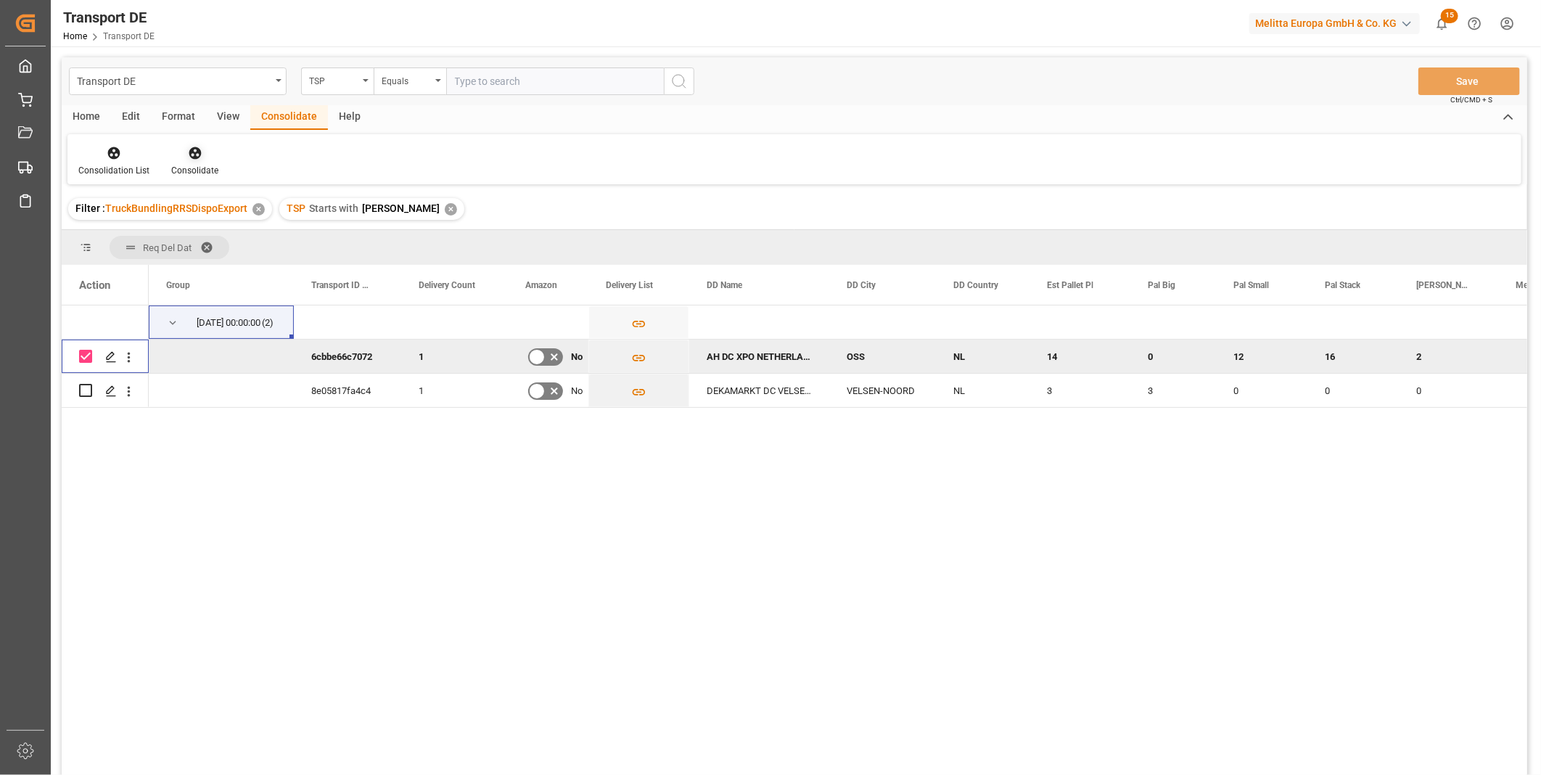
click at [210, 161] on div "Consolidate" at bounding box center [194, 161] width 69 height 32
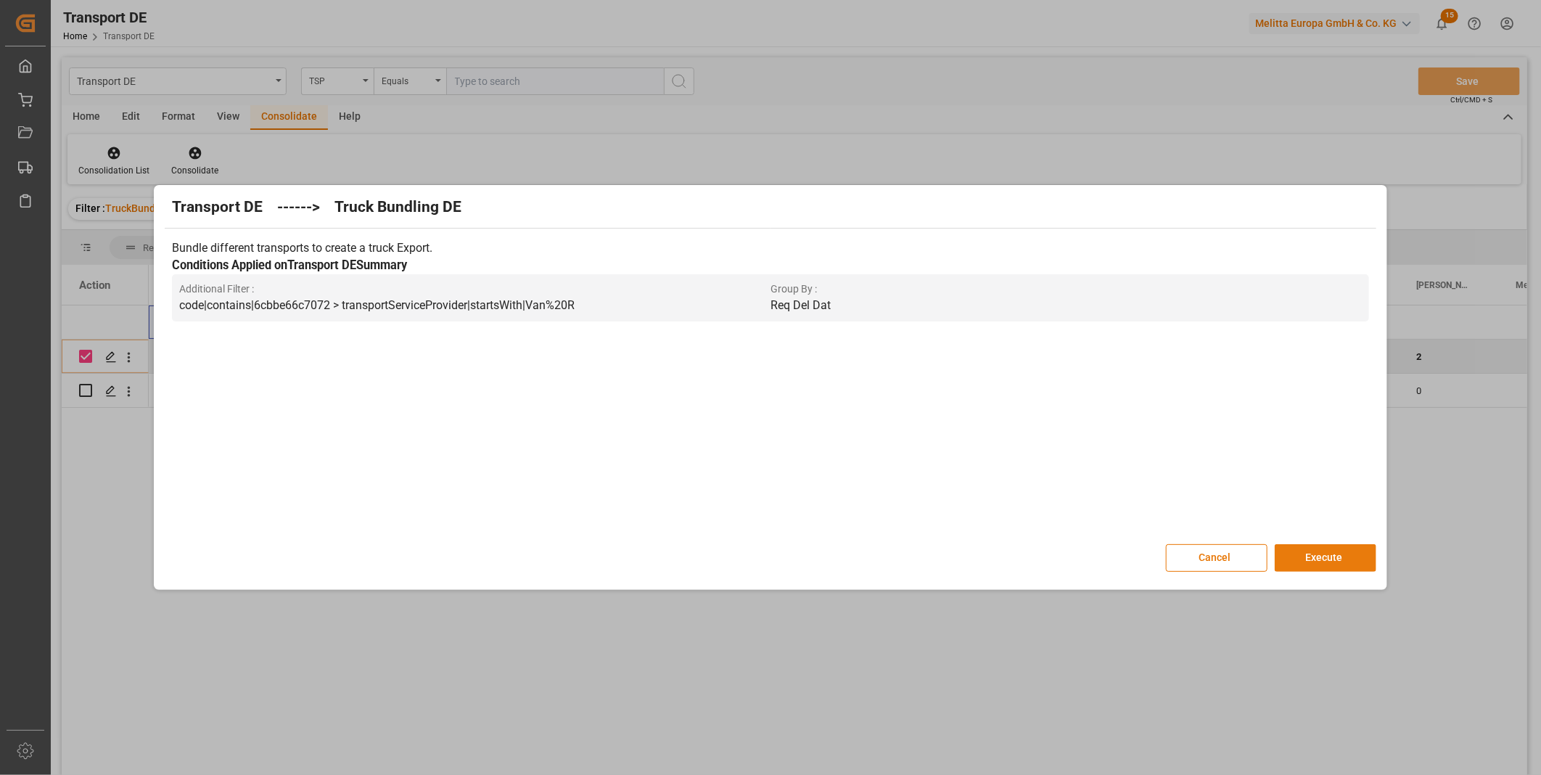
click at [1317, 564] on button "Execute" at bounding box center [1326, 558] width 102 height 28
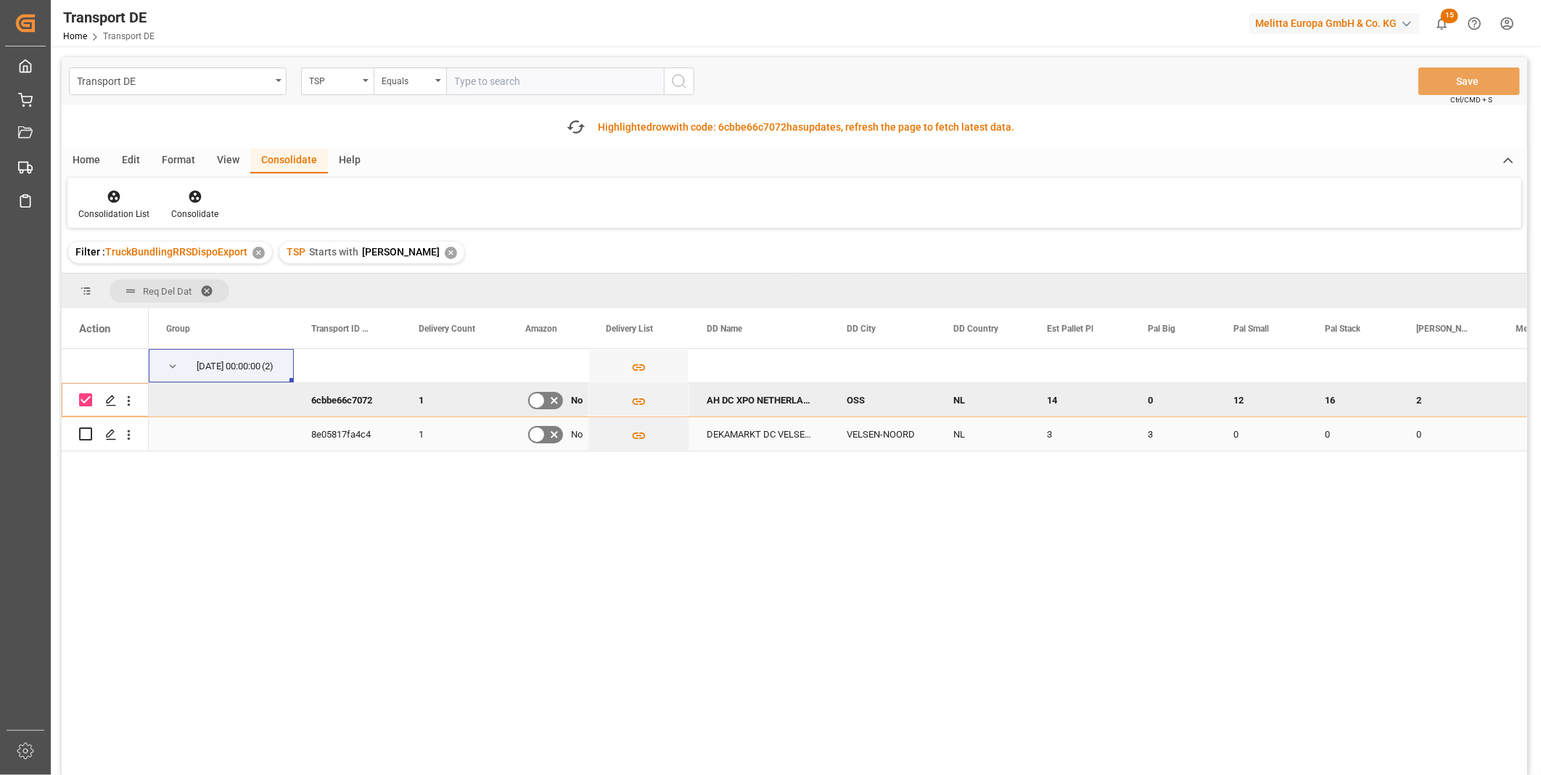
click at [85, 429] on input "Press Space to toggle row selection (unchecked)" at bounding box center [85, 433] width 13 height 13
checkbox input "true"
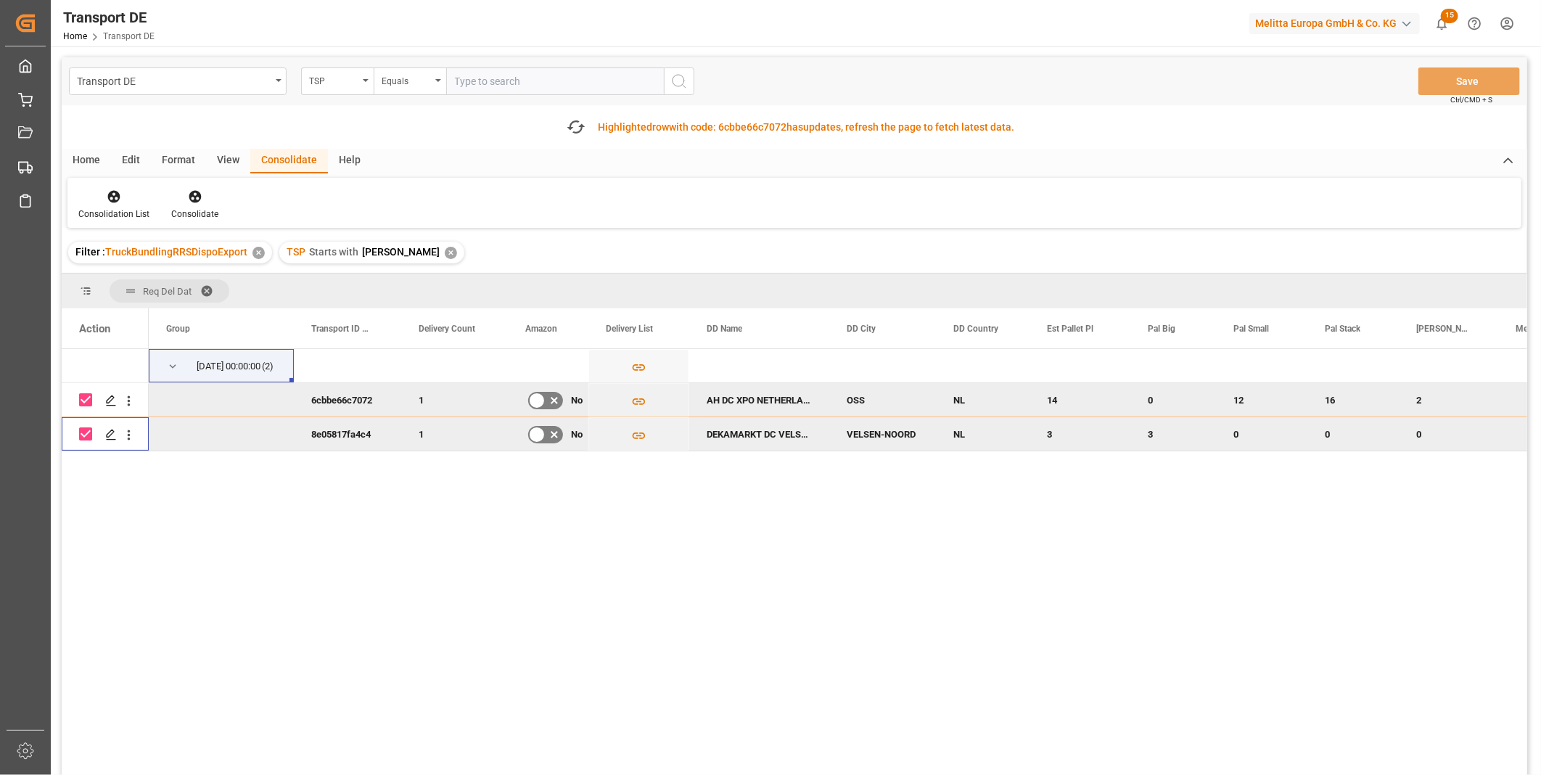
click at [90, 396] on input "Press Space to toggle row selection (checked)" at bounding box center [85, 399] width 13 height 13
checkbox input "false"
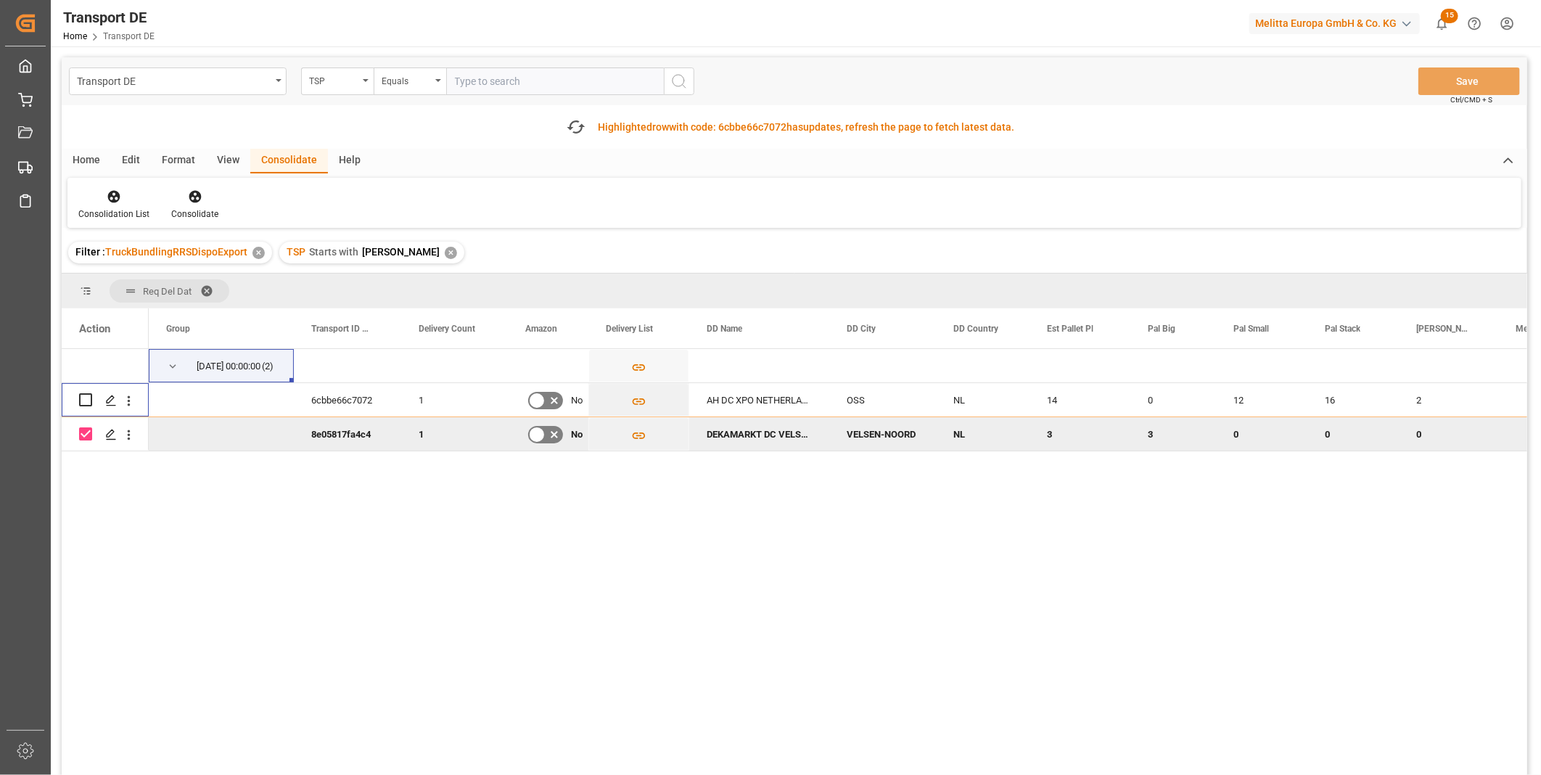
click at [225, 160] on div "View" at bounding box center [228, 161] width 44 height 25
click at [264, 160] on div "Consolidate" at bounding box center [289, 161] width 78 height 25
click at [179, 215] on div "Consolidate" at bounding box center [194, 213] width 47 height 13
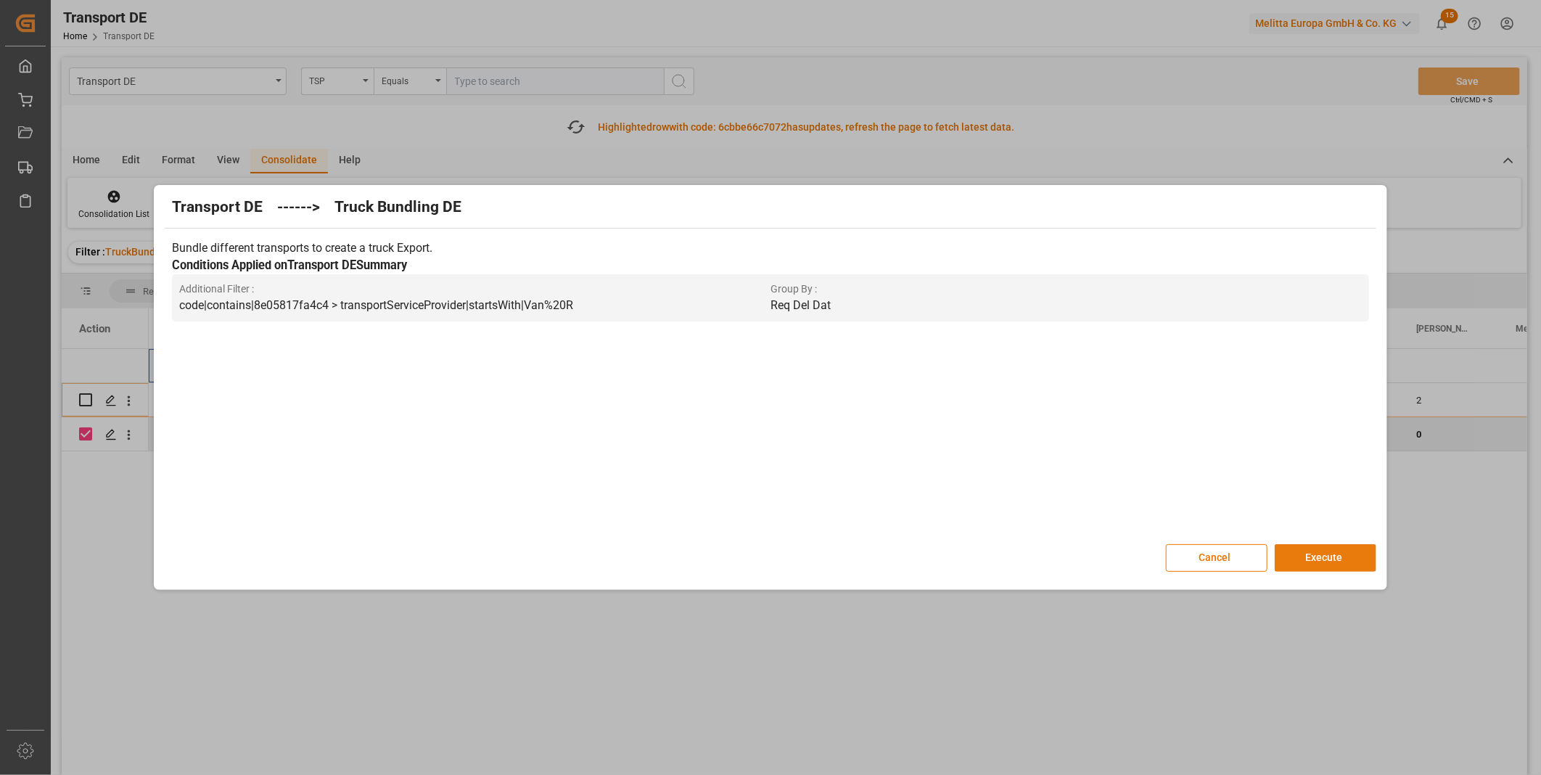
click at [1355, 564] on button "Execute" at bounding box center [1326, 558] width 102 height 28
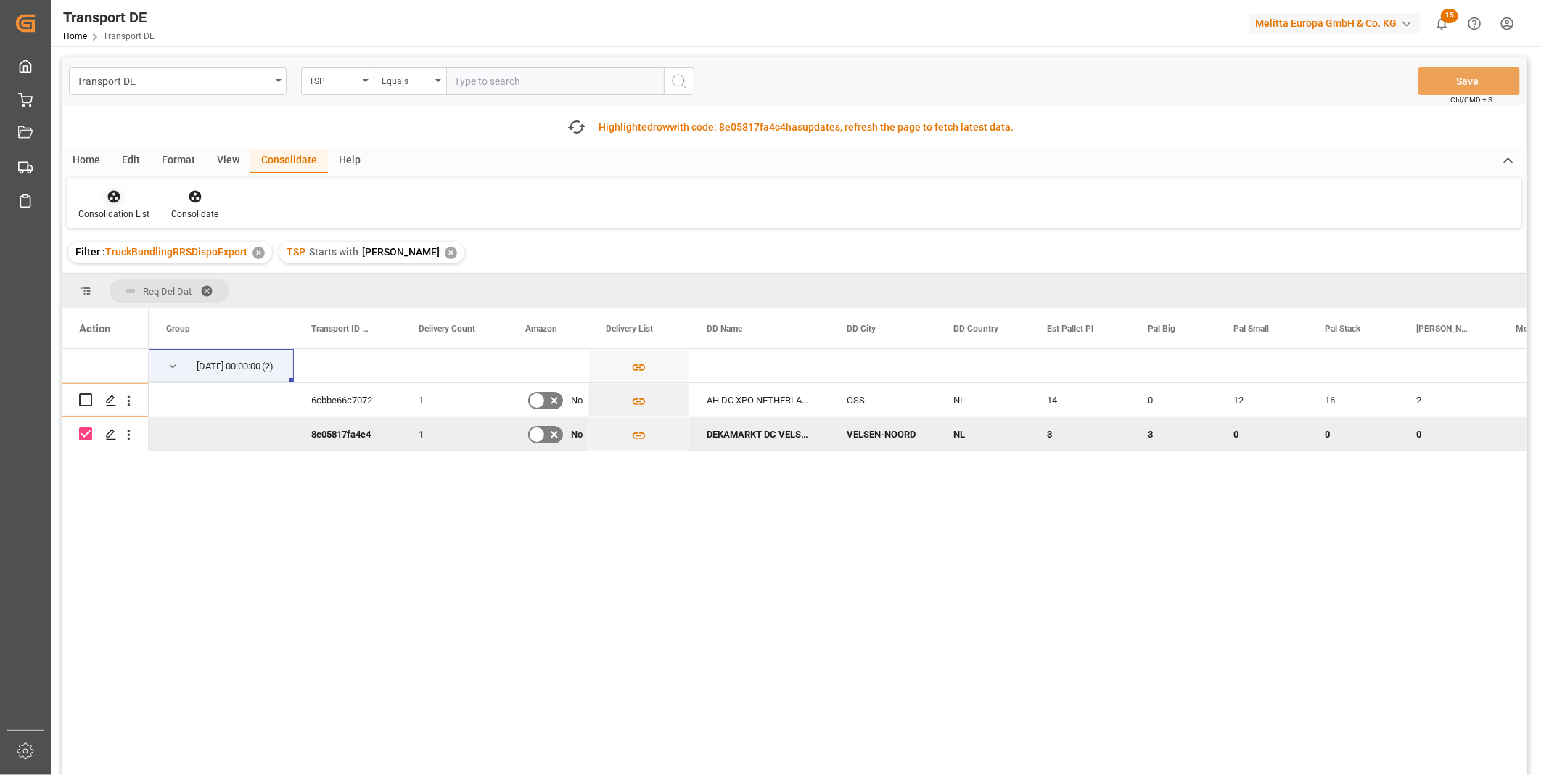
click at [117, 201] on icon at bounding box center [114, 196] width 15 height 15
click at [221, 297] on div "Transport DE TSP Equals Save Ctrl/CMD + S Fetch latest updates Highlighted row …" at bounding box center [795, 457] width 1466 height 800
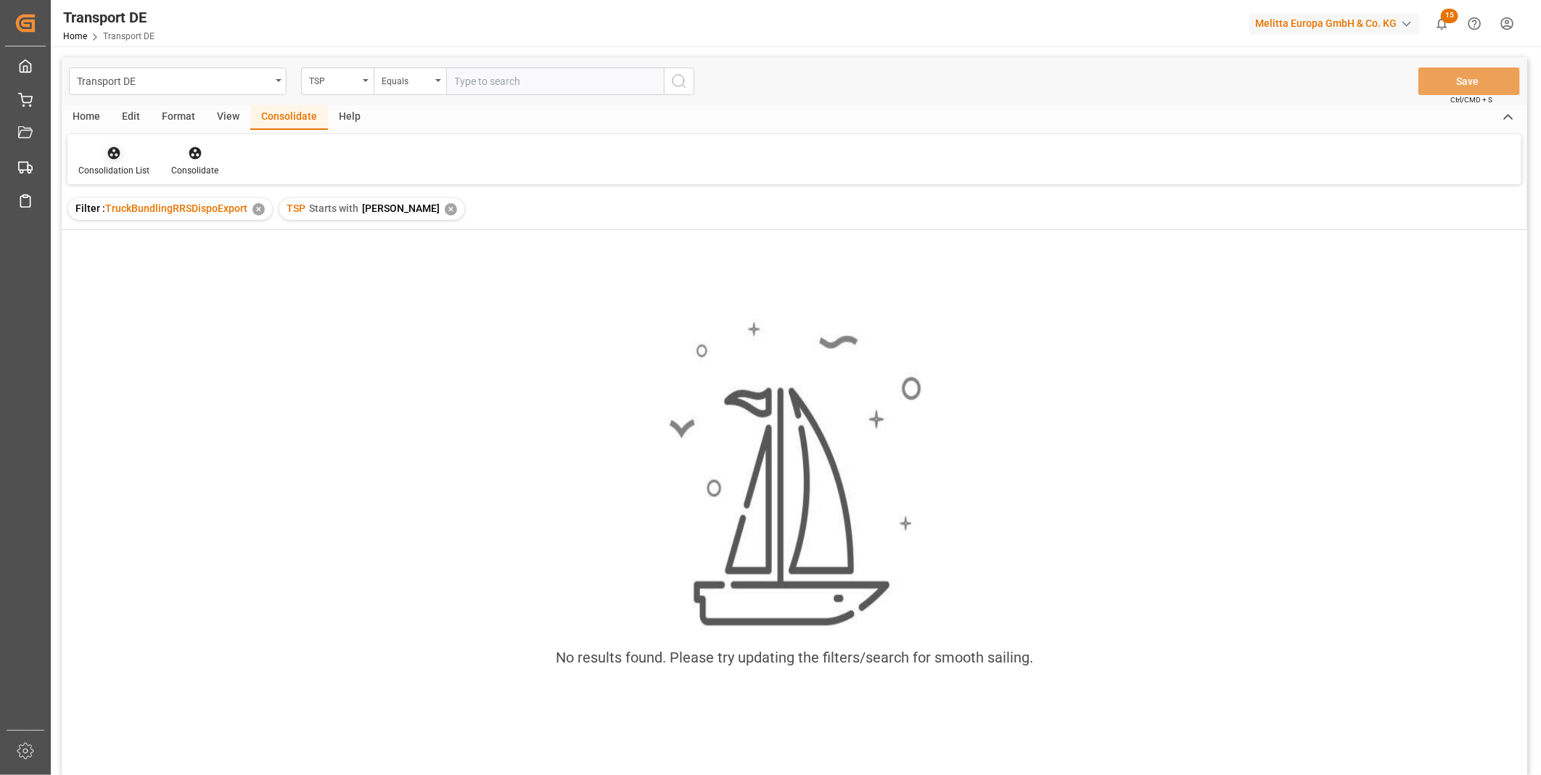
click at [131, 152] on div at bounding box center [113, 152] width 71 height 15
click at [155, 271] on div "Transport DE TSP Equals Save Ctrl/CMD + S Home Edit Format View Consolidate Hel…" at bounding box center [795, 435] width 1466 height 756
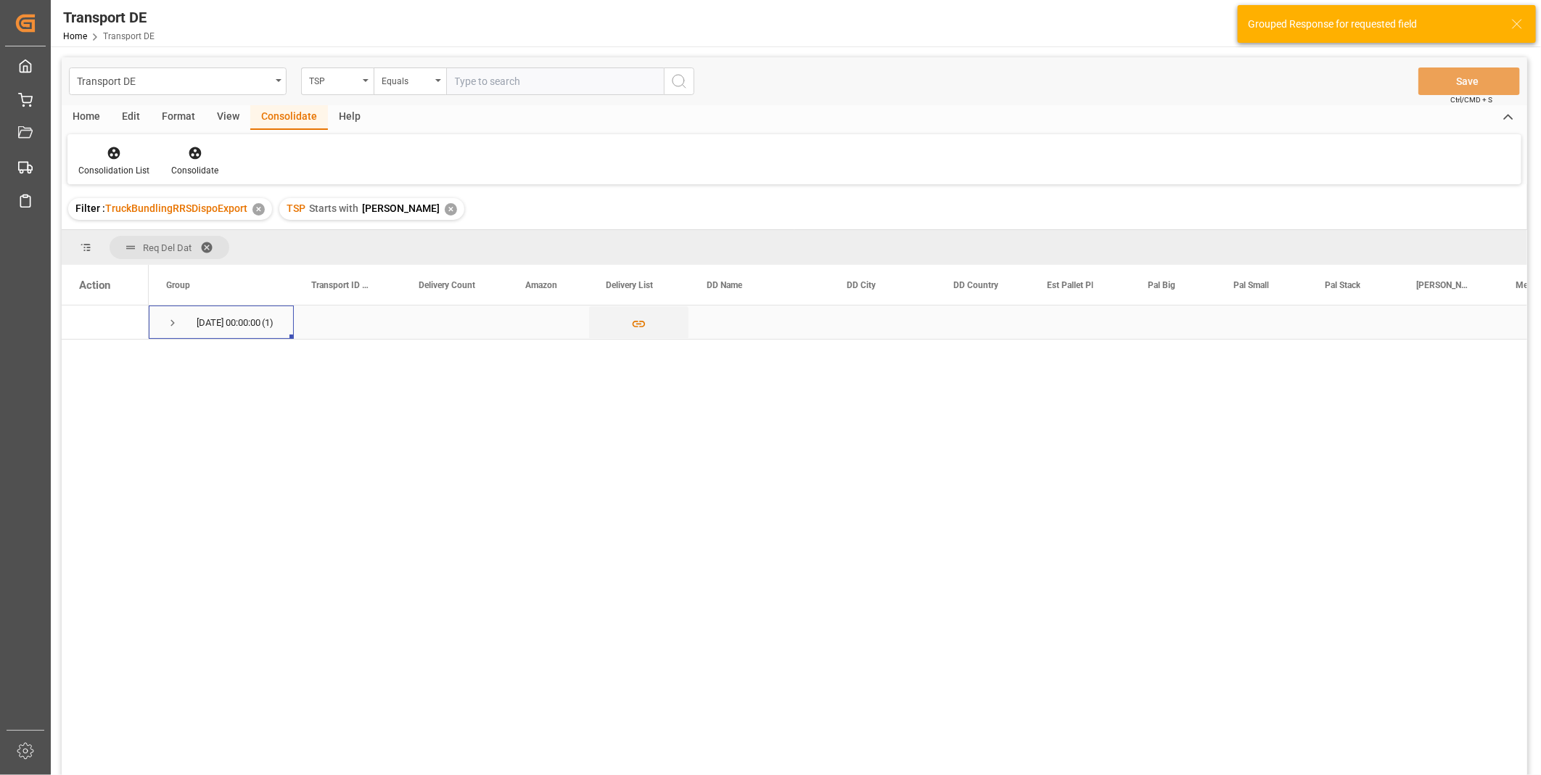
click at [163, 324] on div "05.09.2025 00:00:00 (1)" at bounding box center [221, 321] width 145 height 33
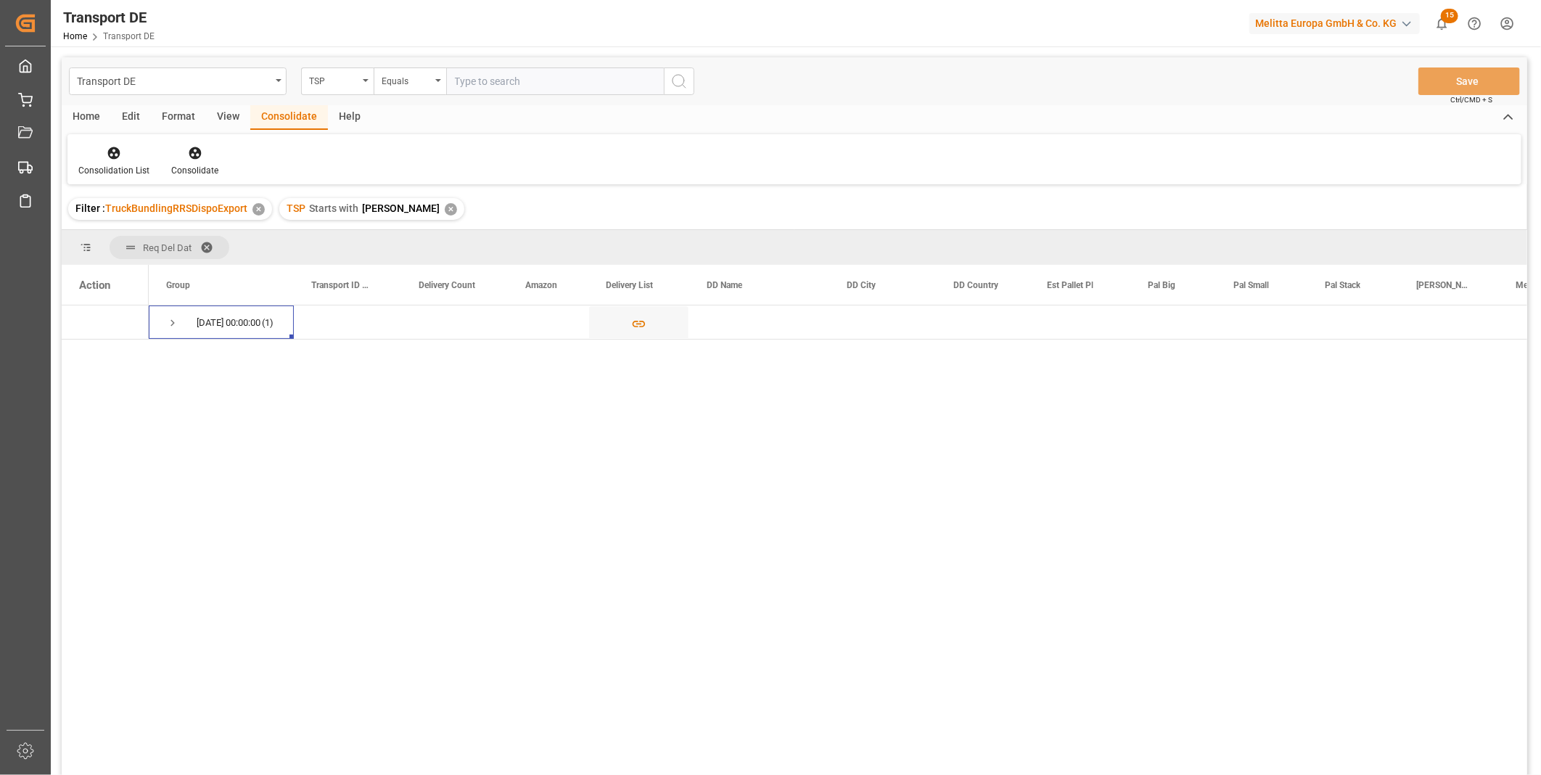
drag, startPoint x: 310, startPoint y: 579, endPoint x: 310, endPoint y: 557, distance: 21.8
click at [310, 563] on div "05.09.2025 00:00:00 (1)" at bounding box center [838, 544] width 1378 height 479
click at [372, 492] on div "05.09.2025 00:00:00 (1)" at bounding box center [838, 544] width 1378 height 479
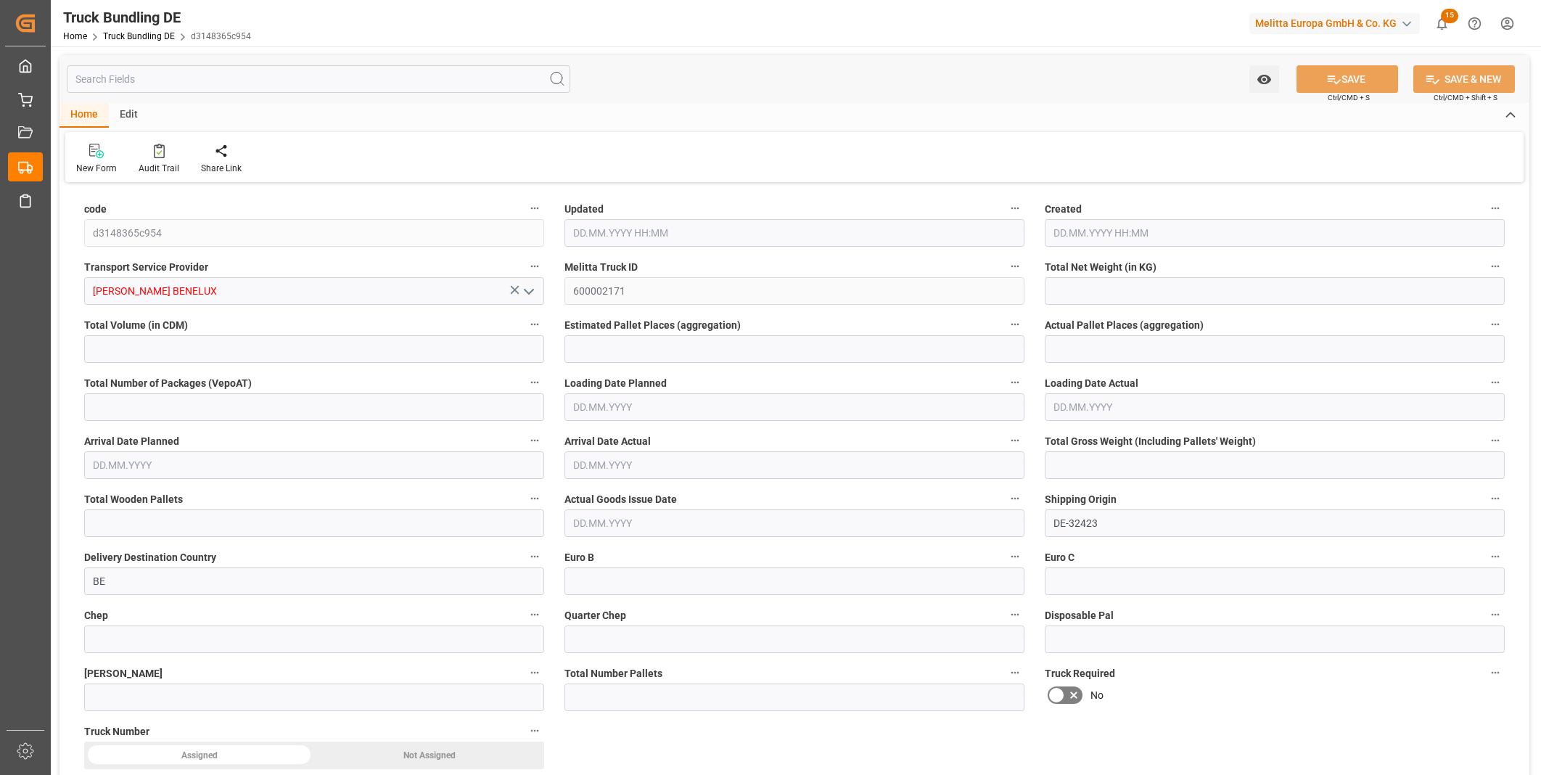
type input "320.166"
type input "3408.366"
type input "3"
type input "0"
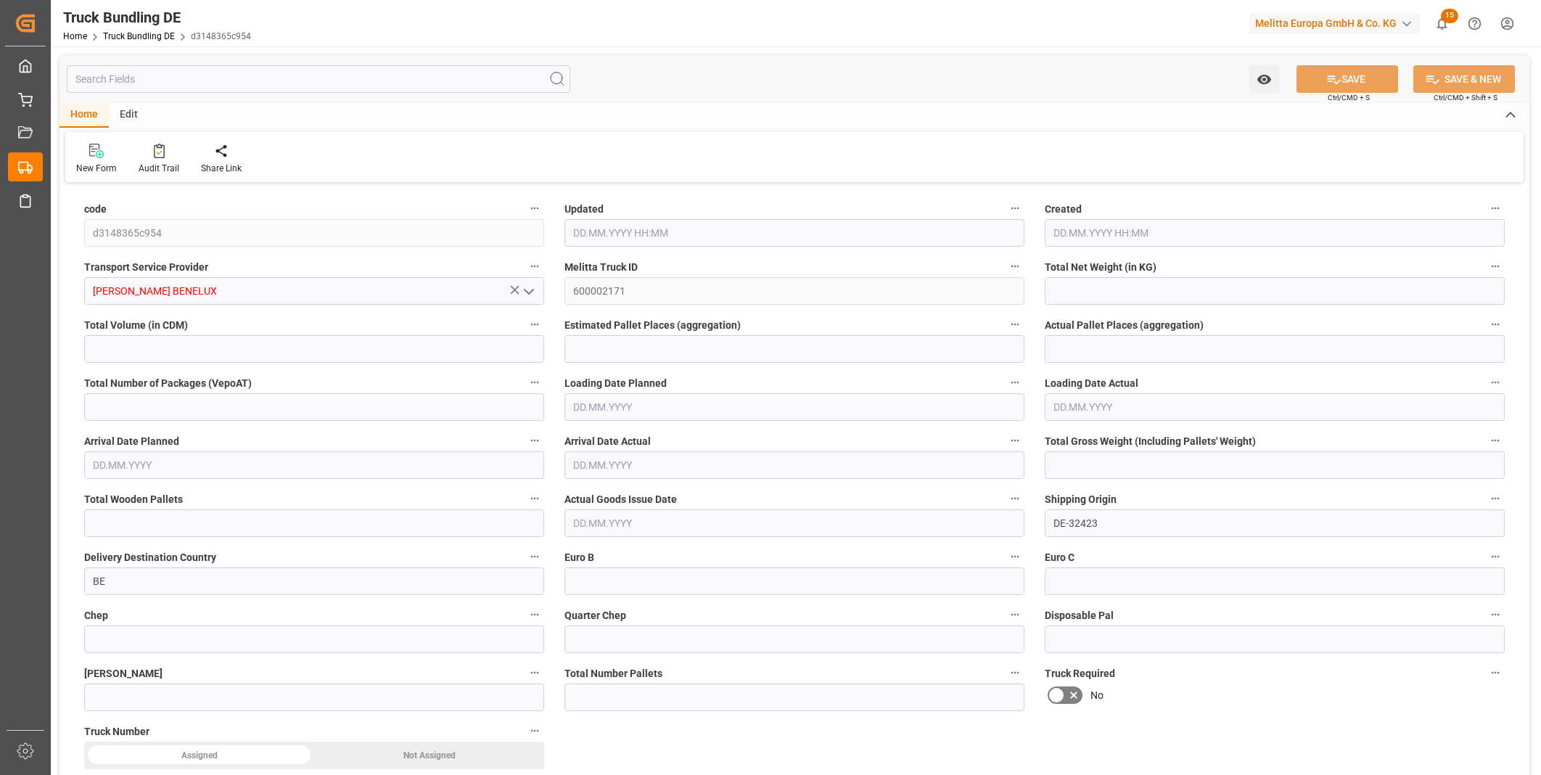
type input "471"
type input "3"
type input "0"
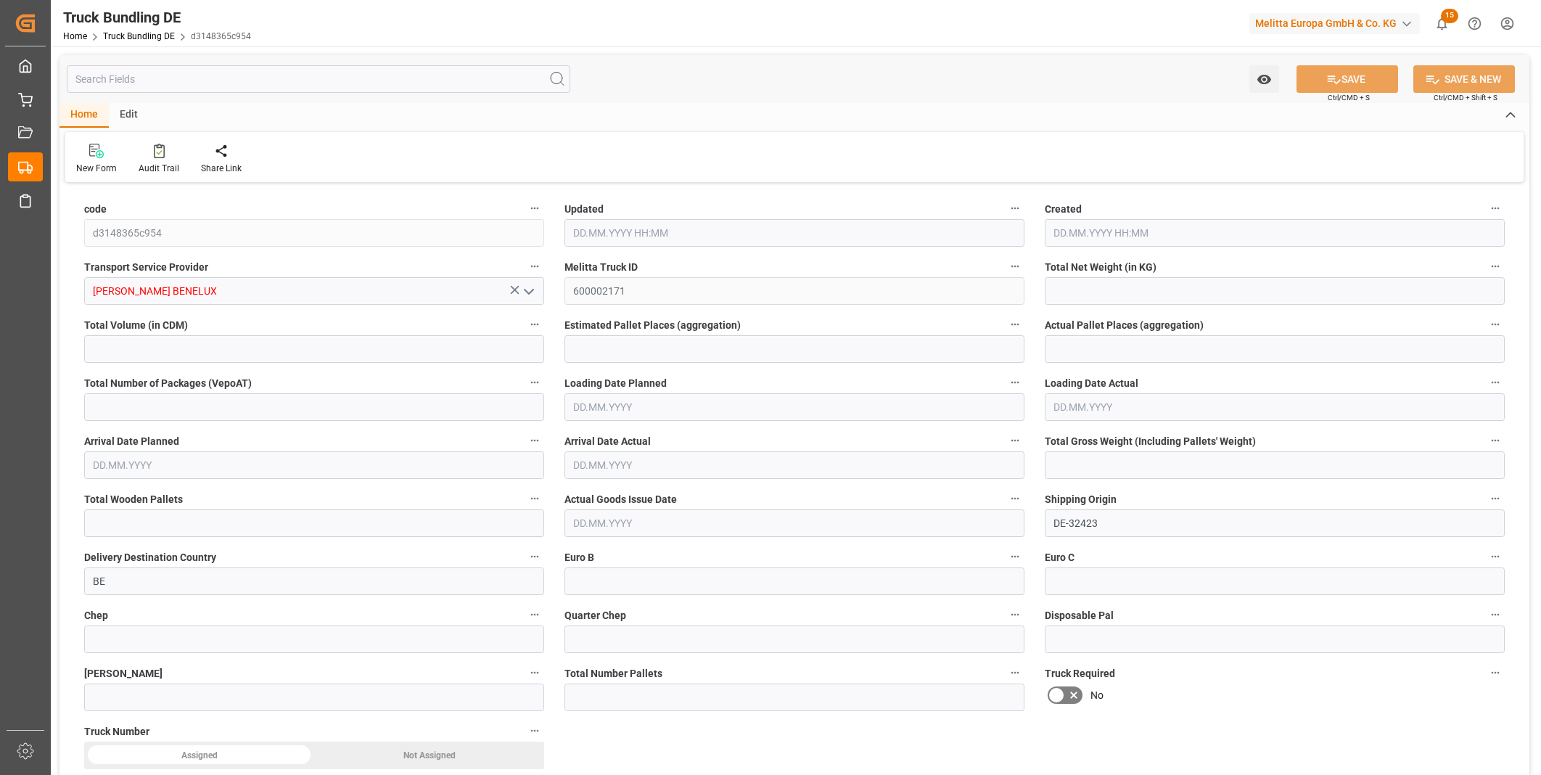
type input "0"
type input "2201.016"
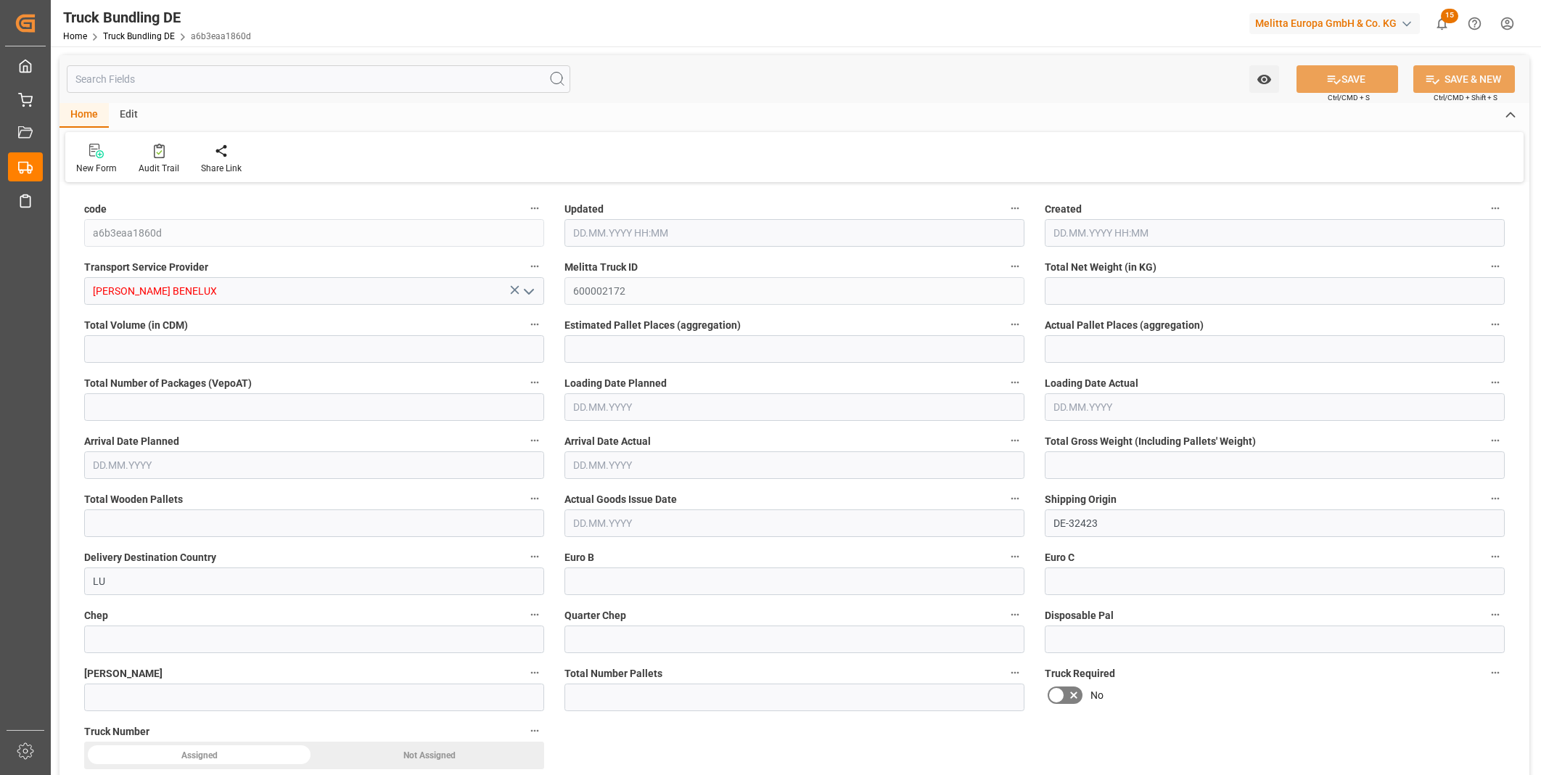
type input "9503.888"
type input "6"
type input "0"
type input "2839"
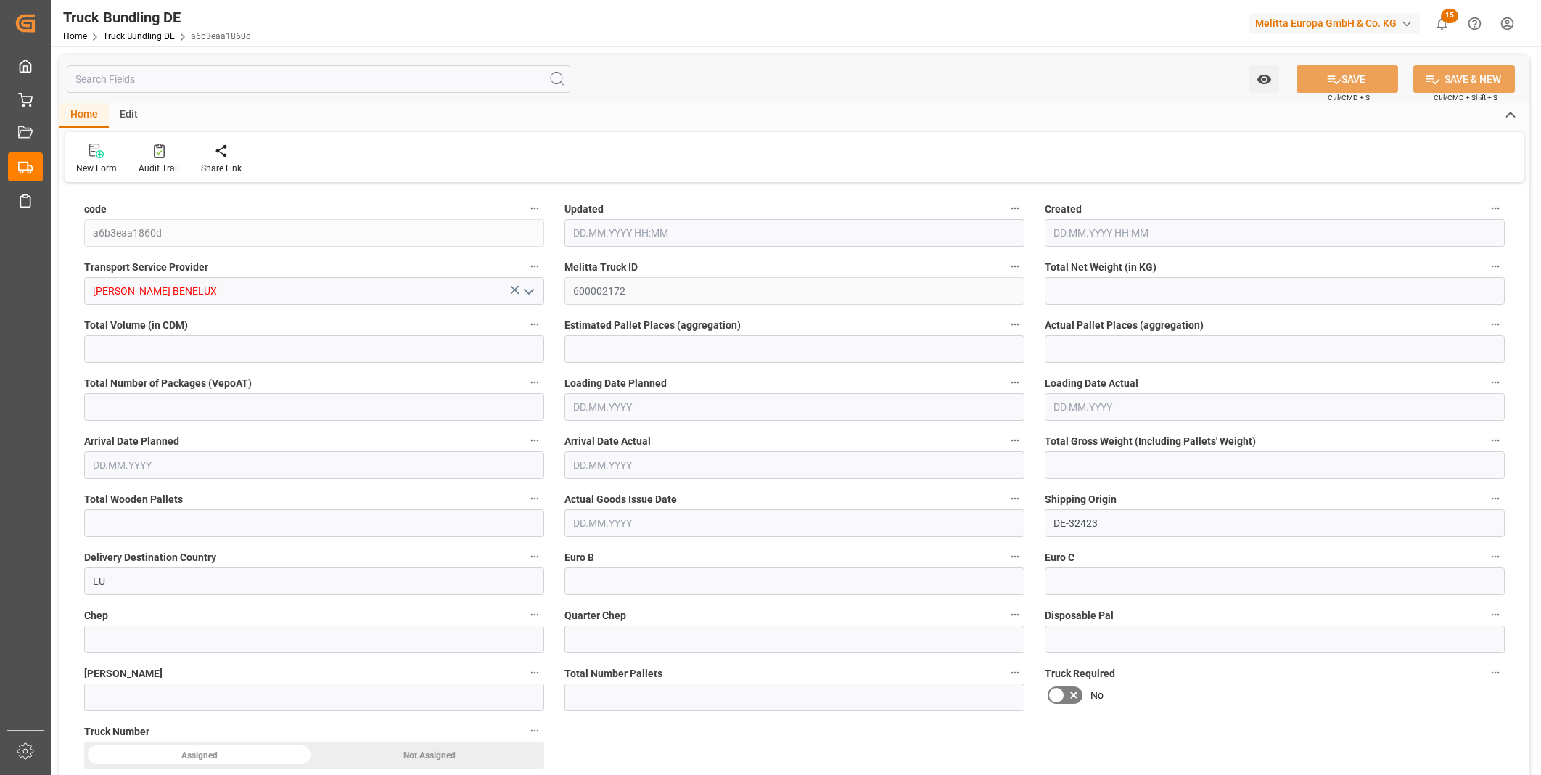
type input "11"
type input "0"
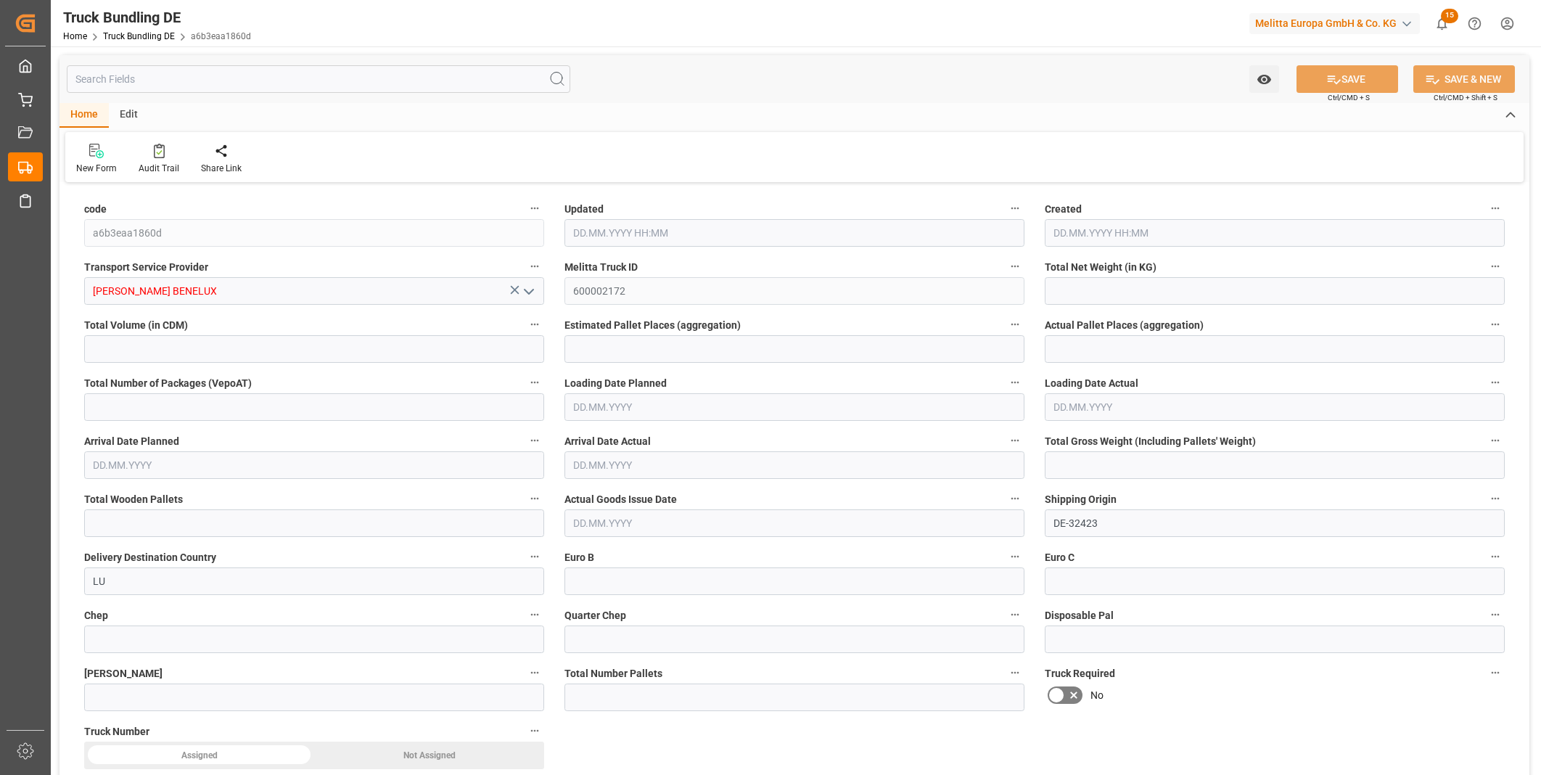
type input "0"
type input "01.09.2025 13:01"
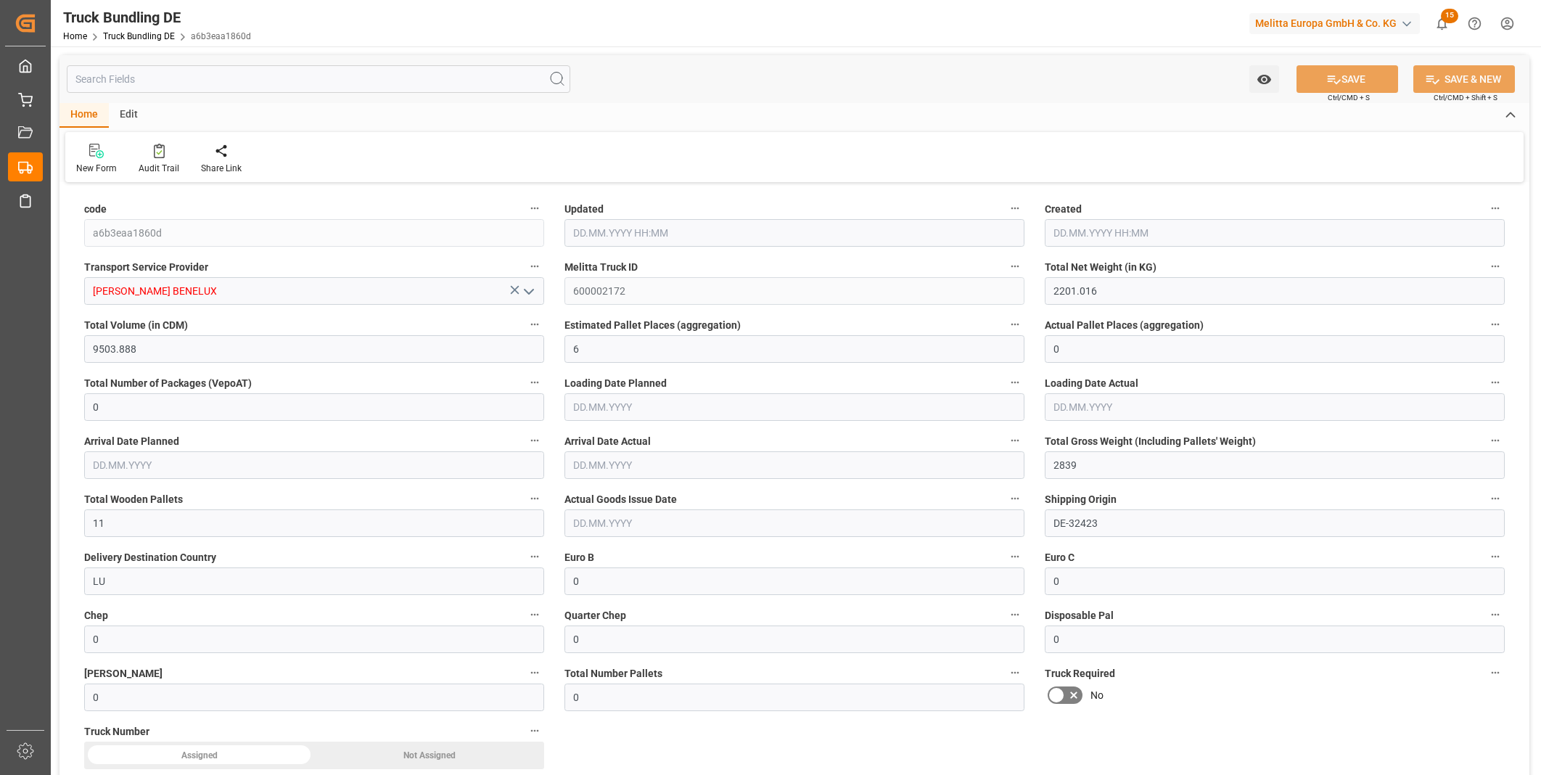
type input "02.09.2025"
type input "03.09.2025"
type input "01.09.2025"
